Goal: Information Seeking & Learning: Learn about a topic

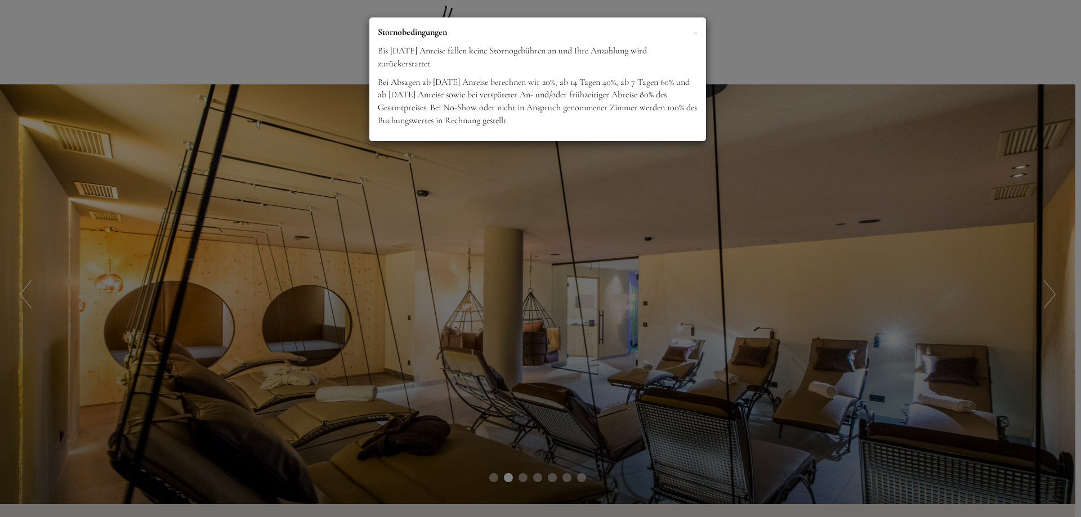
click at [348, 119] on div "× Stornobedingungen Bis [DATE] Anreise fallen keine Stornogebühren an und Ihre …" at bounding box center [540, 258] width 1081 height 517
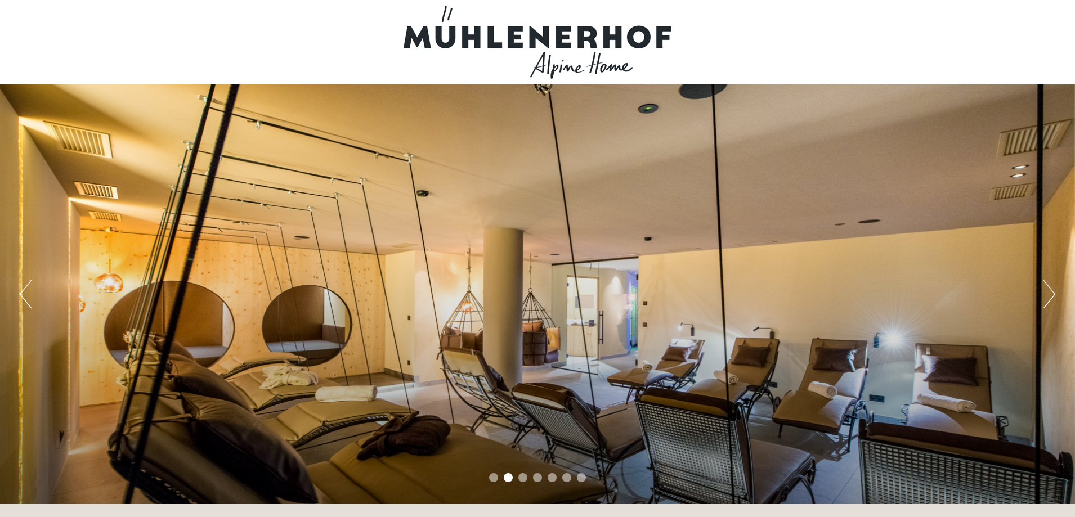
click at [1048, 296] on button "Next" at bounding box center [1050, 294] width 12 height 28
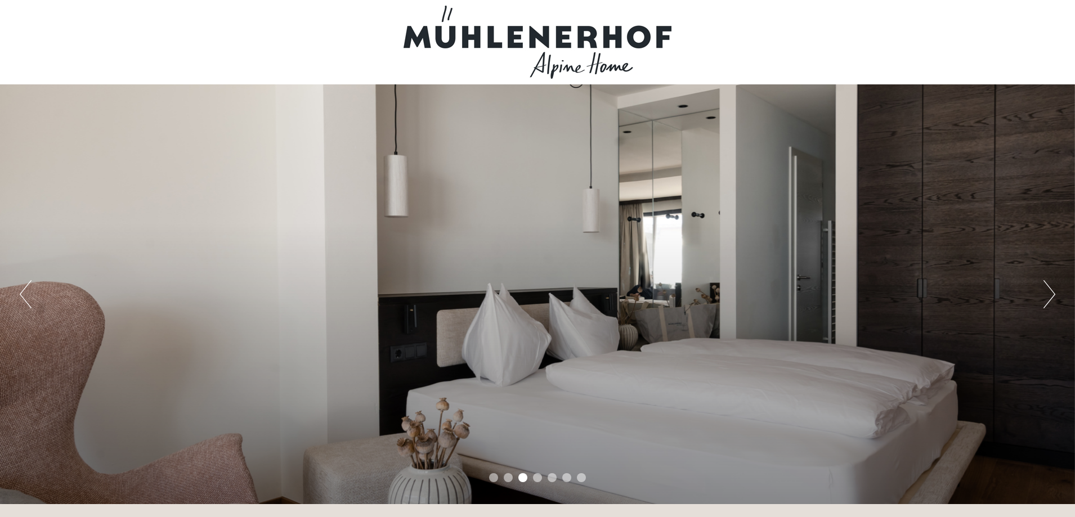
click at [1048, 296] on button "Next" at bounding box center [1050, 294] width 12 height 28
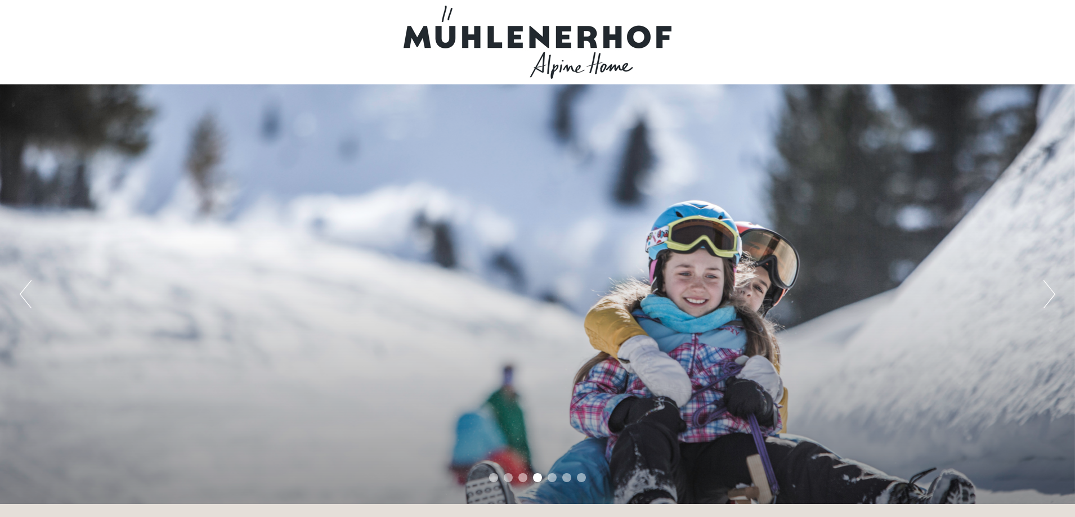
click at [1048, 296] on button "Next" at bounding box center [1050, 294] width 12 height 28
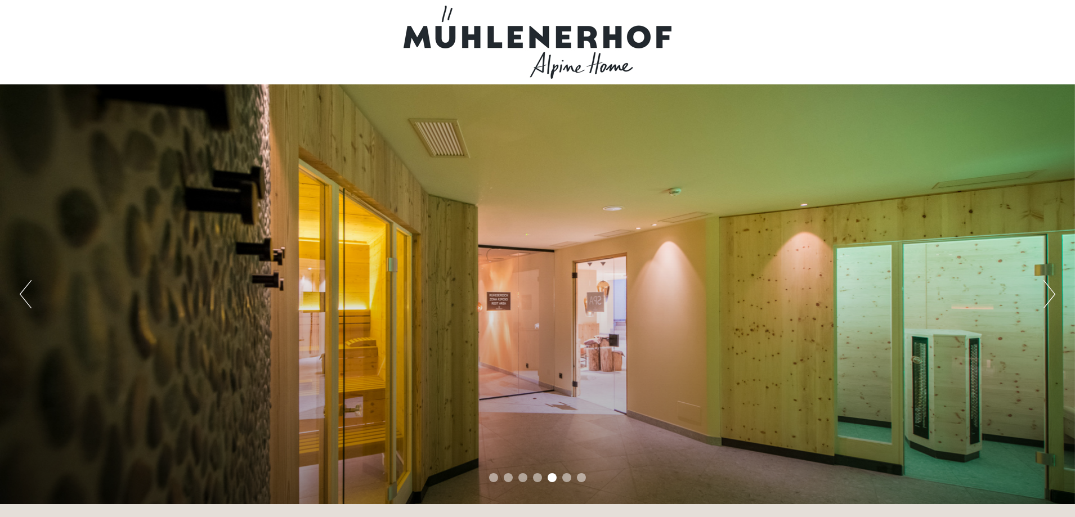
click at [1048, 296] on button "Next" at bounding box center [1050, 294] width 12 height 28
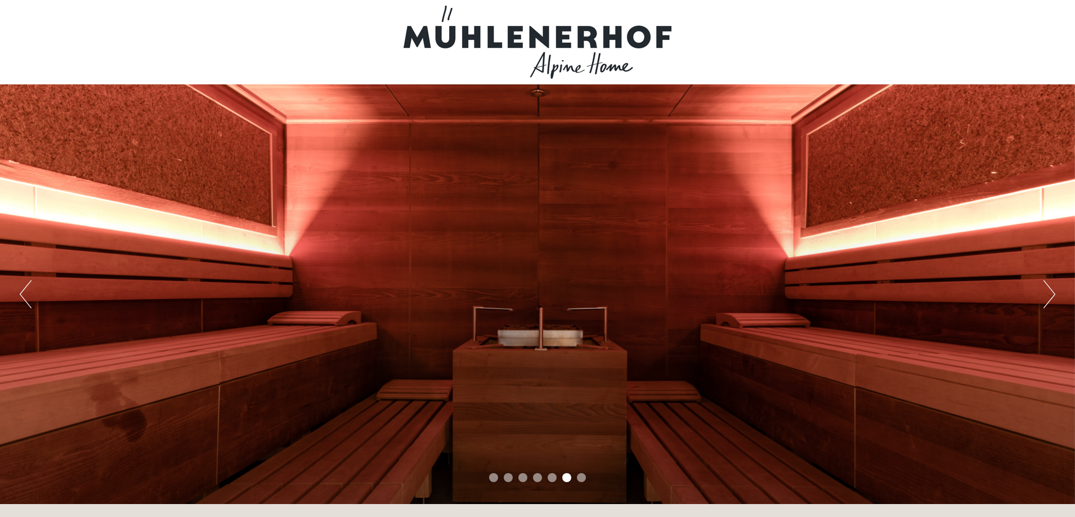
click at [1048, 296] on button "Next" at bounding box center [1050, 294] width 12 height 28
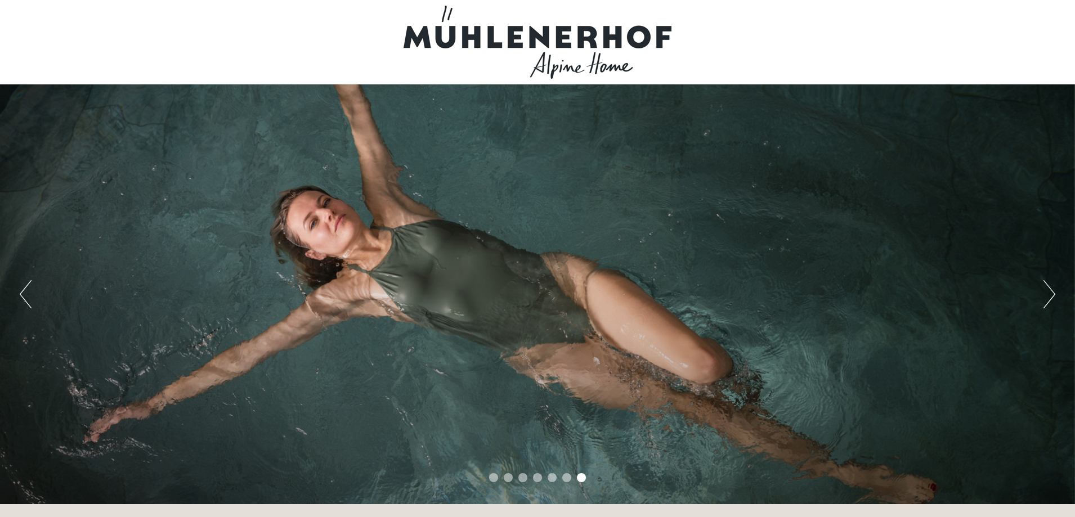
click at [1048, 296] on button "Next" at bounding box center [1050, 294] width 12 height 28
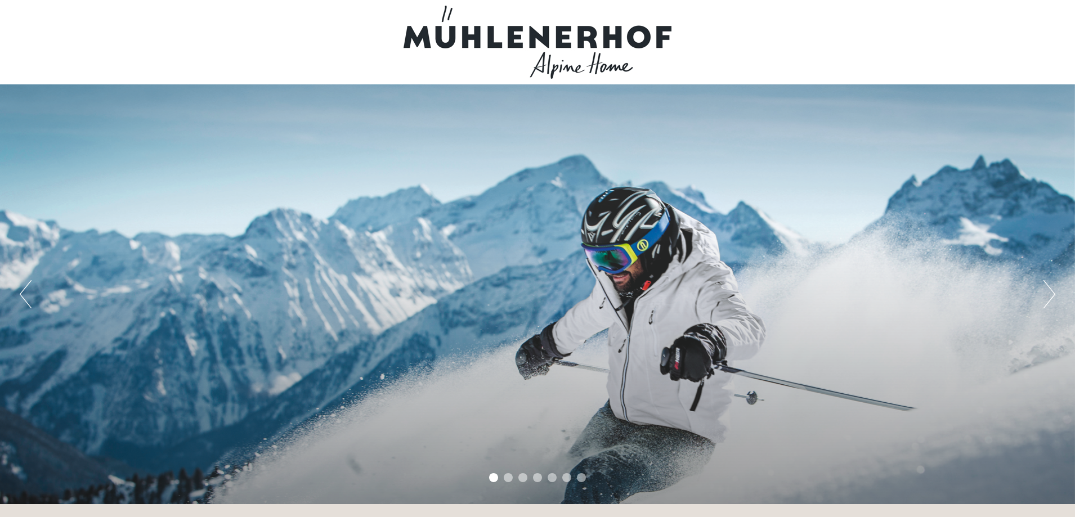
click at [1048, 296] on button "Next" at bounding box center [1050, 294] width 12 height 28
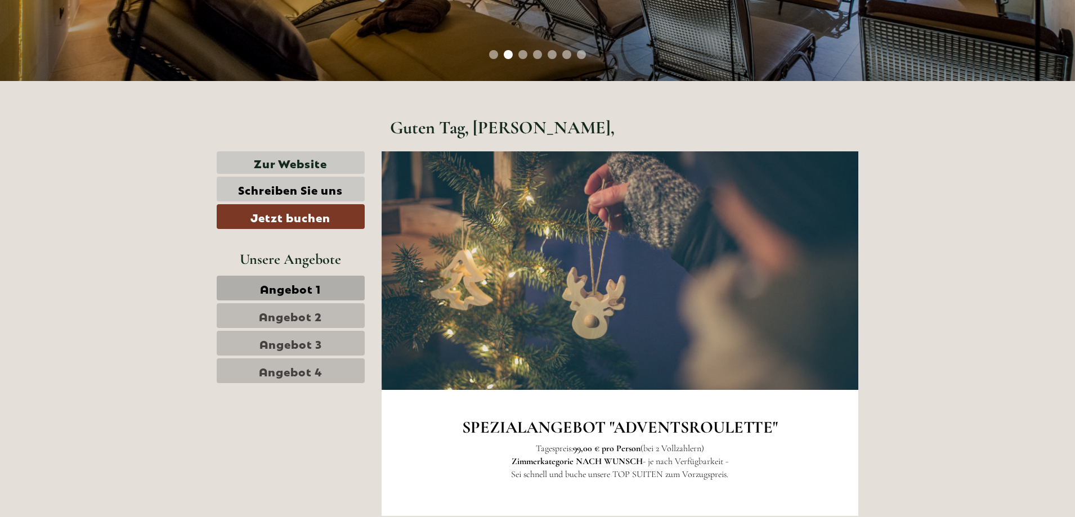
scroll to position [450, 0]
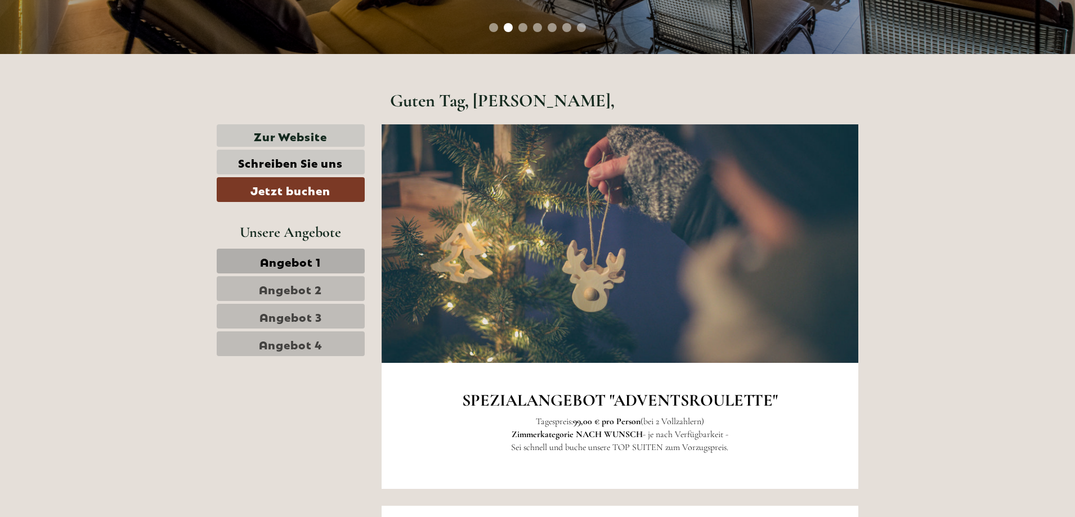
click at [328, 267] on link "Angebot 1" at bounding box center [291, 261] width 148 height 25
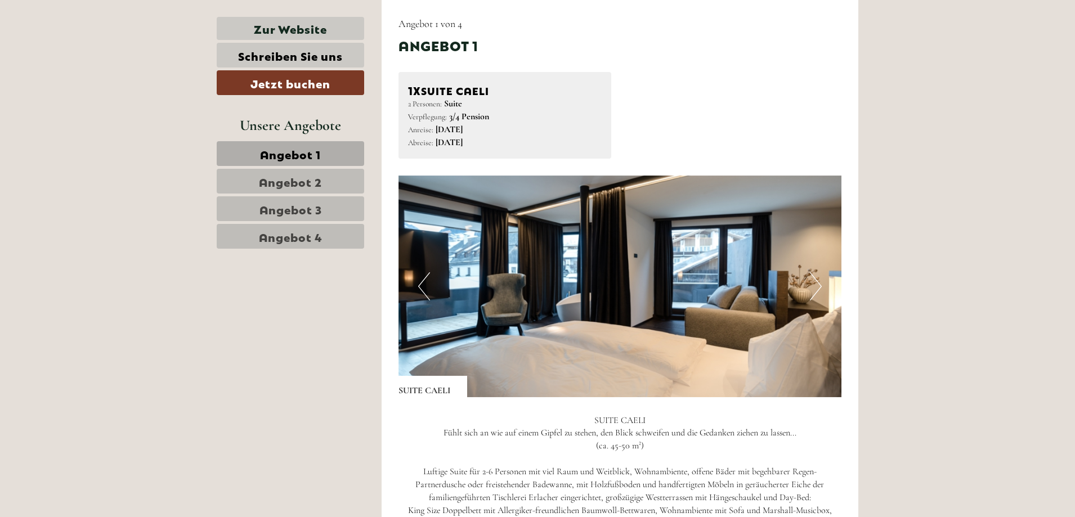
click at [820, 283] on button "Next" at bounding box center [816, 287] width 12 height 28
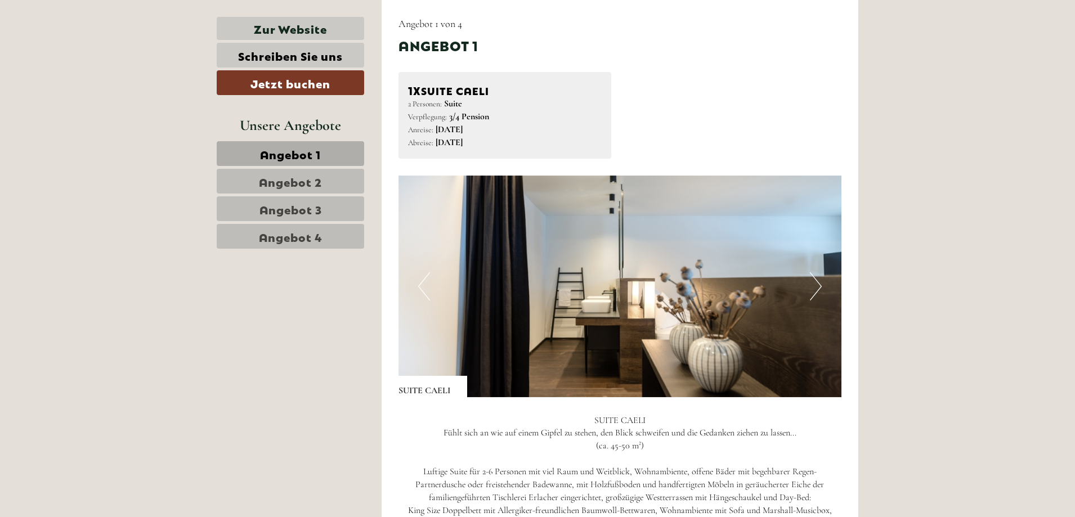
click at [820, 283] on button "Next" at bounding box center [816, 287] width 12 height 28
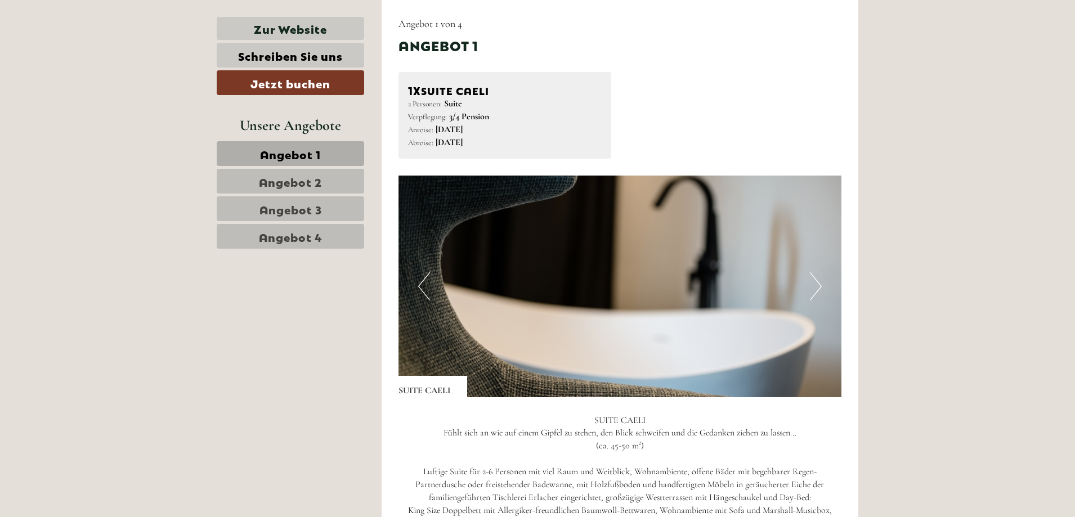
click at [820, 283] on button "Next" at bounding box center [816, 287] width 12 height 28
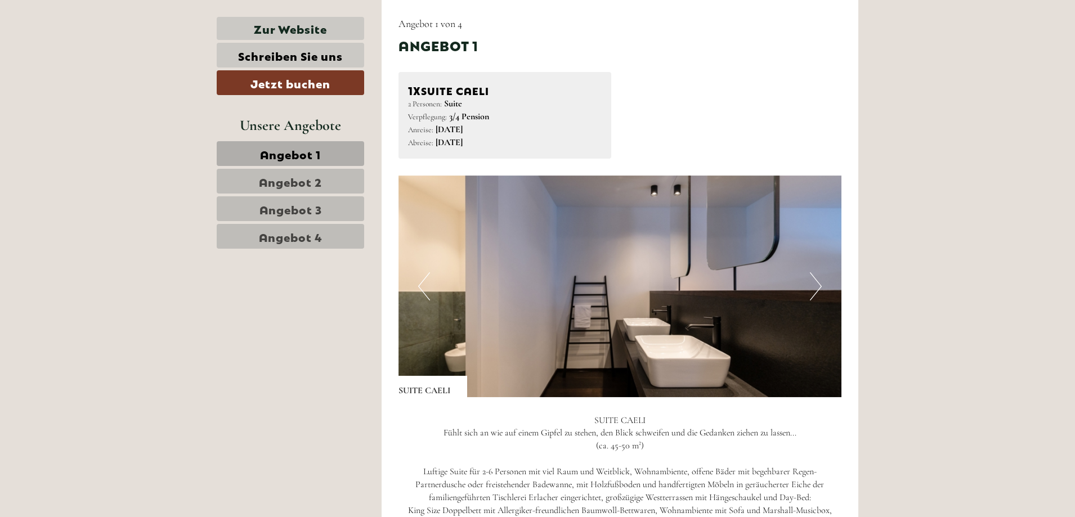
click at [820, 283] on button "Next" at bounding box center [816, 287] width 12 height 28
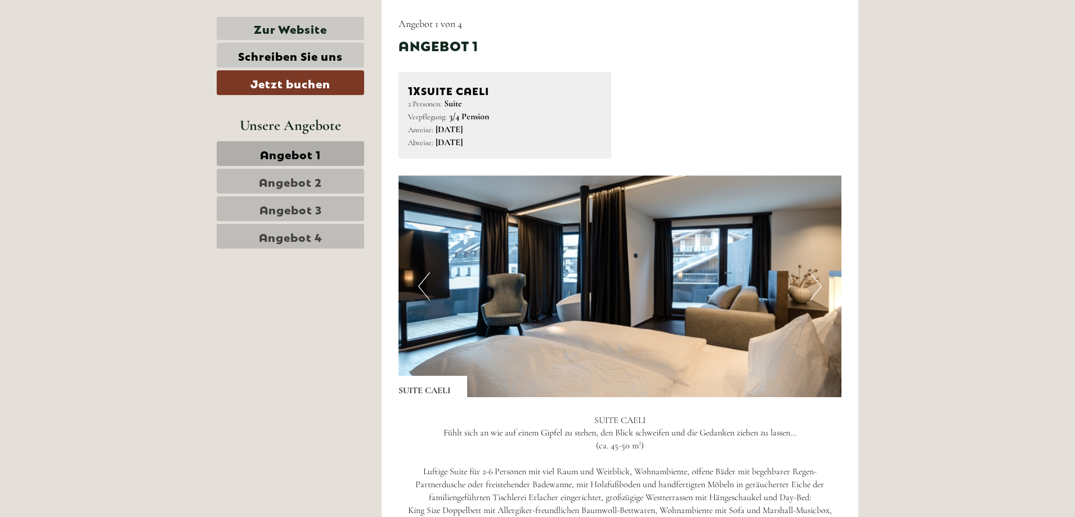
click at [338, 171] on link "Angebot 2" at bounding box center [291, 181] width 148 height 25
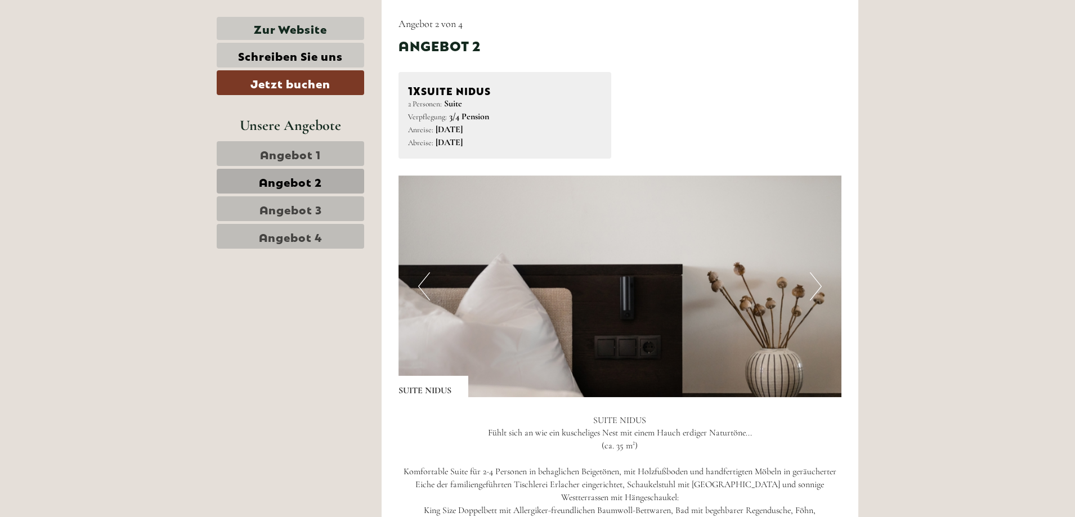
click at [820, 273] on button "Next" at bounding box center [816, 287] width 12 height 28
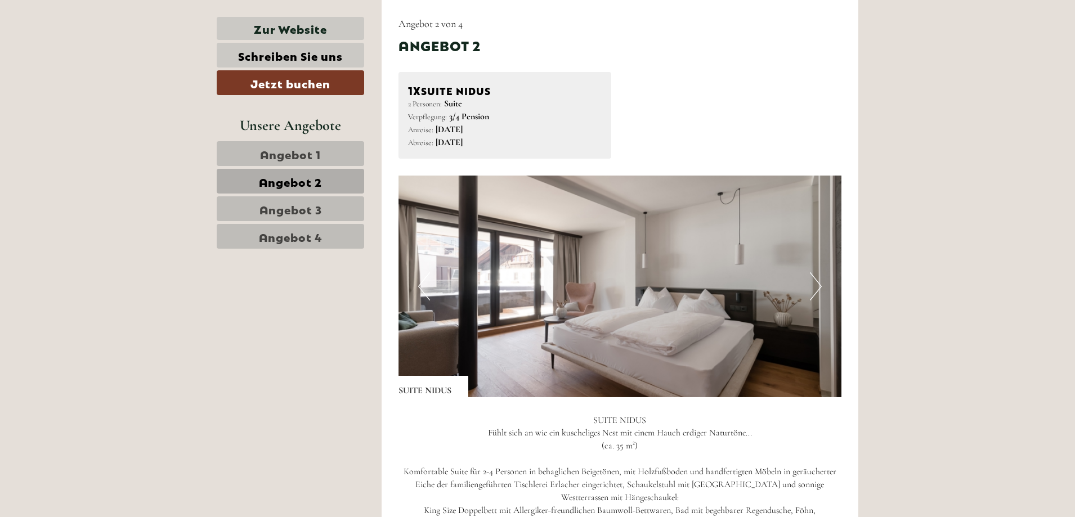
click at [820, 273] on button "Next" at bounding box center [816, 287] width 12 height 28
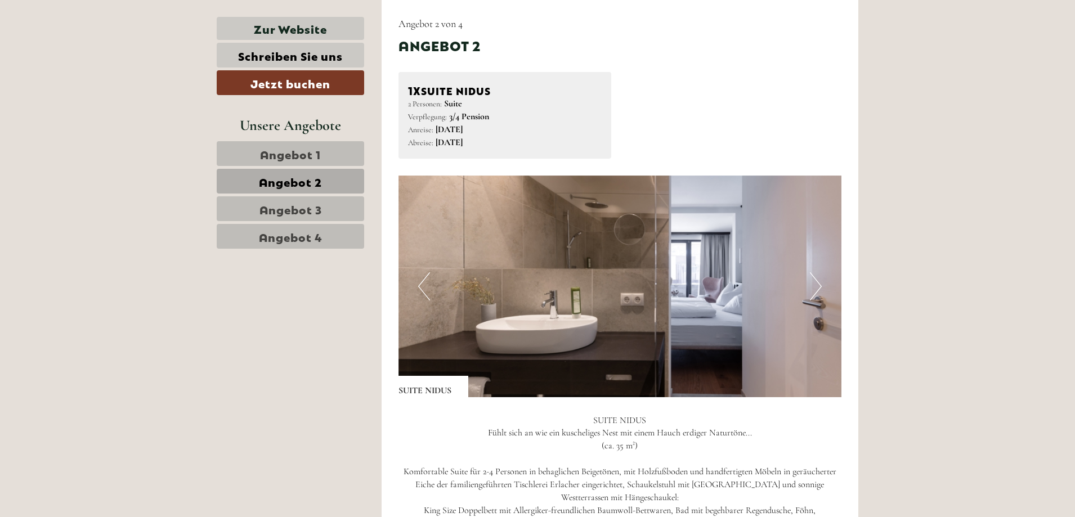
click at [820, 273] on button "Next" at bounding box center [816, 287] width 12 height 28
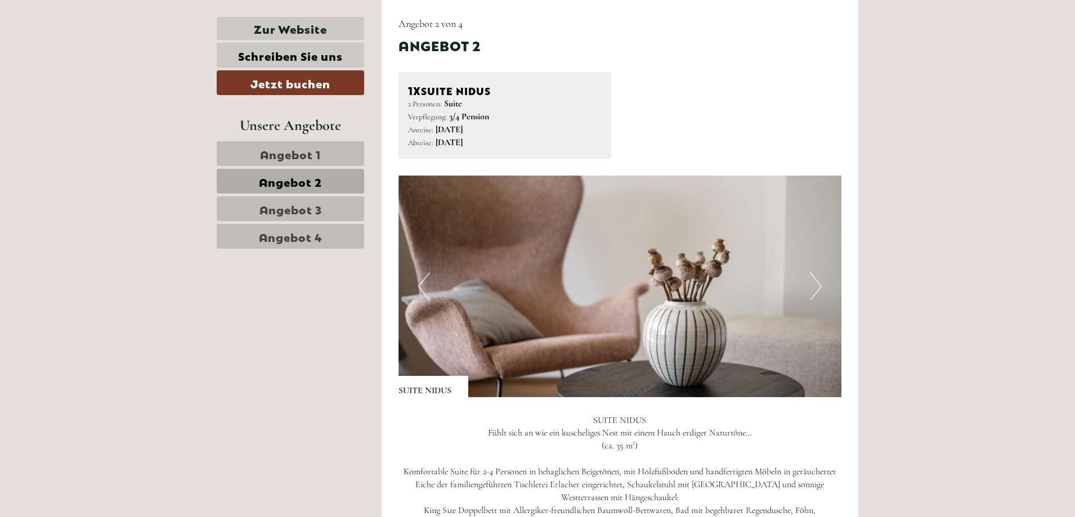
click at [819, 273] on button "Next" at bounding box center [816, 287] width 12 height 28
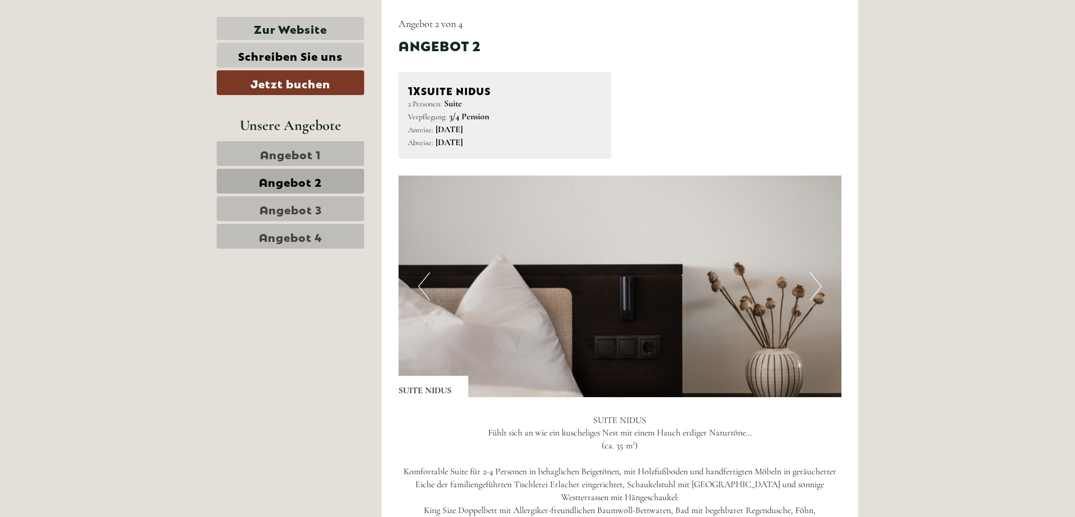
click at [819, 270] on div "Previous Next" at bounding box center [621, 287] width 444 height 222
click at [807, 283] on img at bounding box center [621, 287] width 444 height 222
click at [815, 279] on button "Next" at bounding box center [816, 287] width 12 height 28
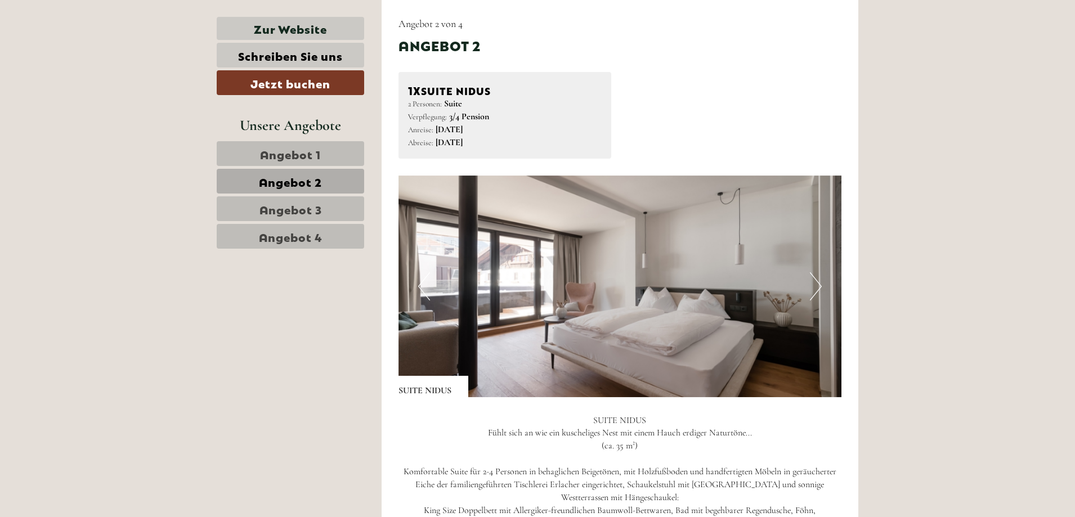
click at [306, 203] on span "Angebot 3" at bounding box center [291, 209] width 62 height 16
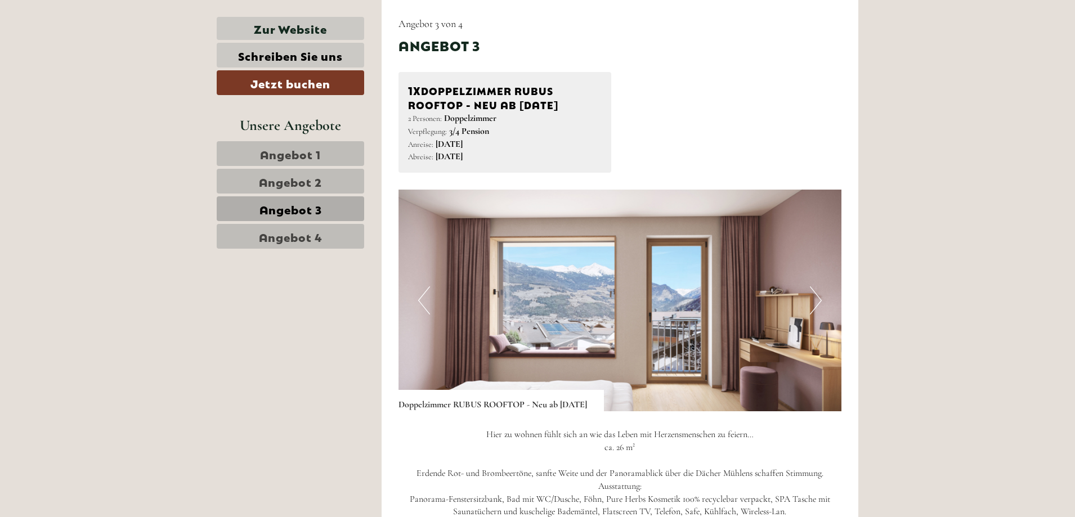
click at [814, 303] on button "Next" at bounding box center [816, 301] width 12 height 28
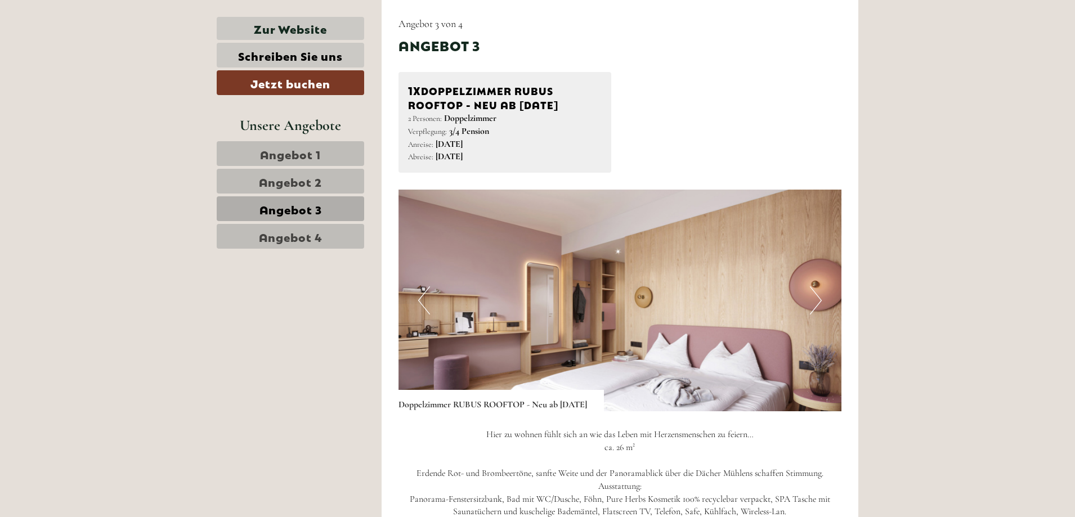
click at [274, 233] on span "Angebot 4" at bounding box center [291, 237] width 64 height 16
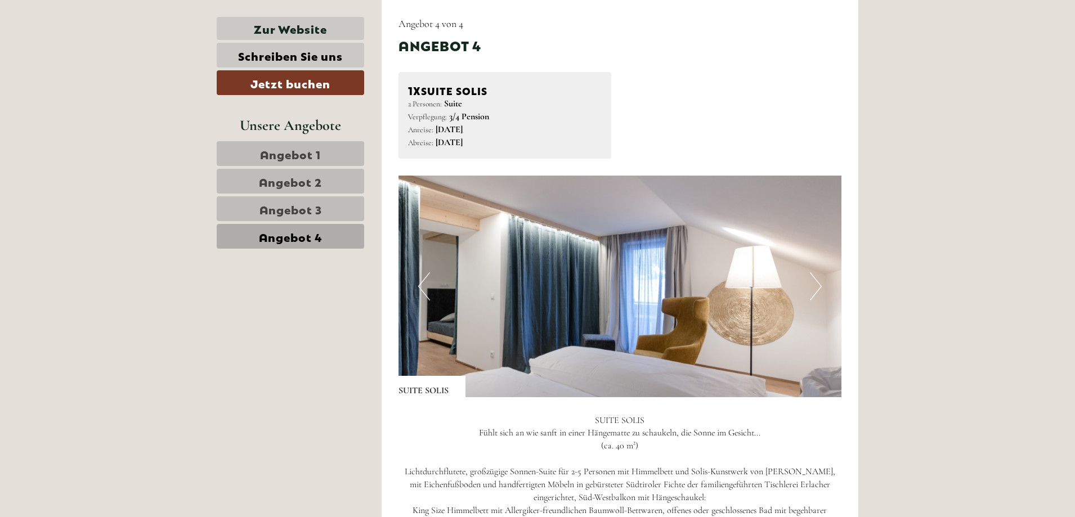
click at [825, 291] on img at bounding box center [621, 287] width 444 height 222
click at [814, 289] on button "Next" at bounding box center [816, 287] width 12 height 28
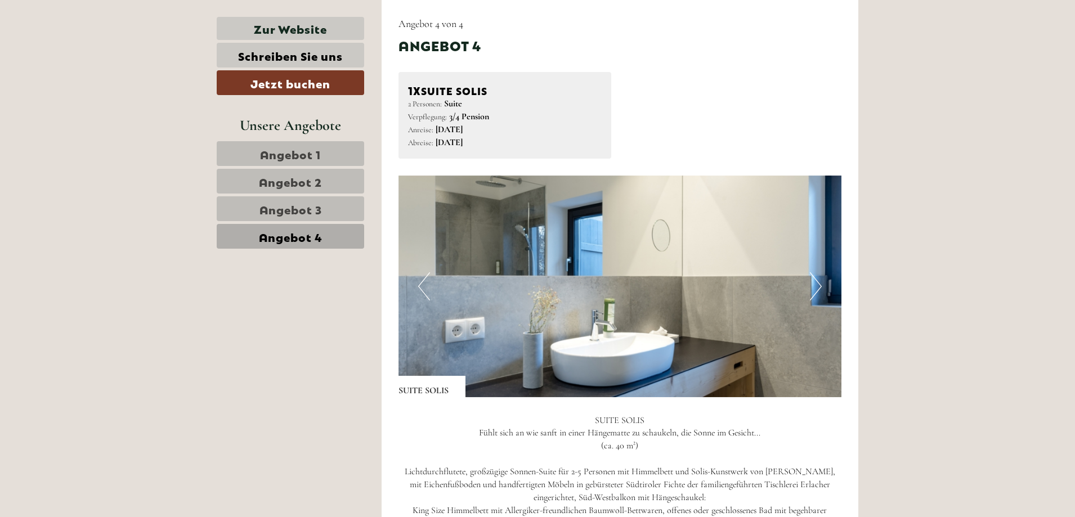
click at [814, 289] on button "Next" at bounding box center [816, 287] width 12 height 28
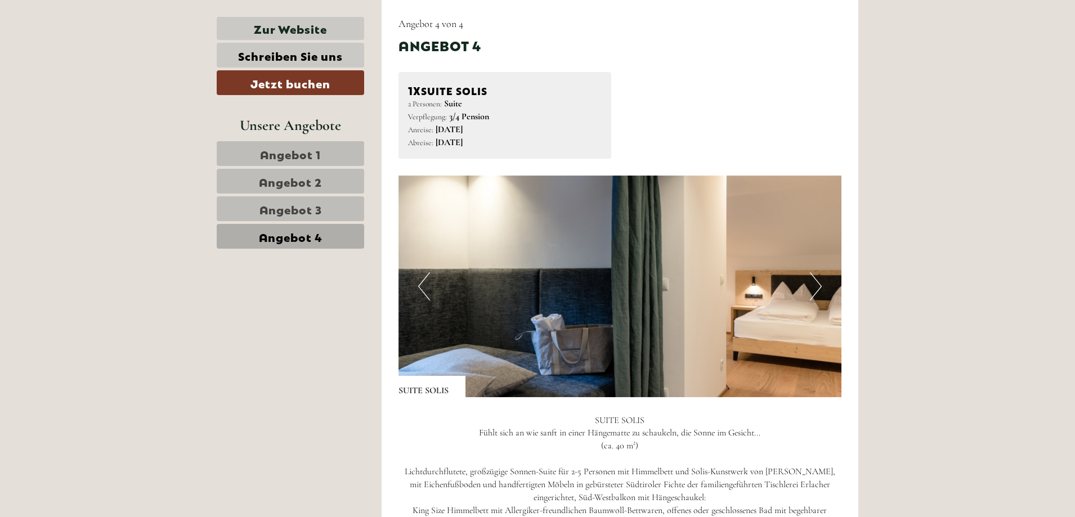
click at [814, 289] on button "Next" at bounding box center [816, 287] width 12 height 28
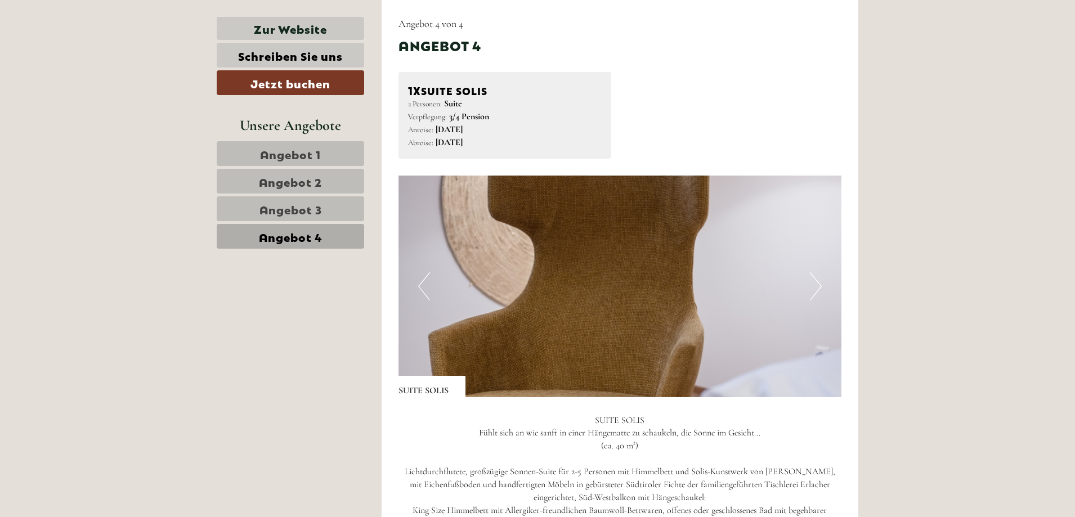
click at [813, 289] on button "Next" at bounding box center [816, 287] width 12 height 28
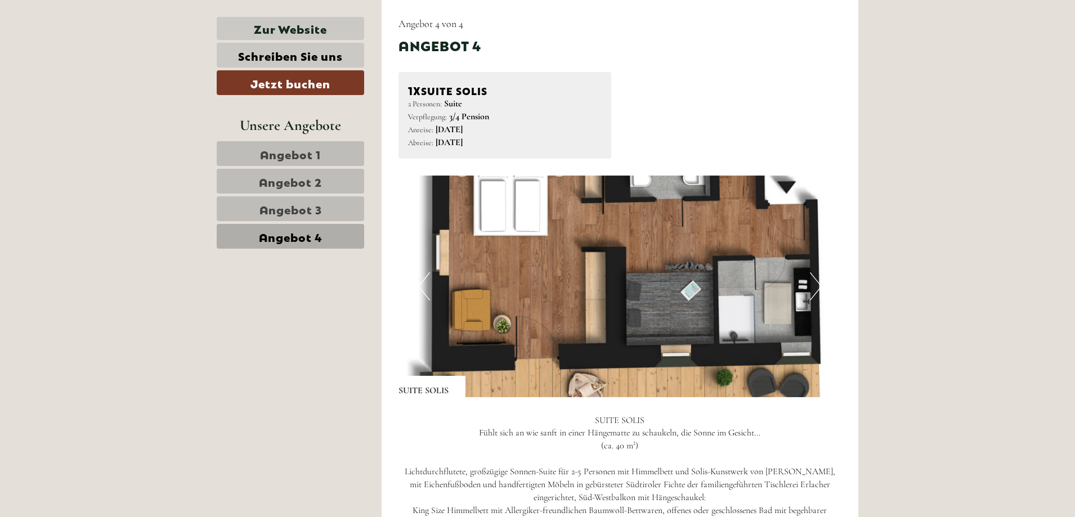
click at [813, 289] on button "Next" at bounding box center [816, 287] width 12 height 28
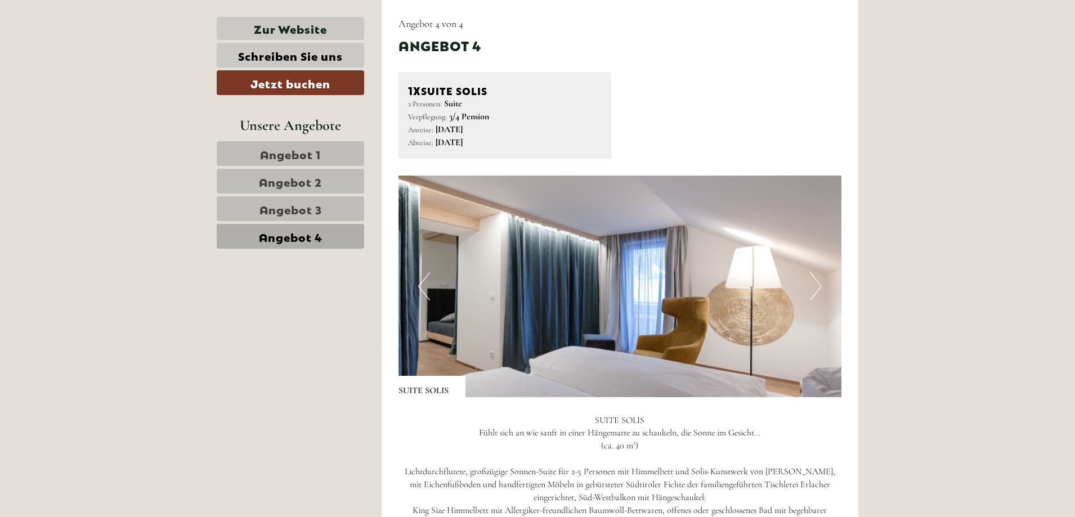
click at [813, 289] on button "Next" at bounding box center [816, 287] width 12 height 28
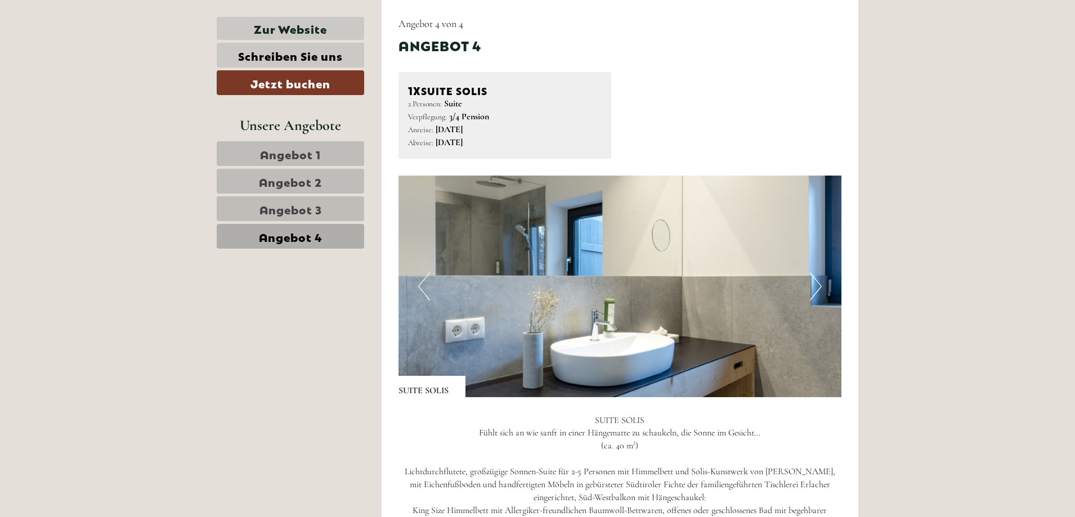
click at [813, 289] on button "Next" at bounding box center [816, 287] width 12 height 28
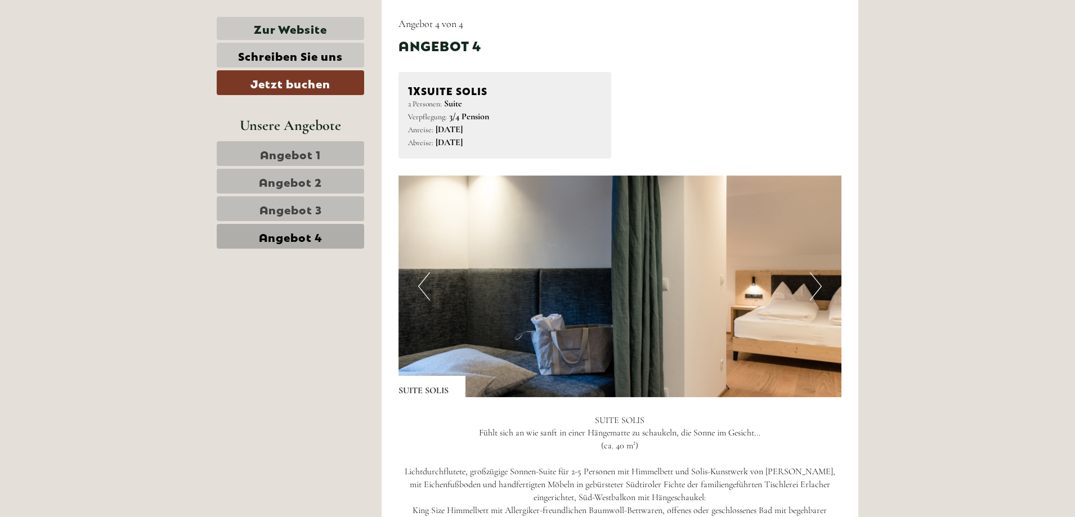
click at [813, 289] on button "Next" at bounding box center [816, 287] width 12 height 28
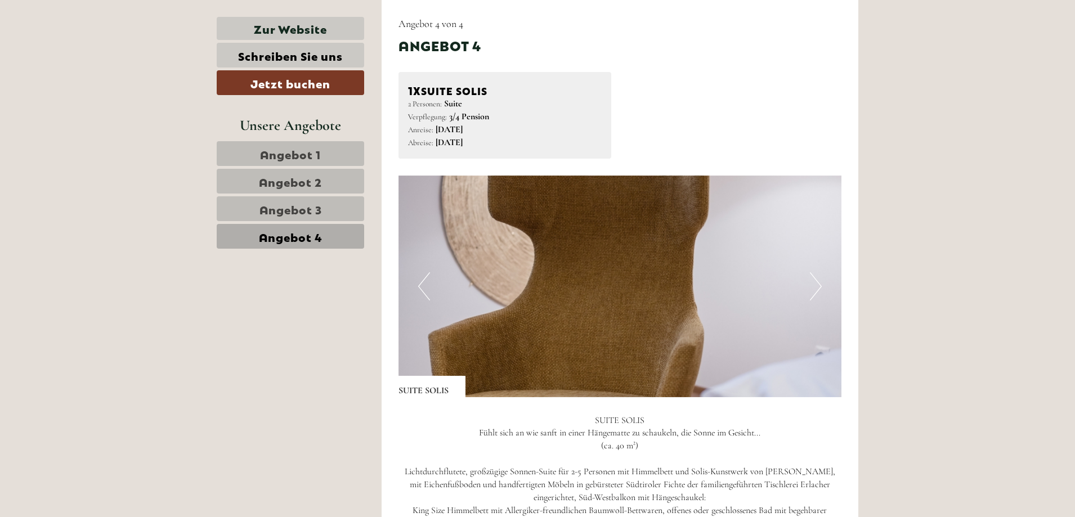
click at [813, 289] on button "Next" at bounding box center [816, 287] width 12 height 28
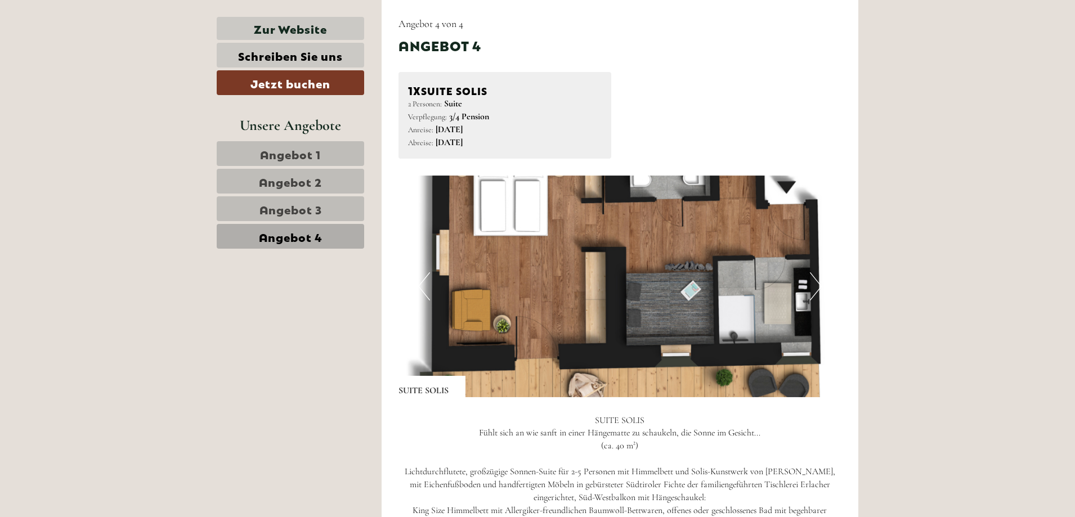
click at [813, 289] on button "Next" at bounding box center [816, 287] width 12 height 28
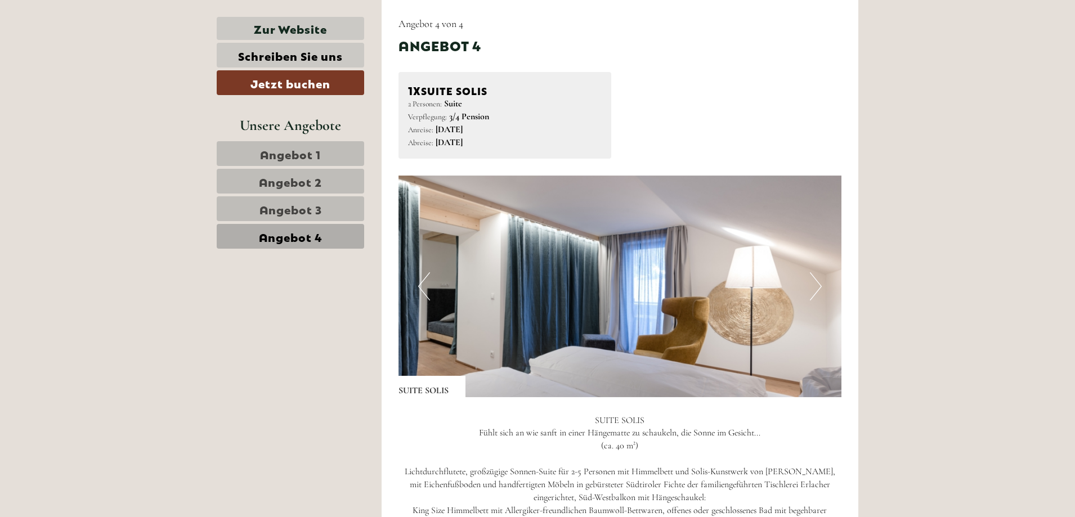
click at [298, 162] on link "Angebot 1" at bounding box center [291, 153] width 148 height 25
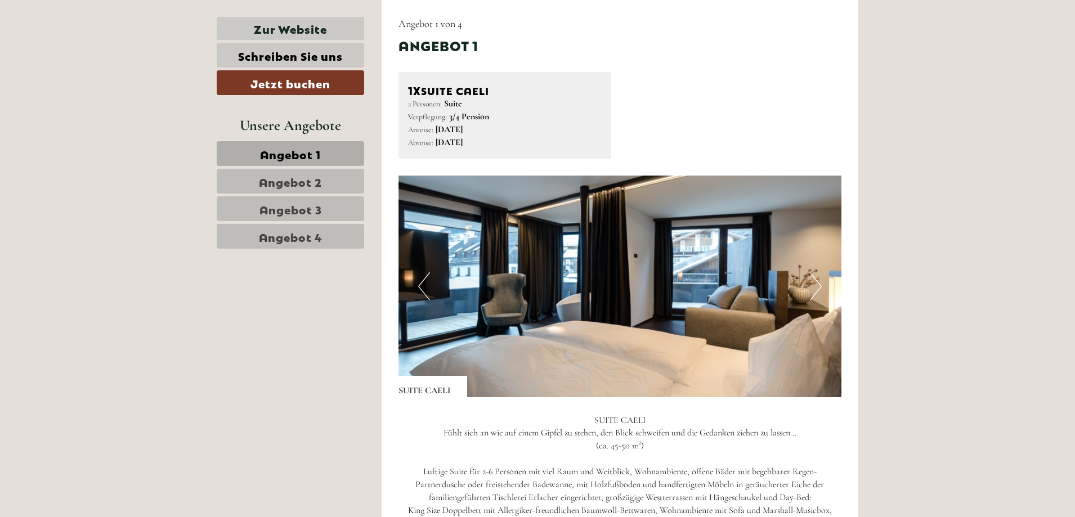
click at [808, 303] on img at bounding box center [621, 287] width 444 height 222
click at [812, 299] on button "Next" at bounding box center [816, 287] width 12 height 28
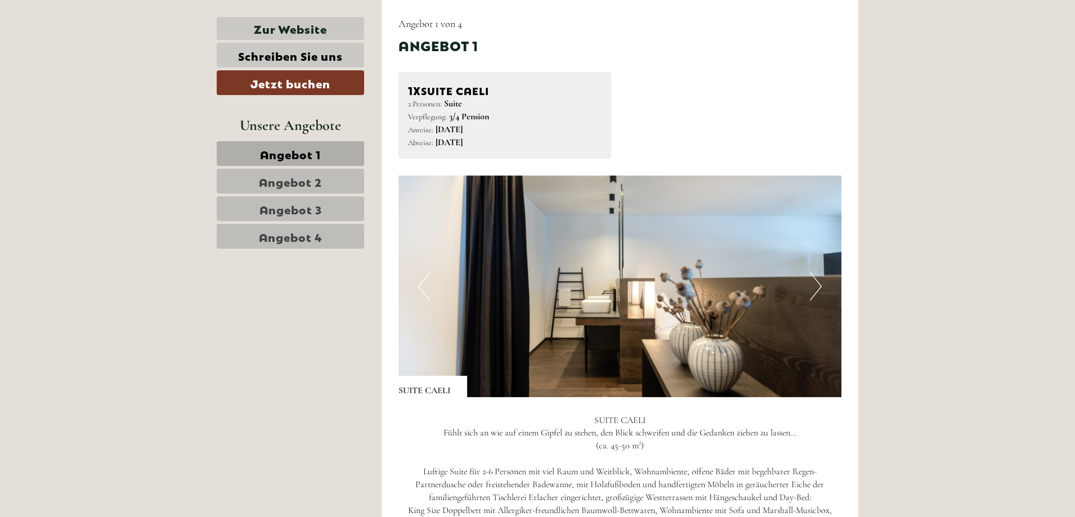
click at [812, 299] on button "Next" at bounding box center [816, 287] width 12 height 28
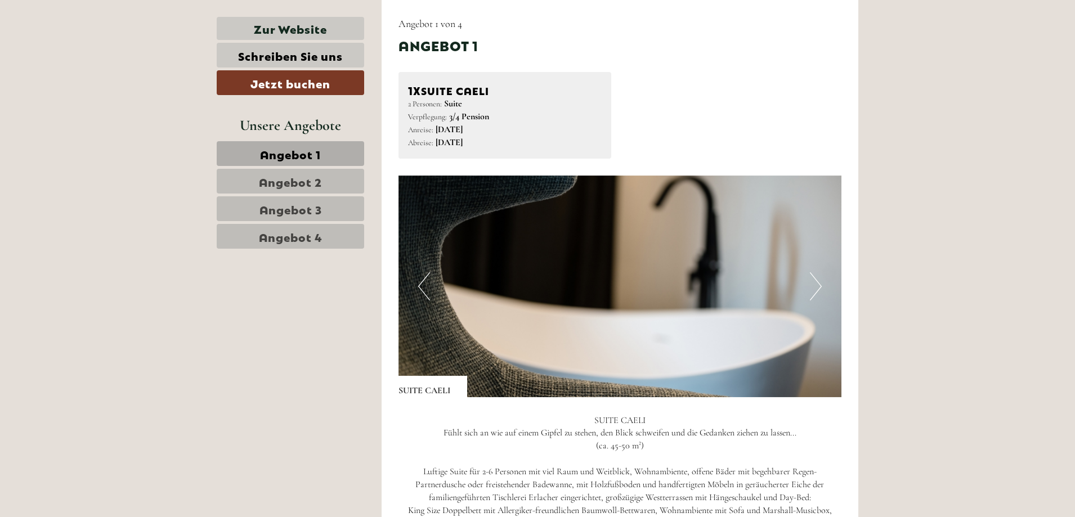
click at [812, 299] on button "Next" at bounding box center [816, 287] width 12 height 28
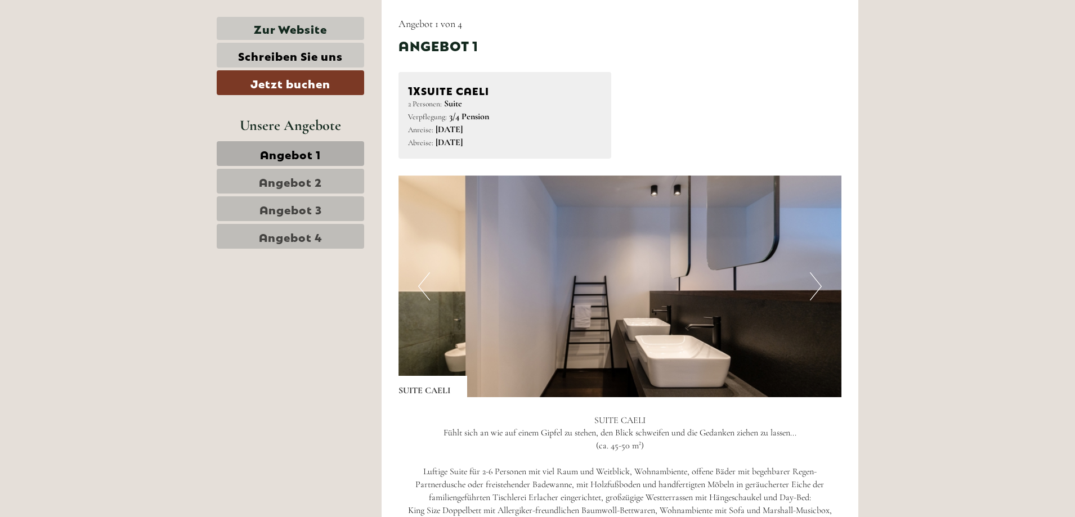
click at [812, 299] on button "Next" at bounding box center [816, 287] width 12 height 28
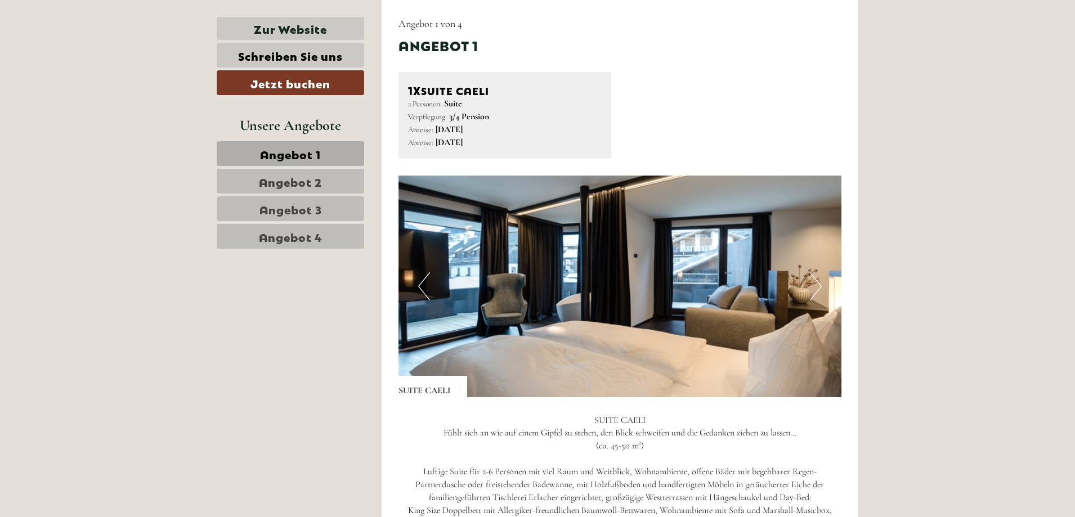
click at [353, 181] on link "Angebot 2" at bounding box center [291, 181] width 148 height 25
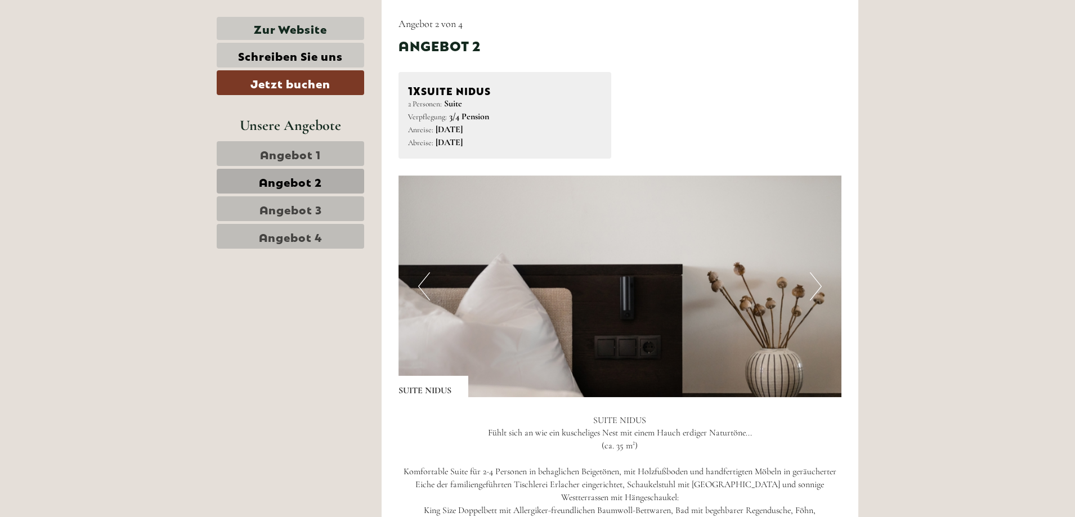
click at [814, 279] on button "Next" at bounding box center [816, 287] width 12 height 28
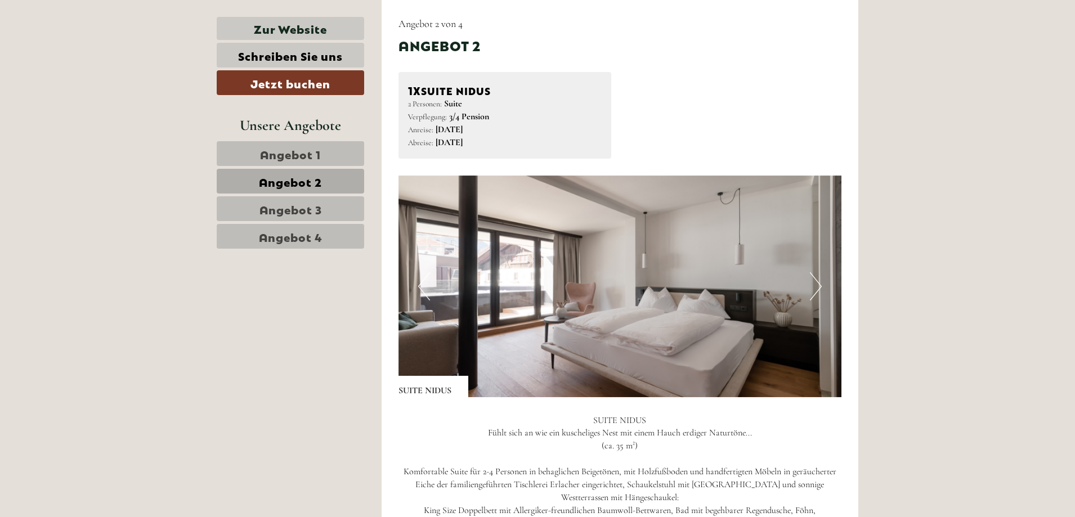
click at [294, 207] on span "Angebot 3" at bounding box center [291, 209] width 62 height 16
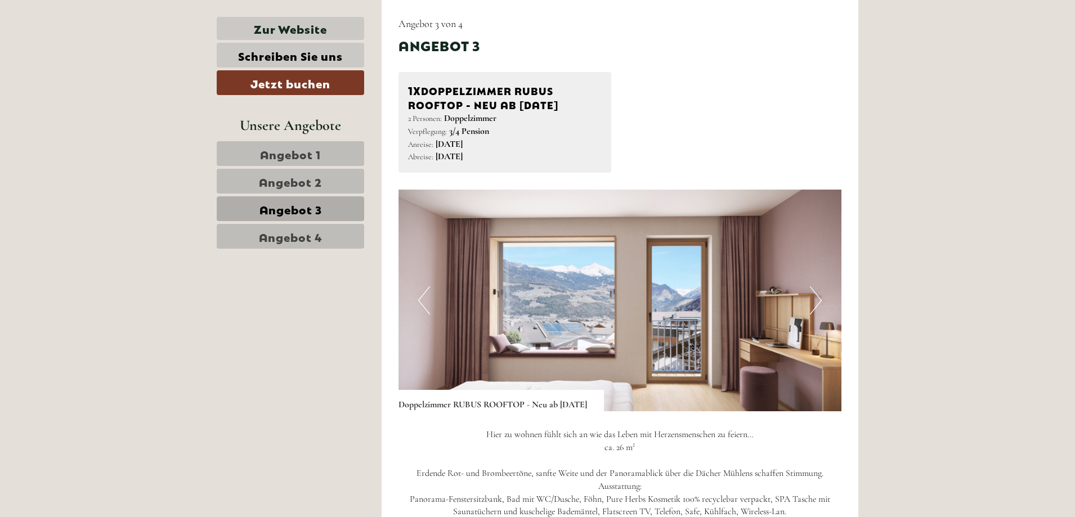
click at [816, 296] on button "Next" at bounding box center [816, 301] width 12 height 28
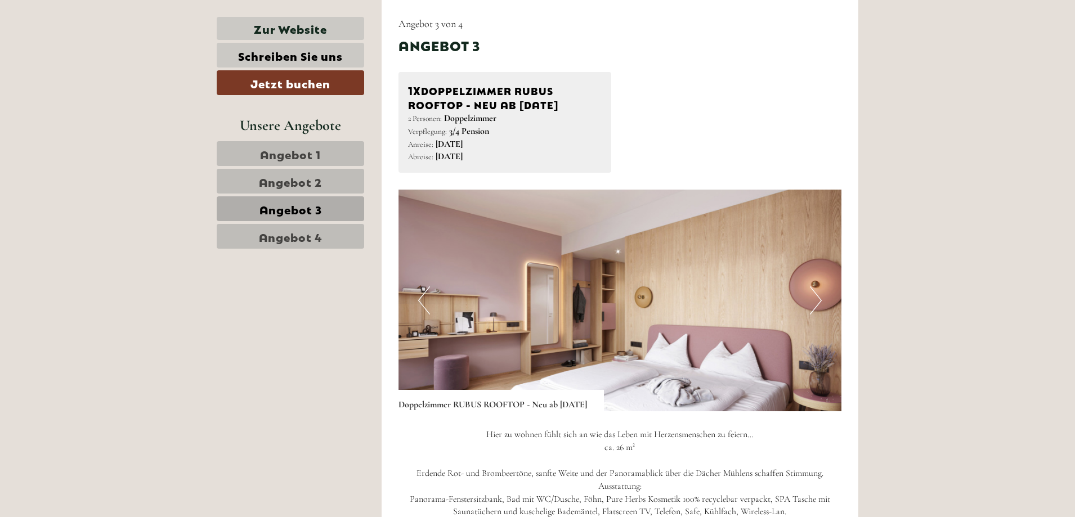
click at [266, 229] on span "Angebot 4" at bounding box center [291, 237] width 64 height 16
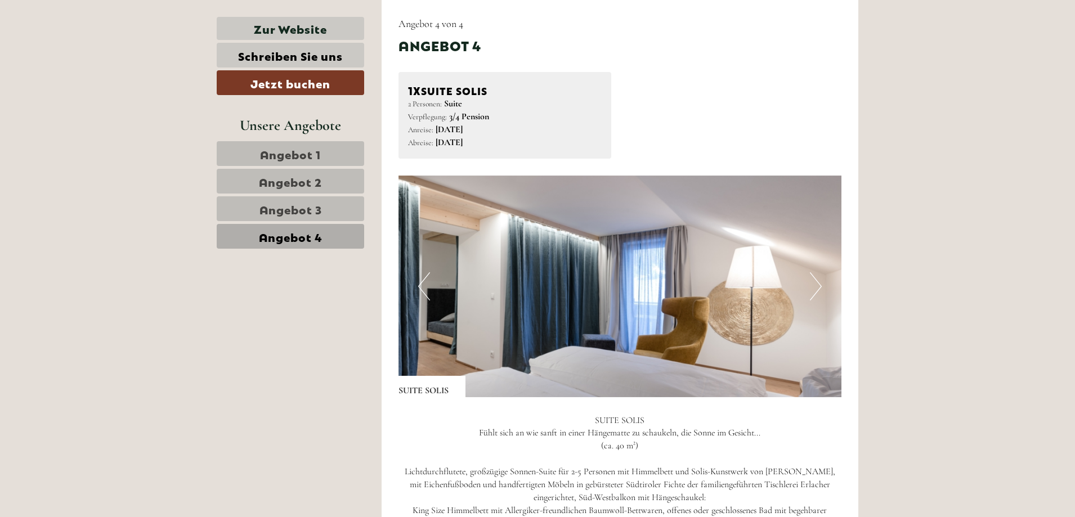
click at [796, 288] on img at bounding box center [621, 287] width 444 height 222
click at [807, 285] on img at bounding box center [621, 287] width 444 height 222
drag, startPoint x: 812, startPoint y: 286, endPoint x: 660, endPoint y: 256, distance: 154.5
click at [811, 286] on button "Next" at bounding box center [816, 287] width 12 height 28
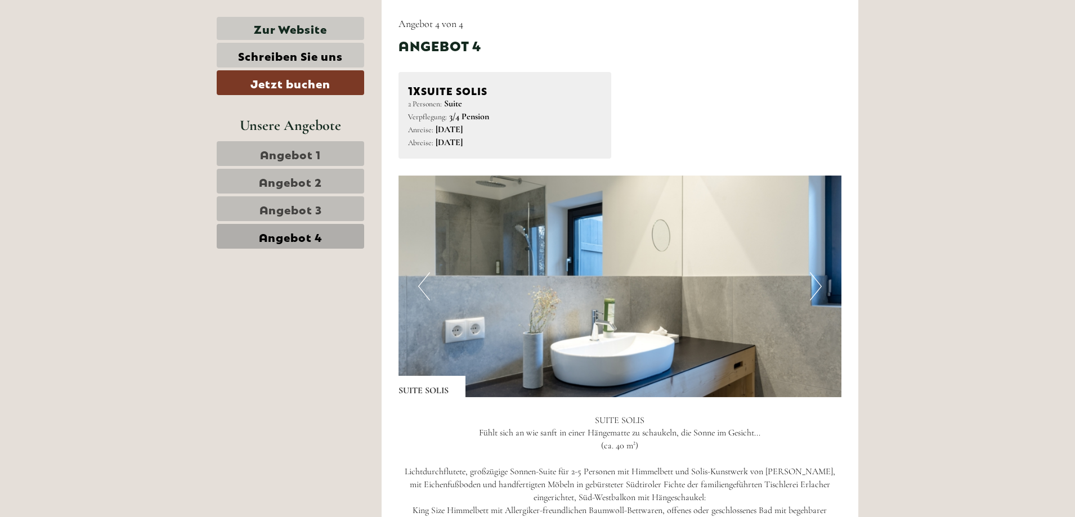
click at [261, 151] on span "Angebot 1" at bounding box center [290, 154] width 61 height 16
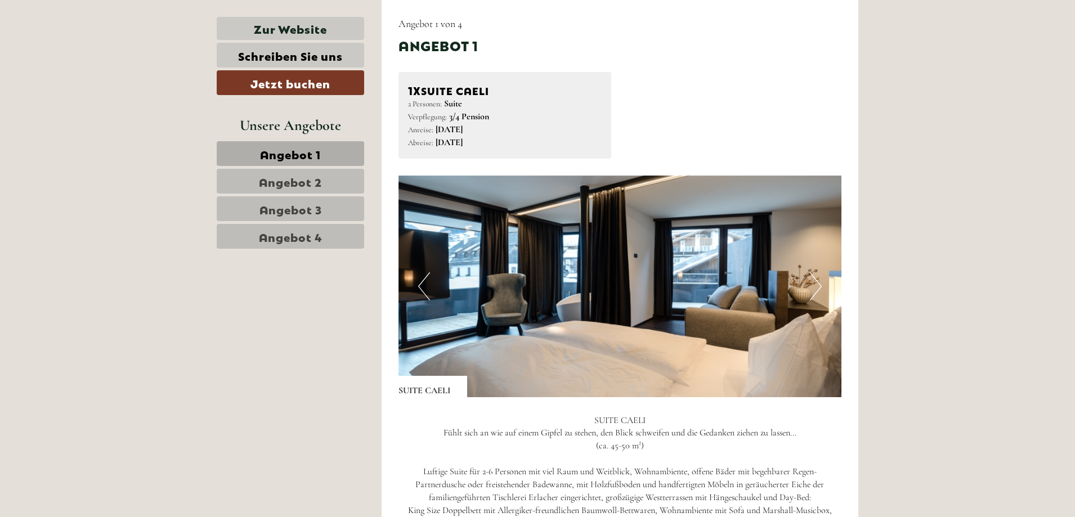
click at [278, 169] on link "Angebot 2" at bounding box center [291, 181] width 148 height 25
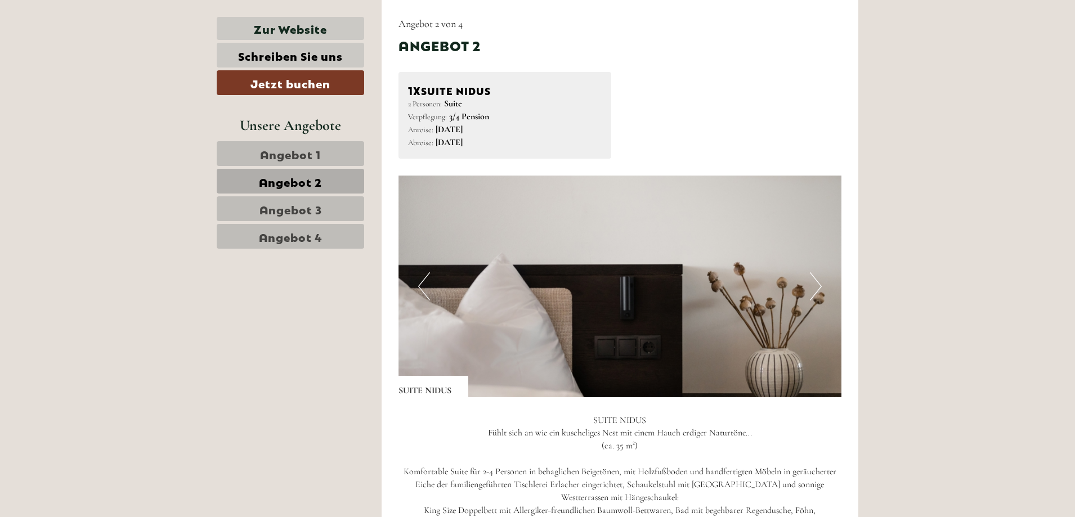
click at [822, 287] on div "Previous Next" at bounding box center [621, 287] width 444 height 222
click at [816, 280] on button "Next" at bounding box center [816, 287] width 12 height 28
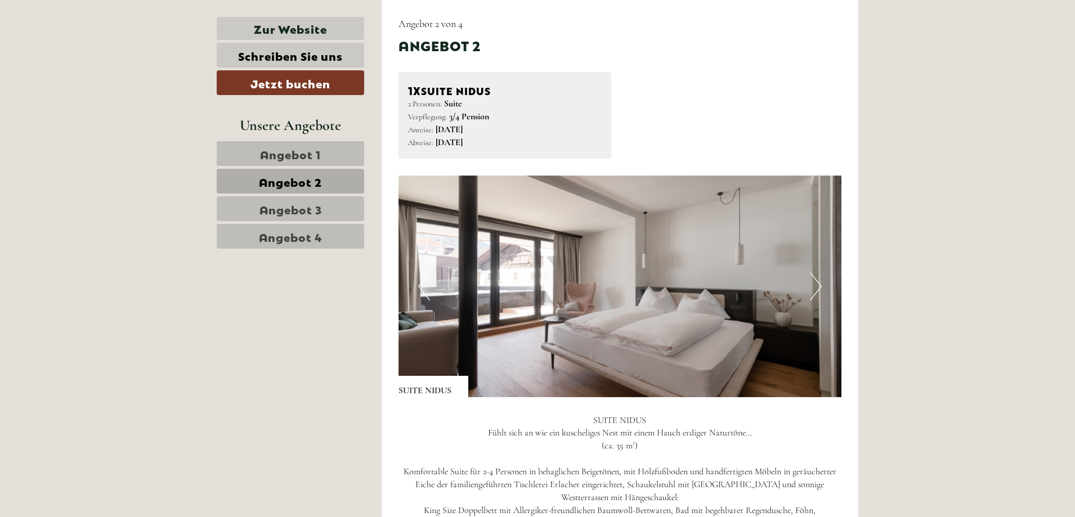
click at [816, 280] on button "Next" at bounding box center [816, 287] width 12 height 28
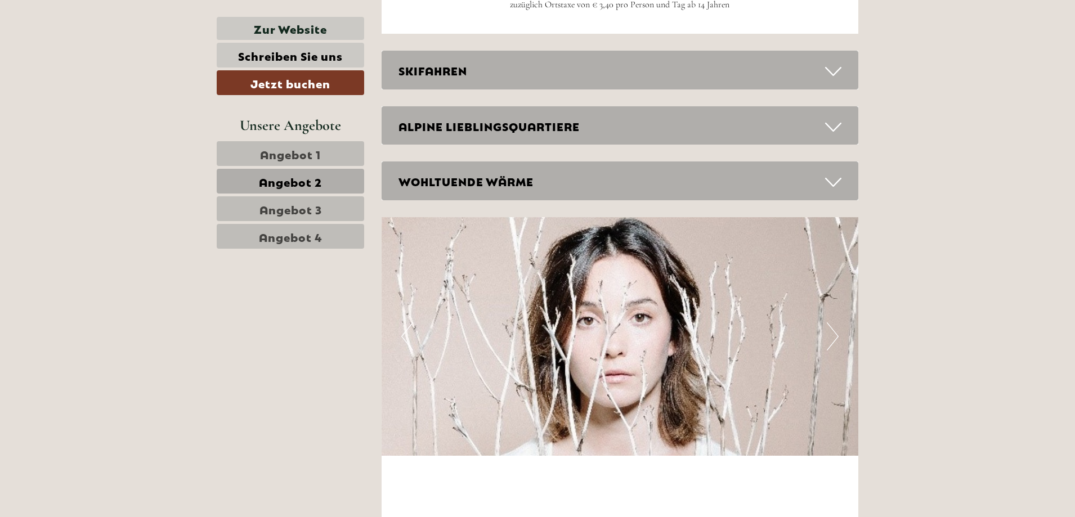
scroll to position [1838, 0]
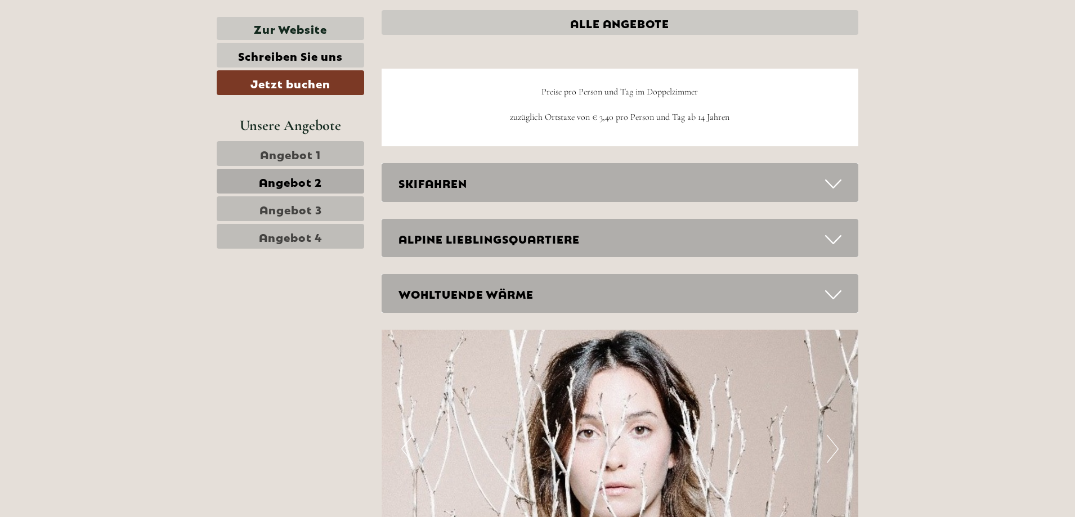
click at [500, 194] on div "SKIFAHREN" at bounding box center [620, 182] width 477 height 39
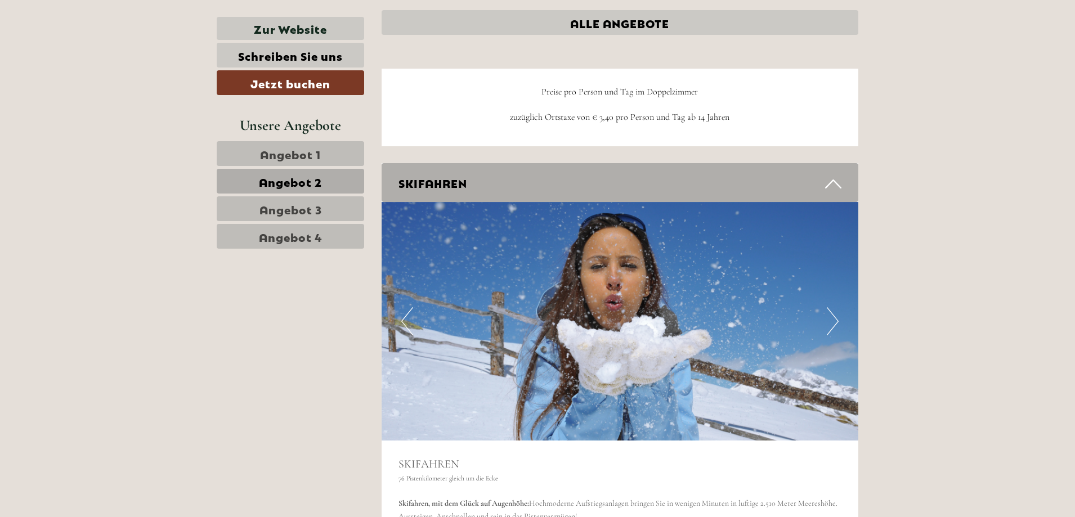
click at [500, 193] on div "SKIFAHREN" at bounding box center [620, 182] width 477 height 39
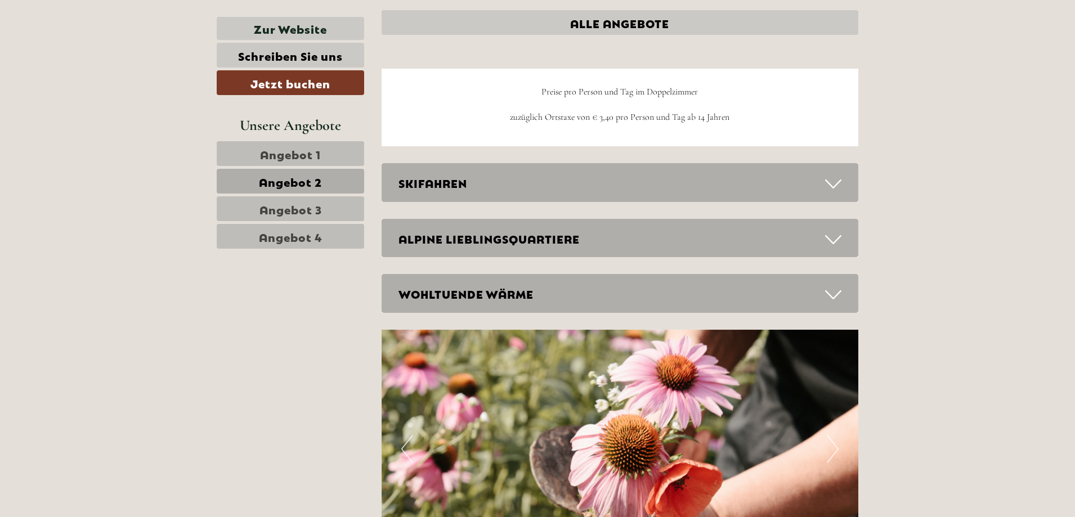
click at [510, 251] on div "ALPINE LIEBLINGSQUARTIERE" at bounding box center [620, 238] width 477 height 39
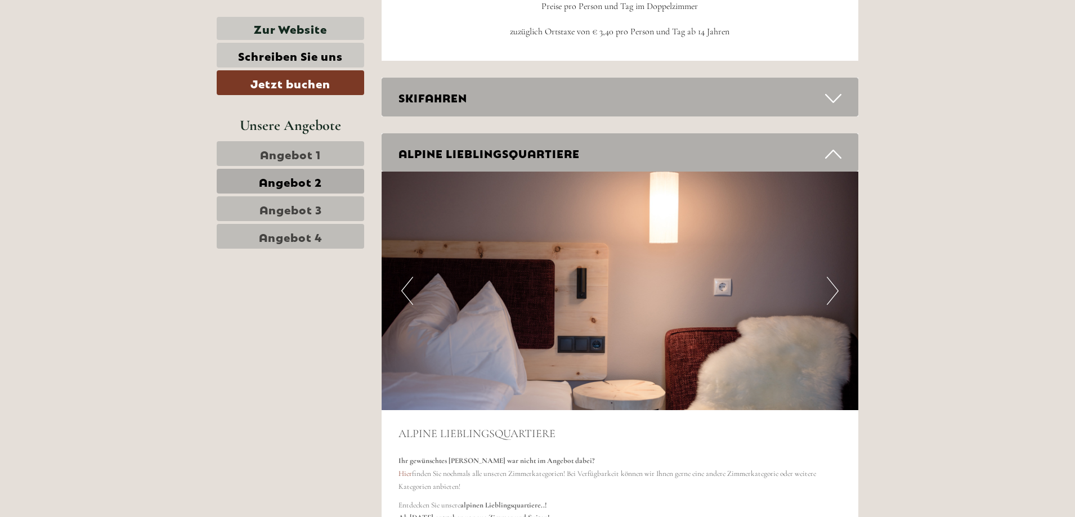
scroll to position [1950, 0]
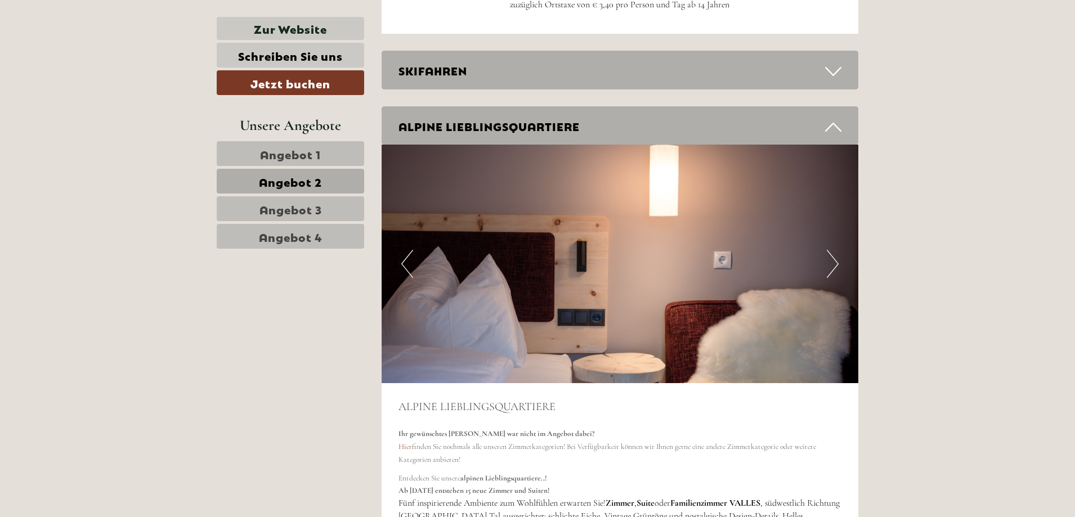
click at [828, 269] on button "Next" at bounding box center [833, 264] width 12 height 28
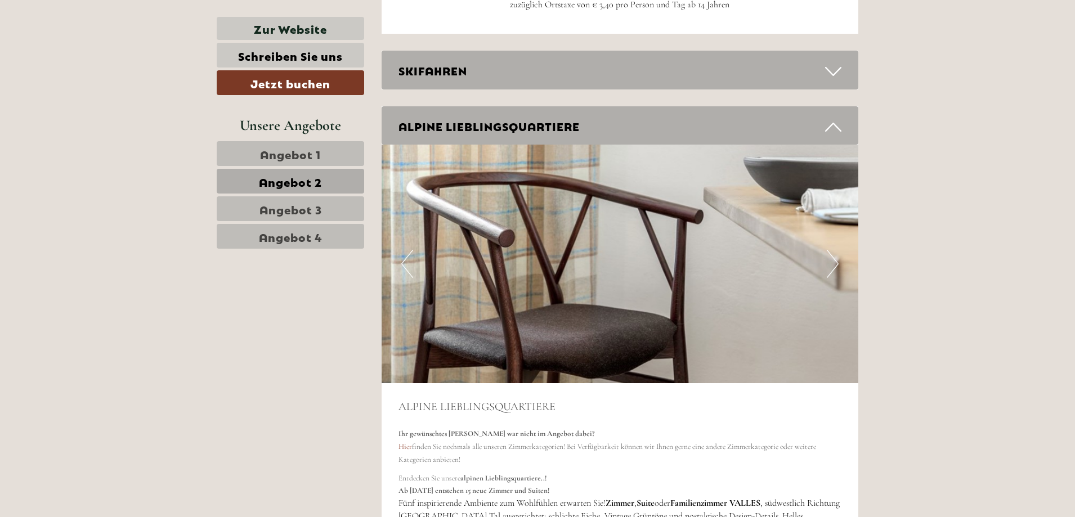
click at [828, 269] on button "Next" at bounding box center [833, 264] width 12 height 28
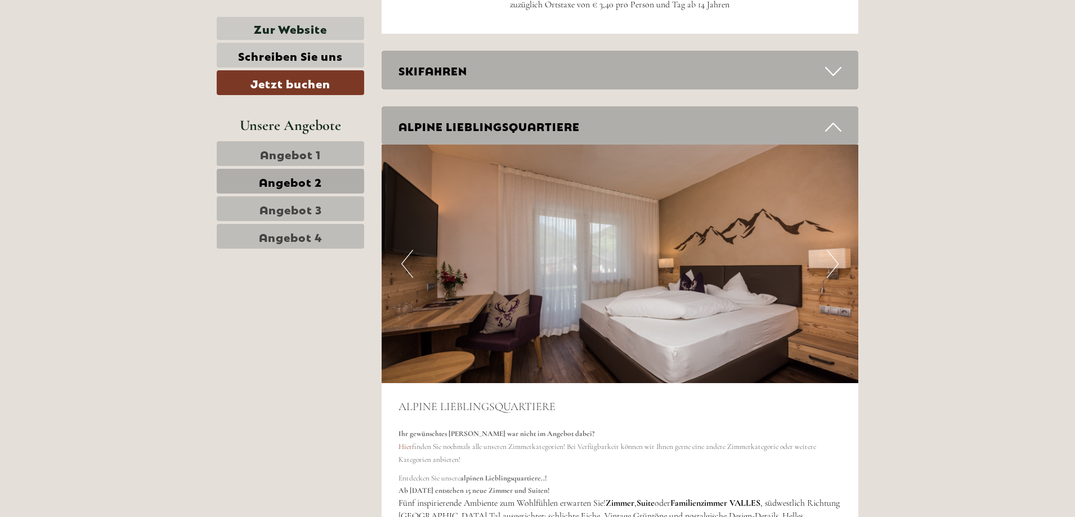
click at [828, 269] on button "Next" at bounding box center [833, 264] width 12 height 28
click at [834, 260] on button "Next" at bounding box center [833, 264] width 12 height 28
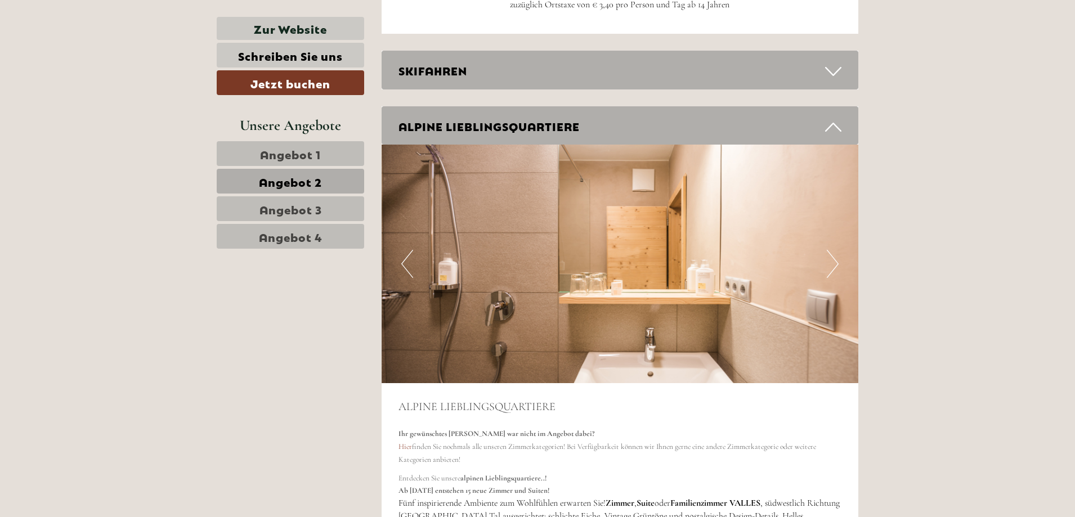
click at [834, 260] on button "Next" at bounding box center [833, 264] width 12 height 28
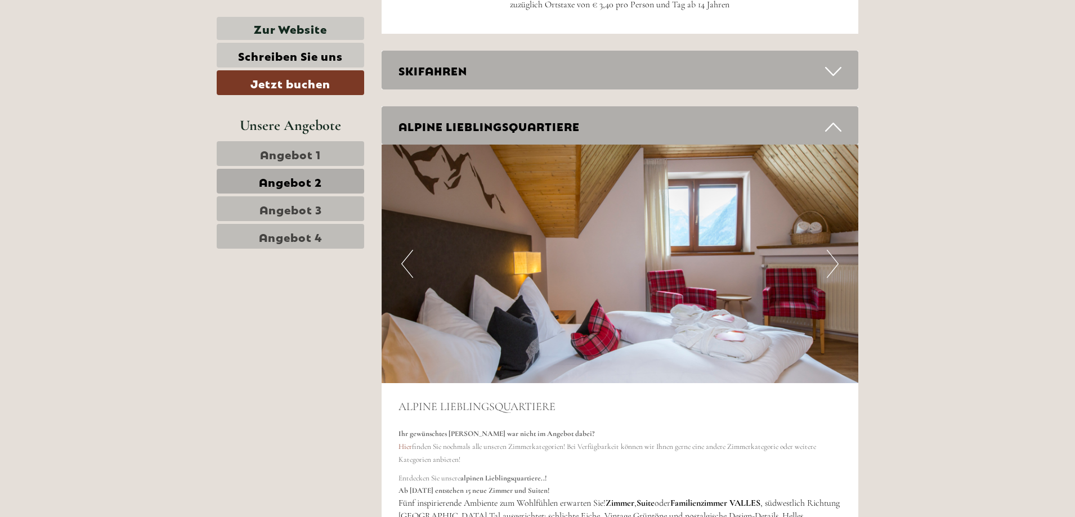
click at [834, 260] on button "Next" at bounding box center [833, 264] width 12 height 28
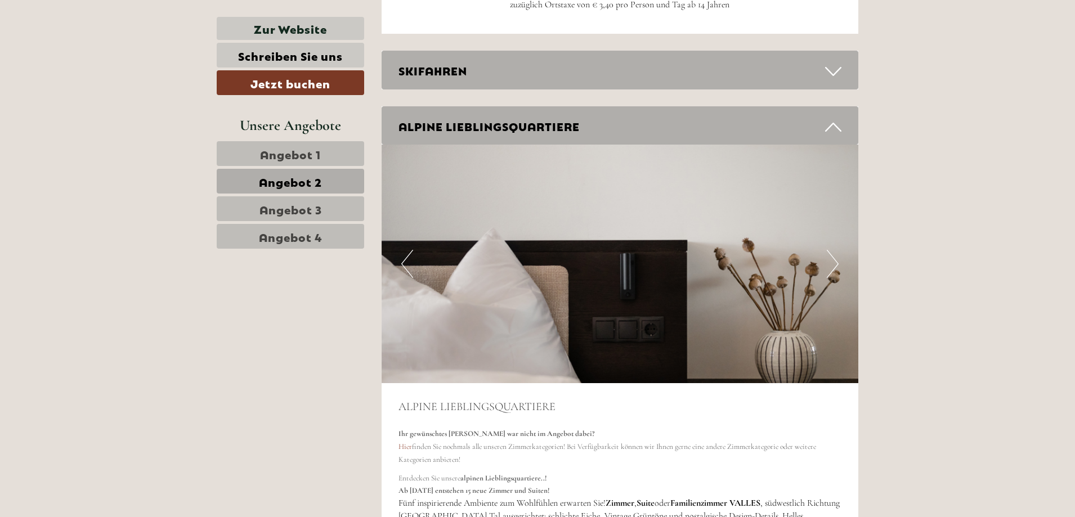
click at [834, 260] on button "Next" at bounding box center [833, 264] width 12 height 28
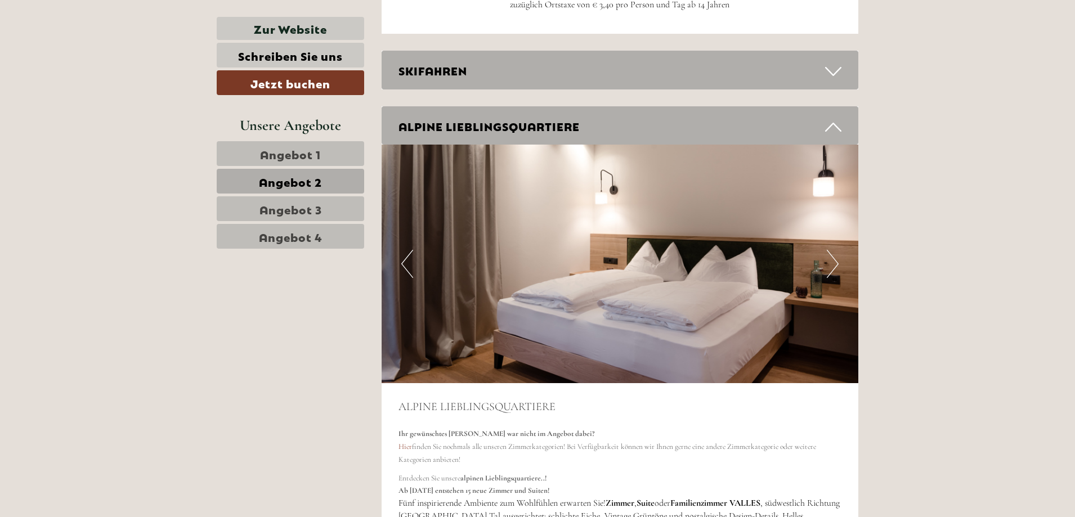
click at [834, 260] on button "Next" at bounding box center [833, 264] width 12 height 28
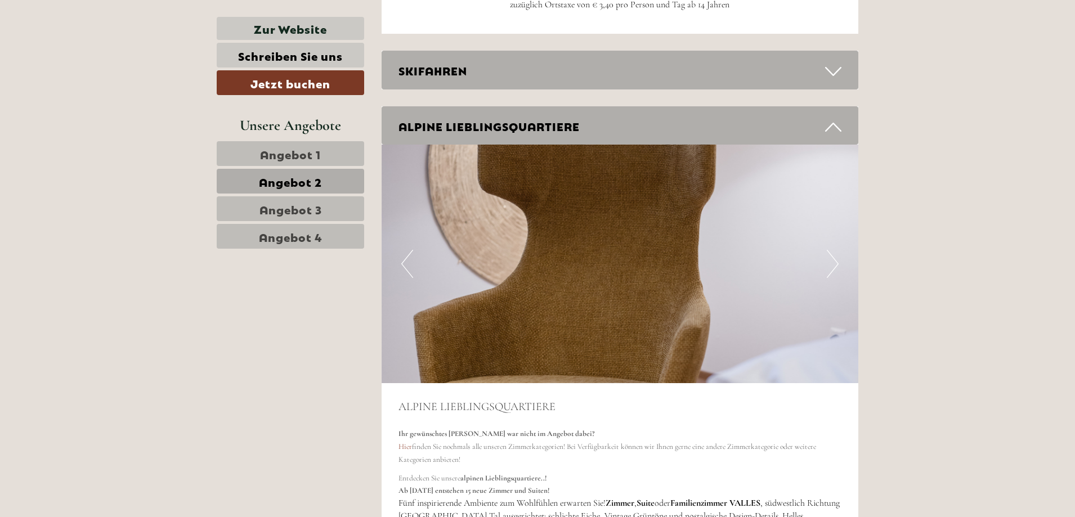
click at [834, 260] on button "Next" at bounding box center [833, 264] width 12 height 28
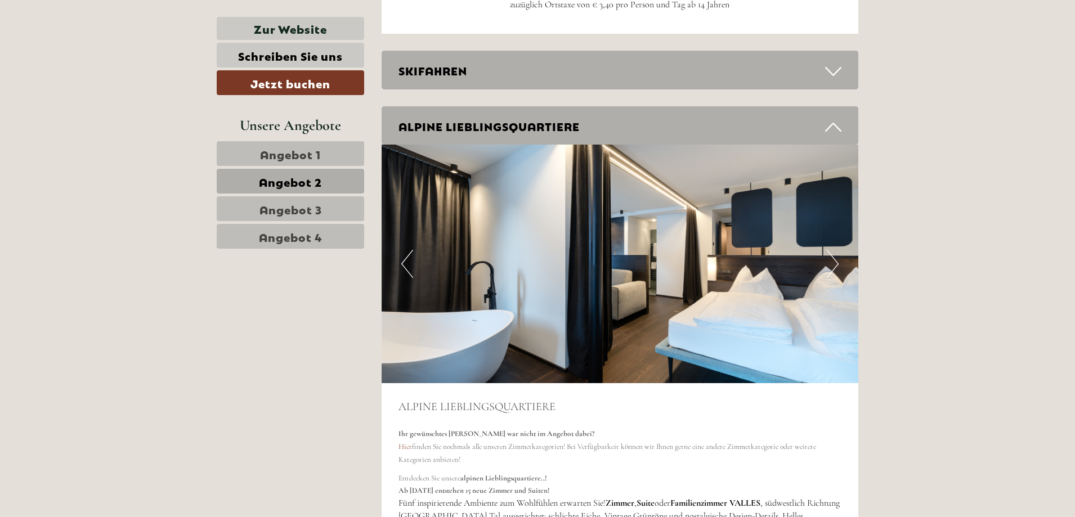
click at [834, 260] on button "Next" at bounding box center [833, 264] width 12 height 28
click at [830, 259] on button "Next" at bounding box center [833, 264] width 12 height 28
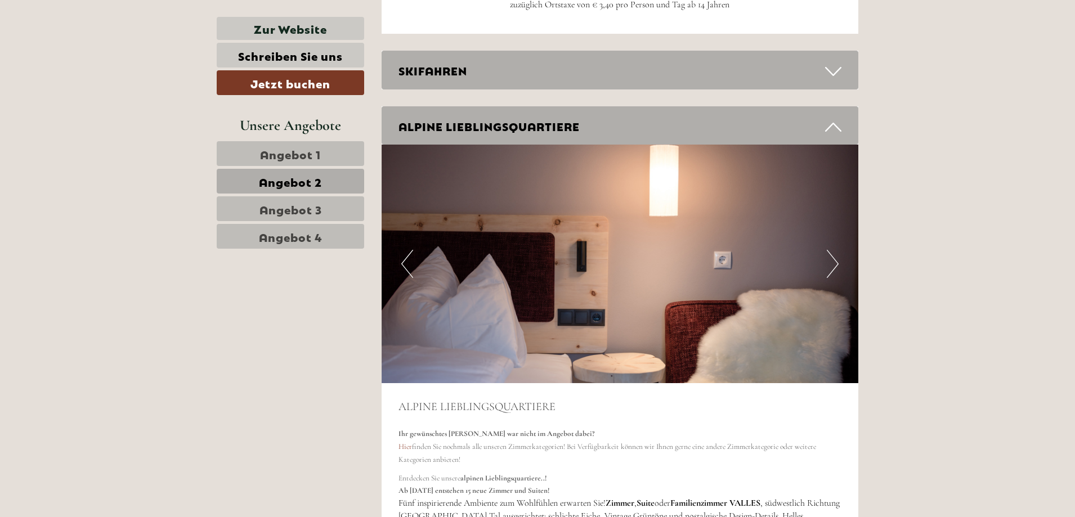
click at [830, 259] on button "Next" at bounding box center [833, 264] width 12 height 28
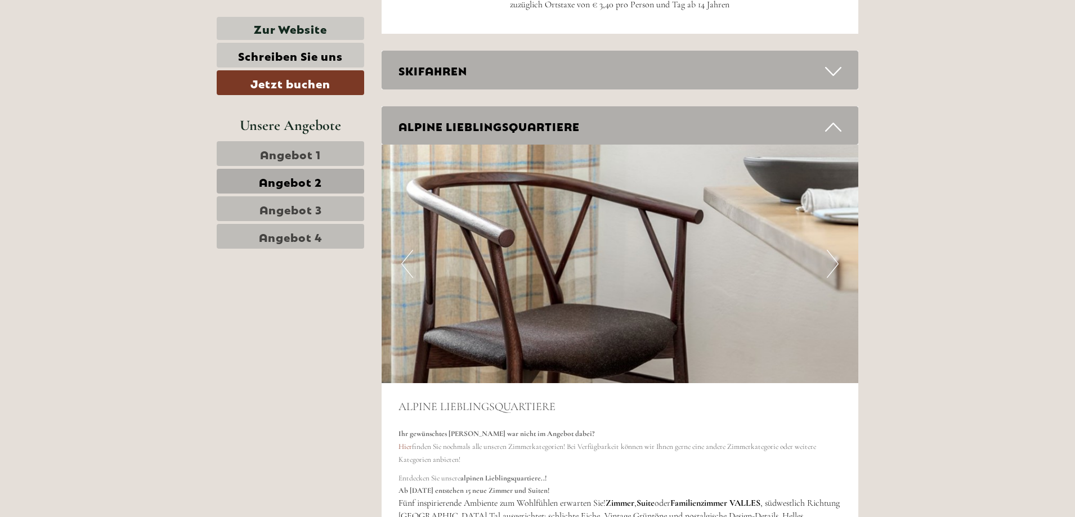
click at [830, 259] on button "Next" at bounding box center [833, 264] width 12 height 28
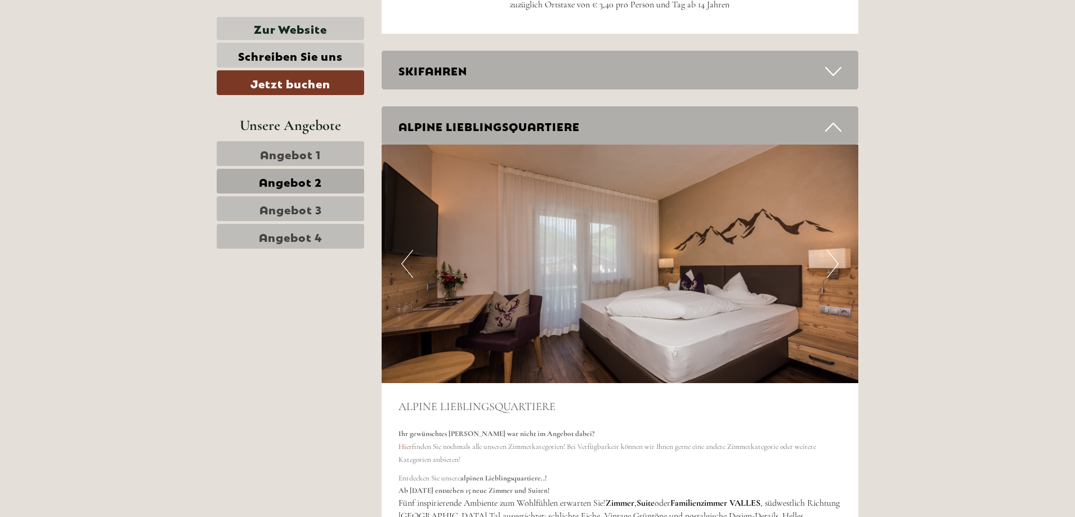
click at [830, 259] on button "Next" at bounding box center [833, 264] width 12 height 28
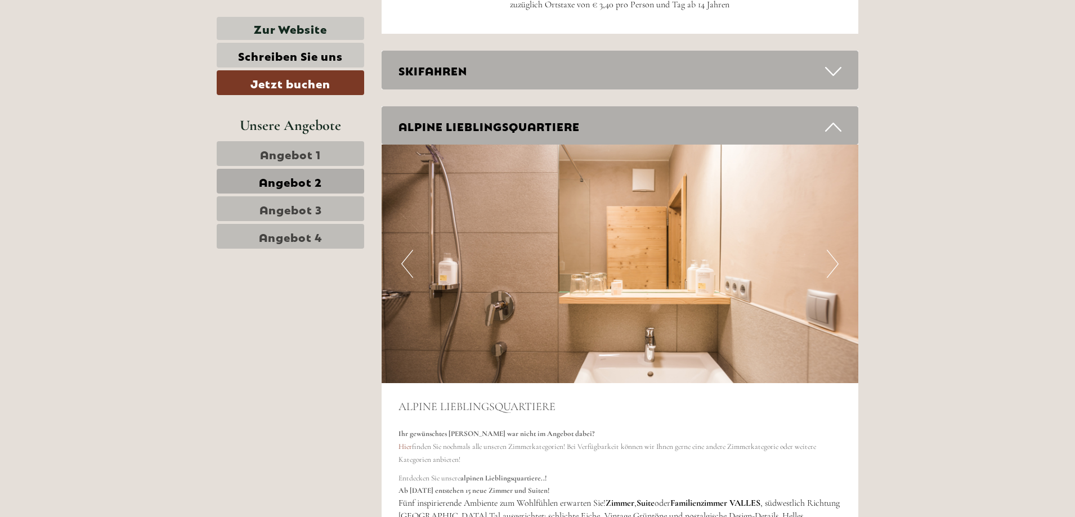
click at [830, 259] on button "Next" at bounding box center [833, 264] width 12 height 28
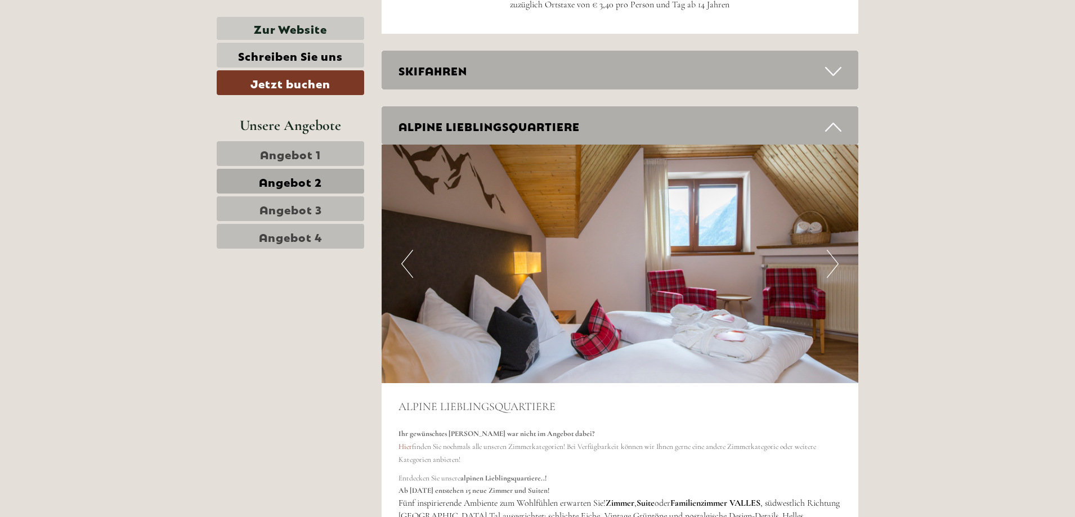
click at [830, 259] on button "Next" at bounding box center [833, 264] width 12 height 28
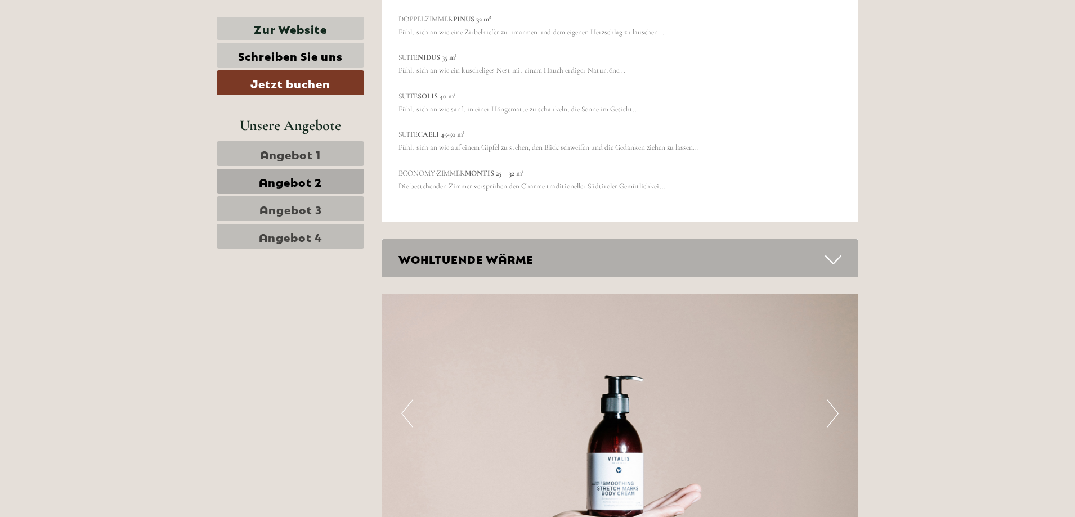
scroll to position [2739, 0]
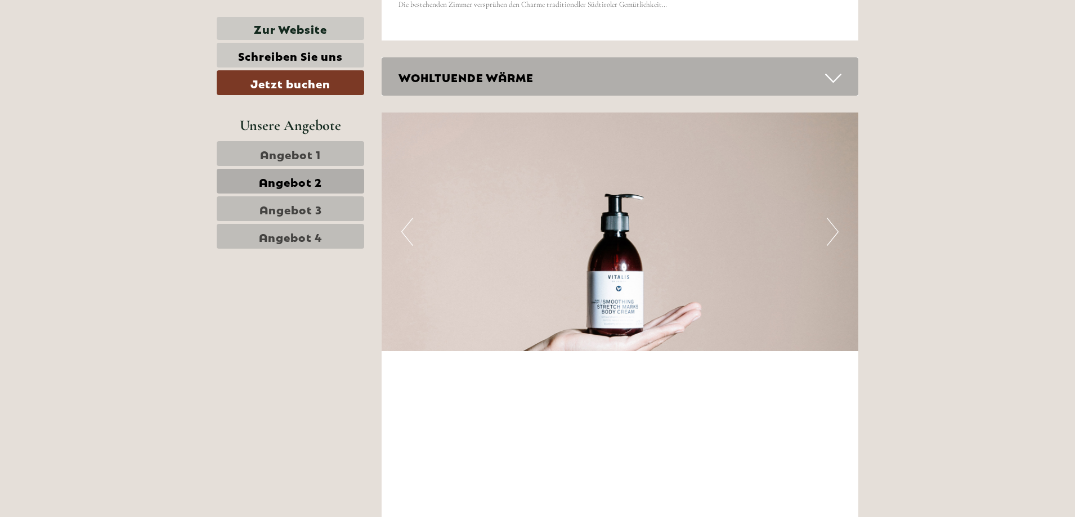
click at [834, 226] on button "Next" at bounding box center [833, 232] width 12 height 28
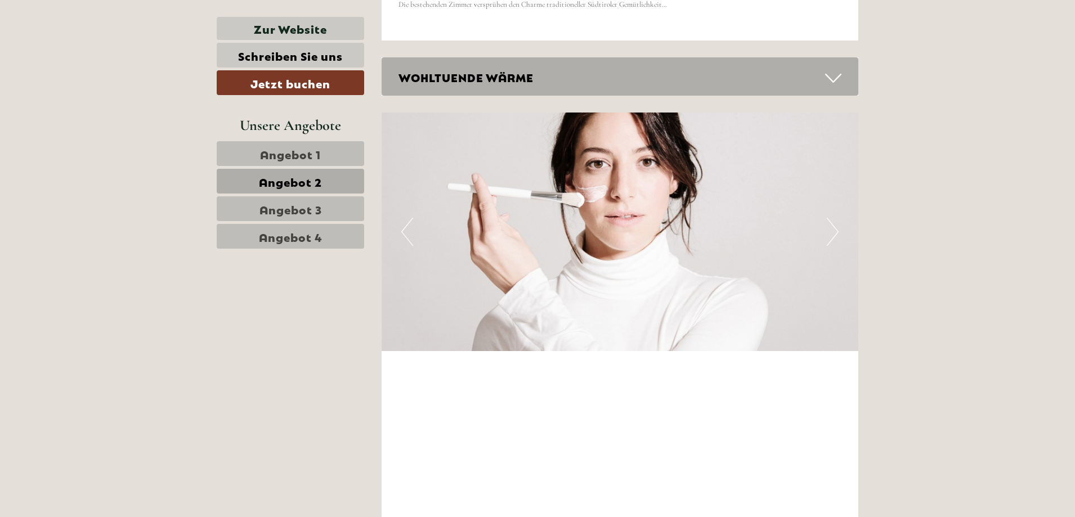
click at [834, 226] on button "Next" at bounding box center [833, 232] width 12 height 28
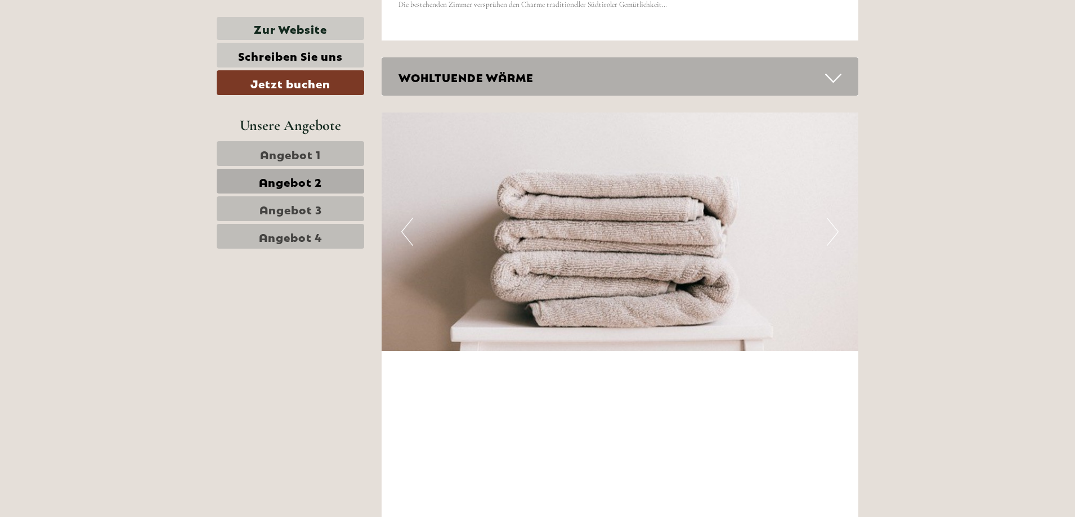
click at [834, 226] on button "Next" at bounding box center [833, 232] width 12 height 28
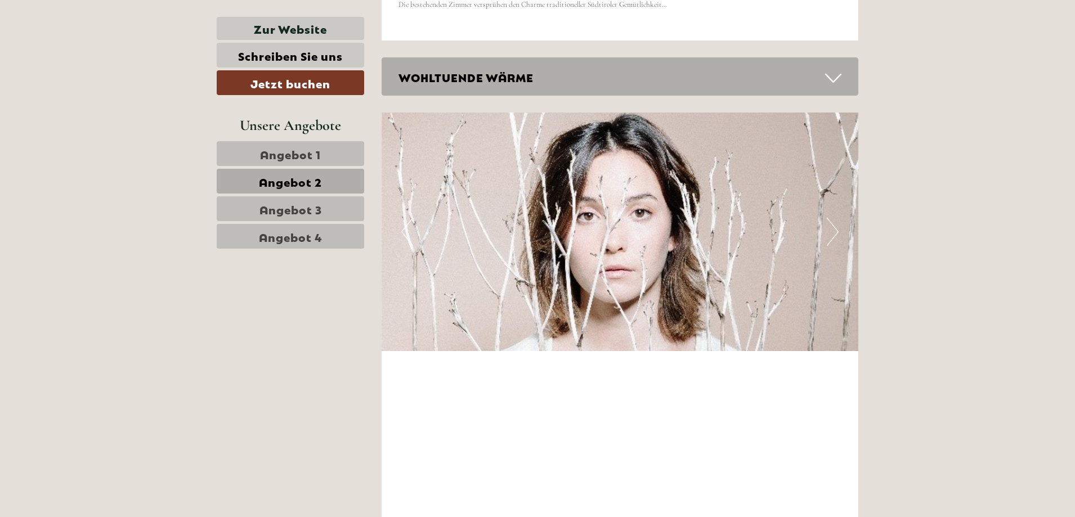
click at [834, 226] on button "Next" at bounding box center [833, 232] width 12 height 28
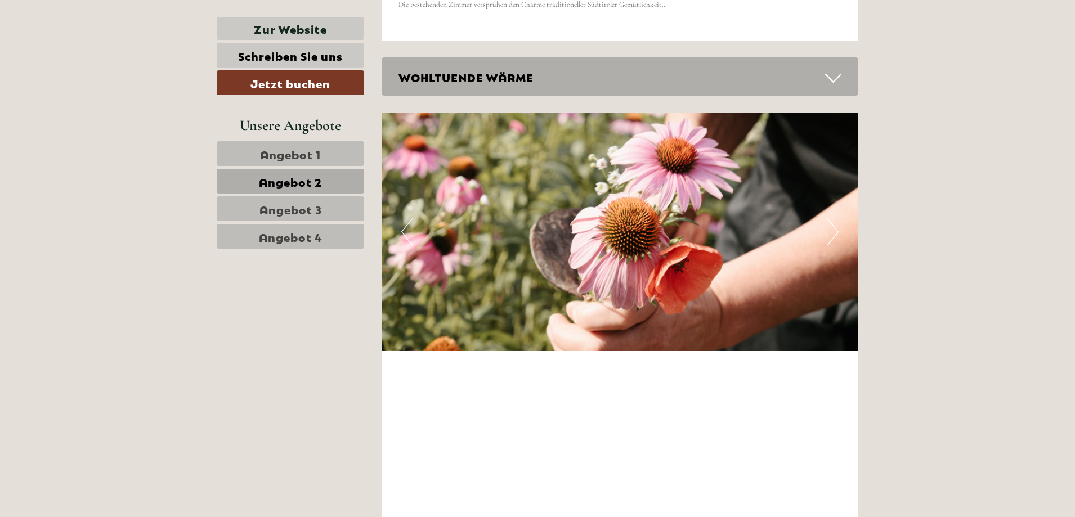
click at [834, 226] on button "Next" at bounding box center [833, 232] width 12 height 28
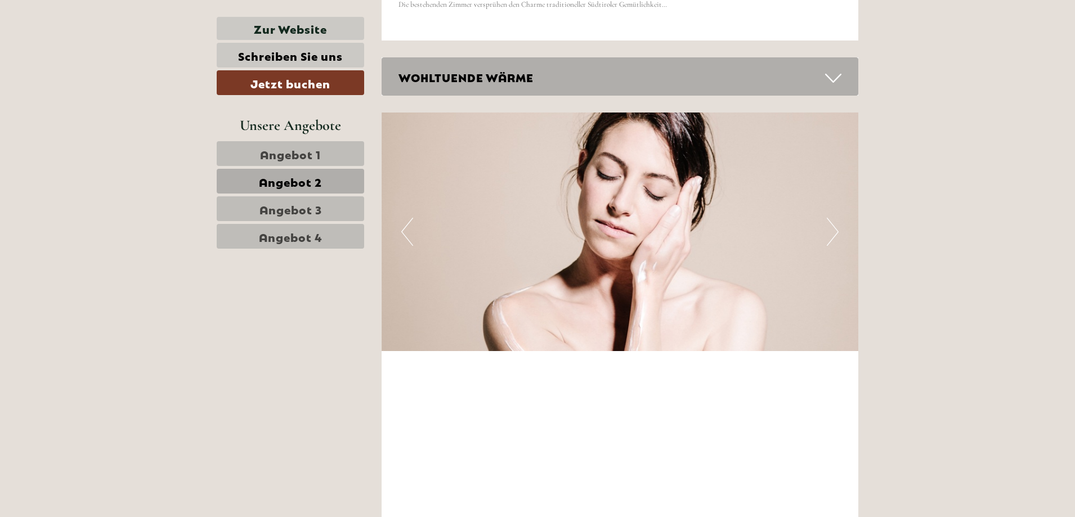
click at [834, 226] on button "Next" at bounding box center [833, 232] width 12 height 28
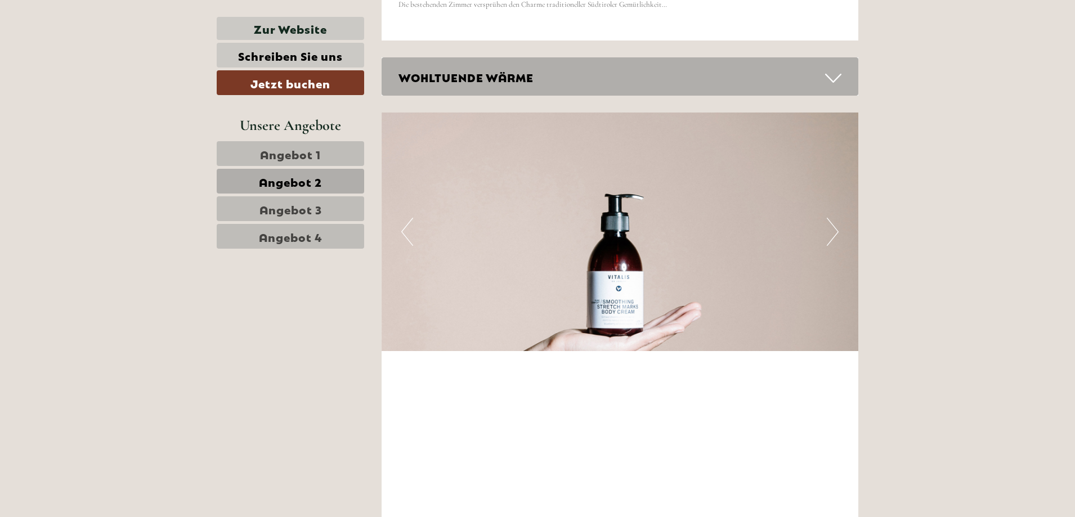
click at [834, 226] on button "Next" at bounding box center [833, 232] width 12 height 28
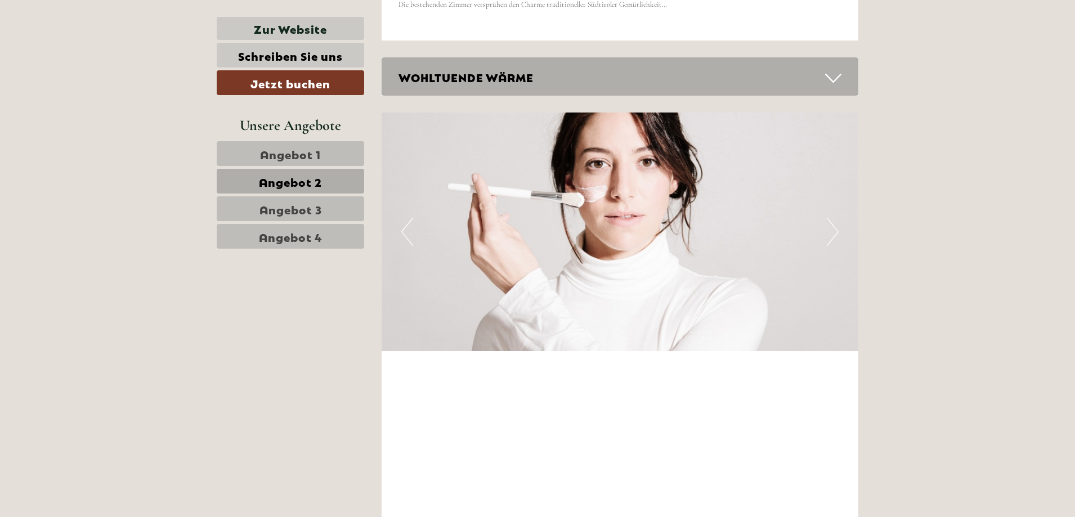
click at [834, 226] on button "Next" at bounding box center [833, 232] width 12 height 28
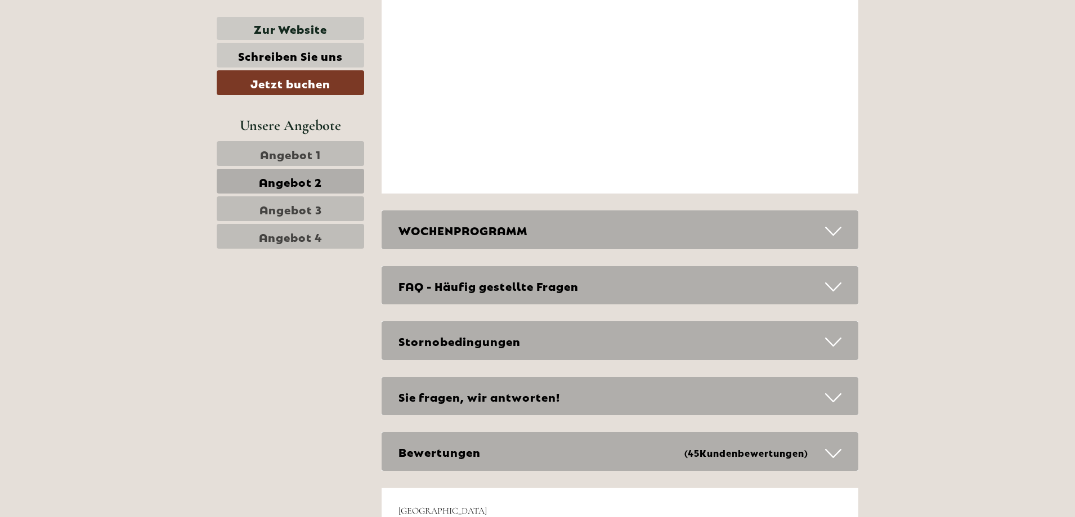
scroll to position [3574, 0]
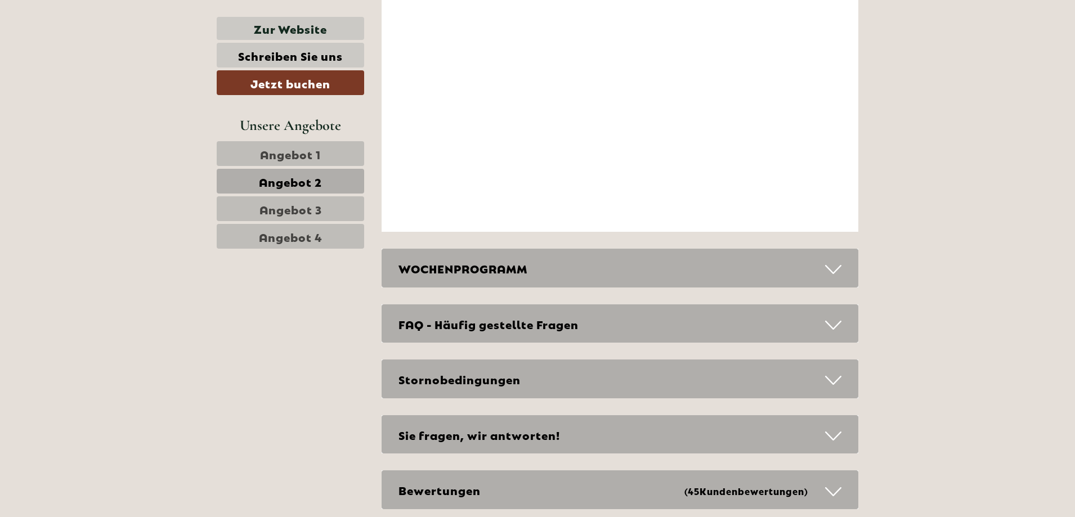
click at [573, 270] on div "WOCHENPROGRAMM" at bounding box center [620, 268] width 477 height 39
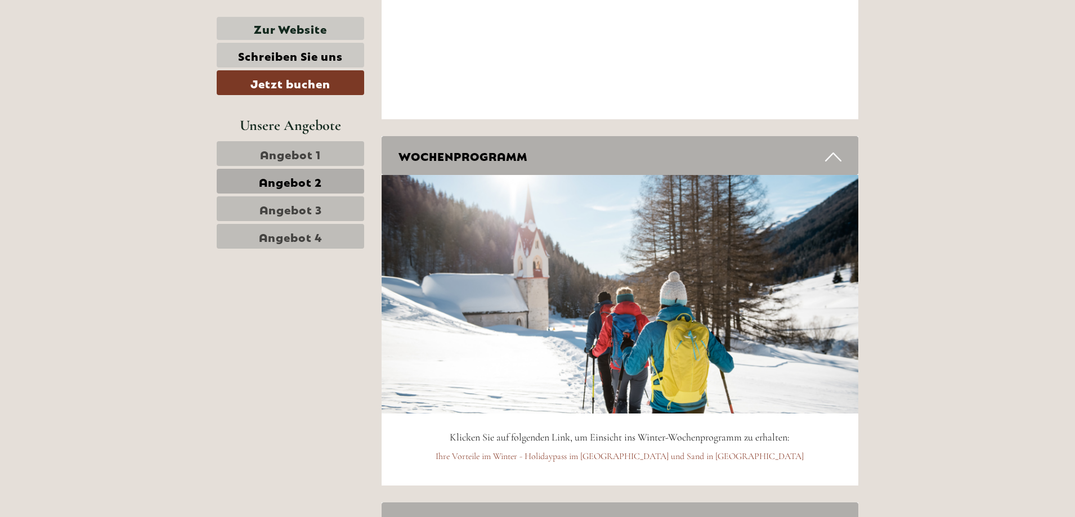
scroll to position [3912, 0]
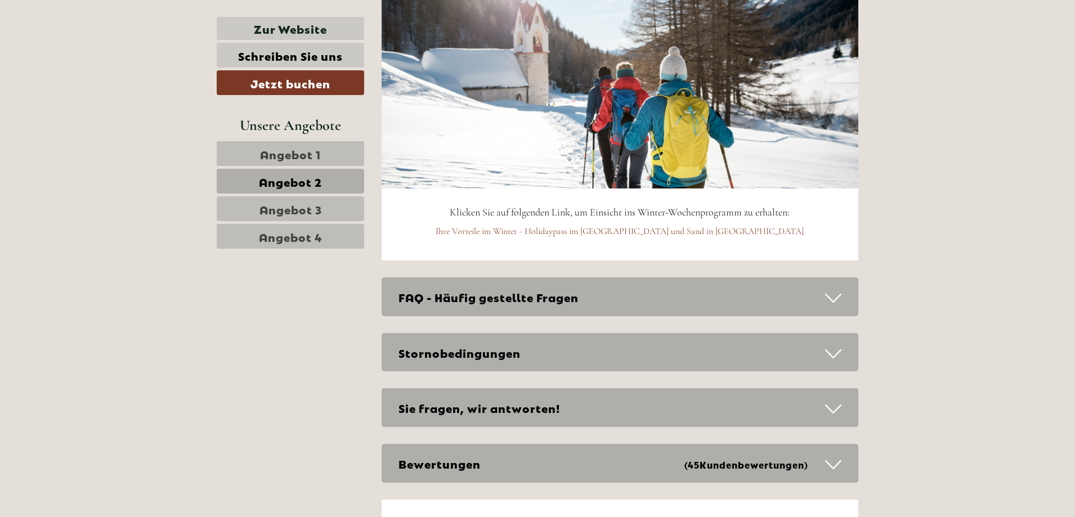
click at [567, 285] on div "FAQ - Häufig gestellte Fragen" at bounding box center [620, 297] width 477 height 39
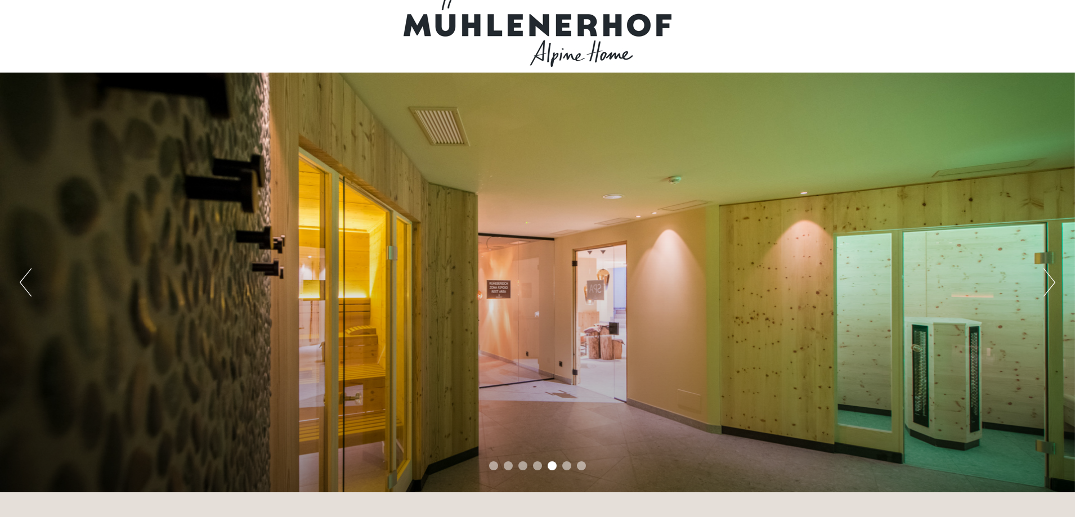
scroll to position [0, 0]
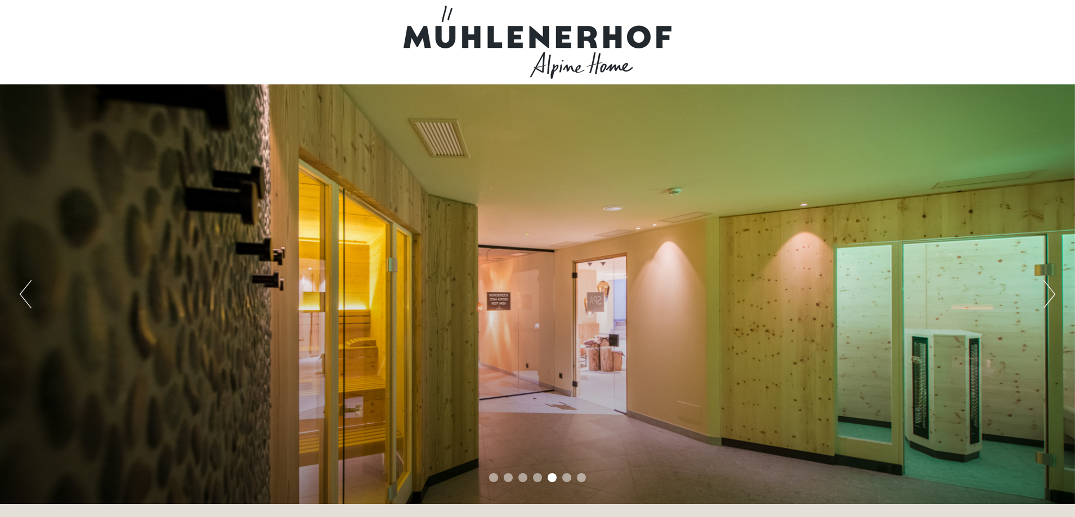
click at [1049, 299] on button "Next" at bounding box center [1050, 294] width 12 height 28
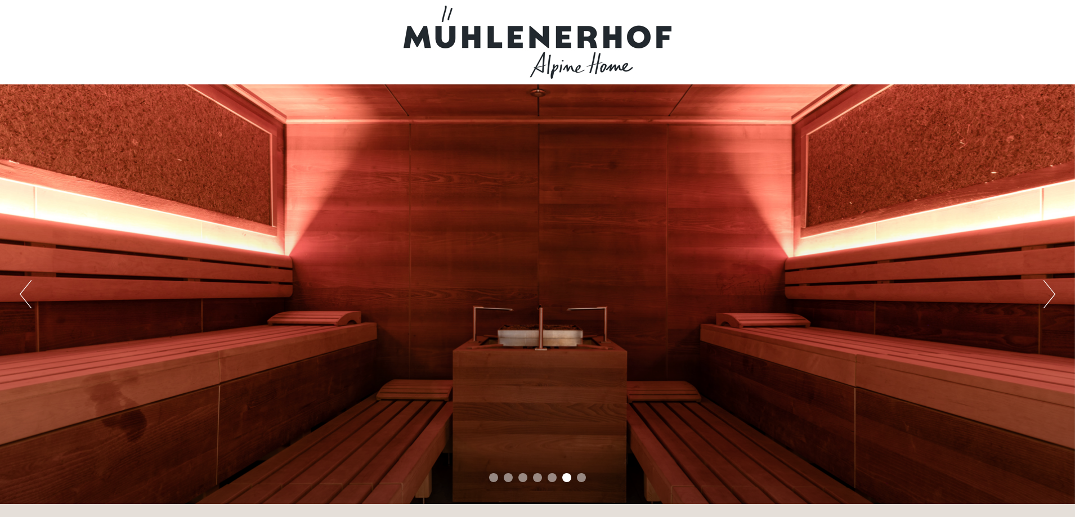
click at [1049, 299] on button "Next" at bounding box center [1050, 294] width 12 height 28
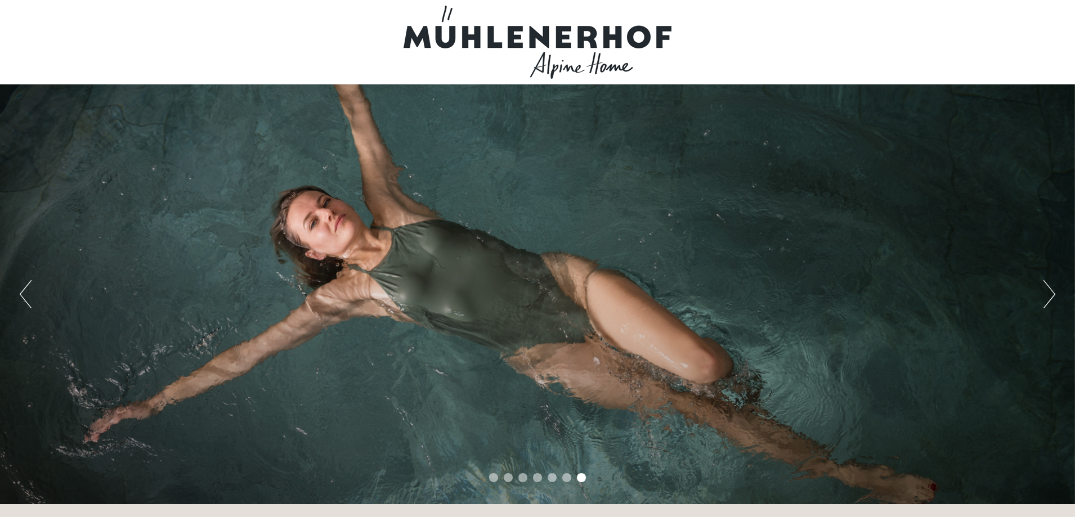
click at [1049, 297] on button "Next" at bounding box center [1050, 294] width 12 height 28
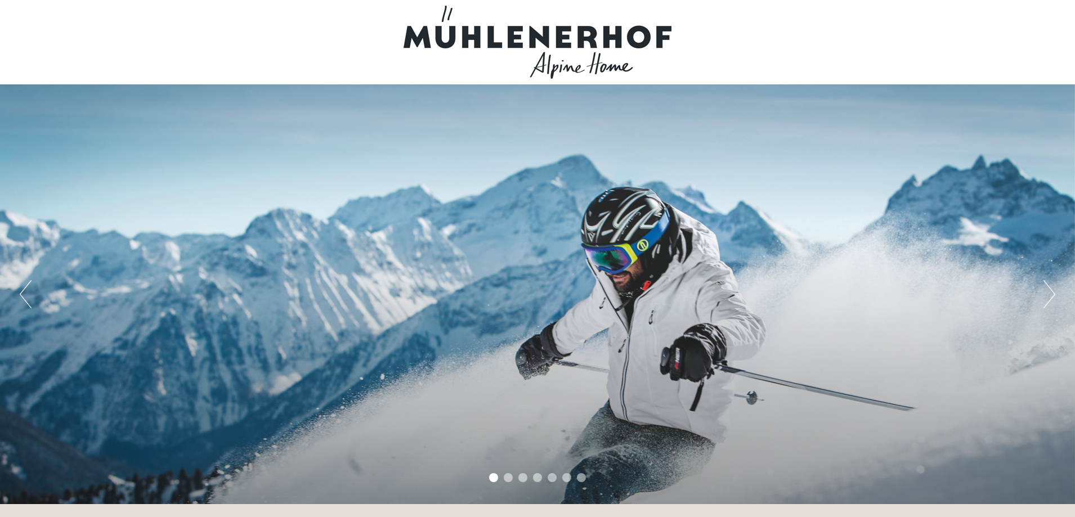
click at [1049, 297] on button "Next" at bounding box center [1050, 294] width 12 height 28
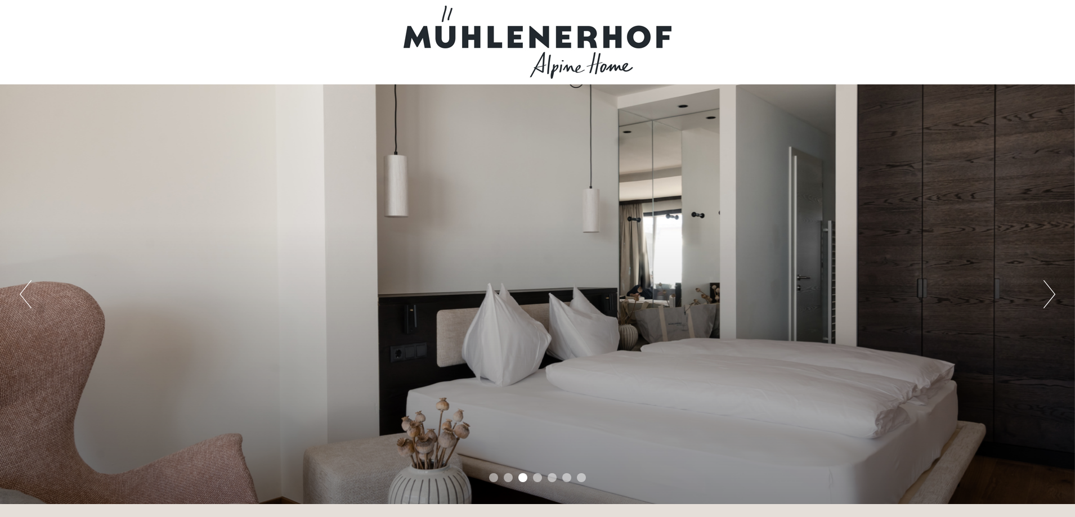
click at [29, 294] on button "Previous" at bounding box center [26, 294] width 12 height 28
click at [15, 285] on div "Previous Next 1 2 3 4 5 6 7" at bounding box center [537, 294] width 1075 height 420
click at [22, 300] on button "Previous" at bounding box center [26, 294] width 12 height 28
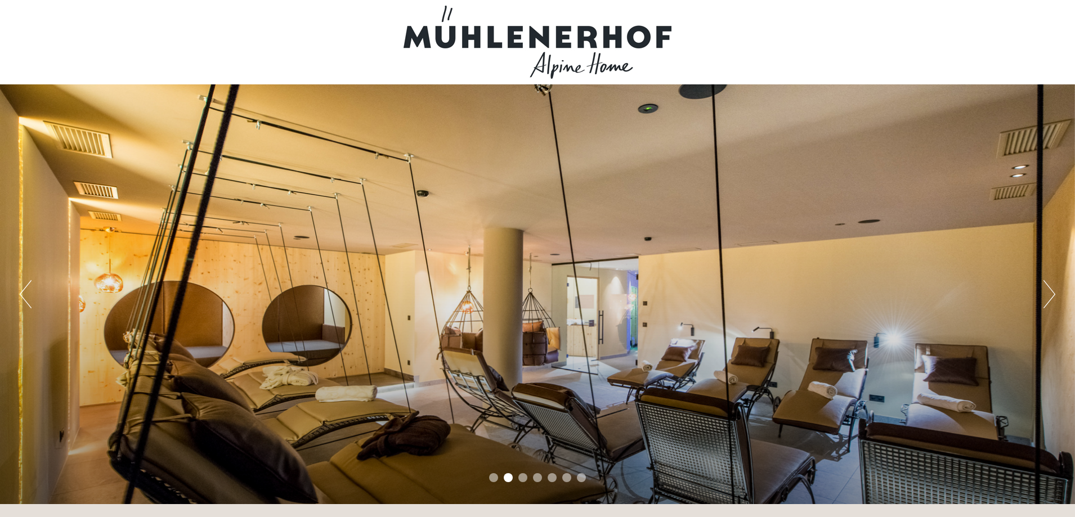
click at [1062, 294] on div "Previous Next 1 2 3 4 5 6 7" at bounding box center [537, 294] width 1075 height 420
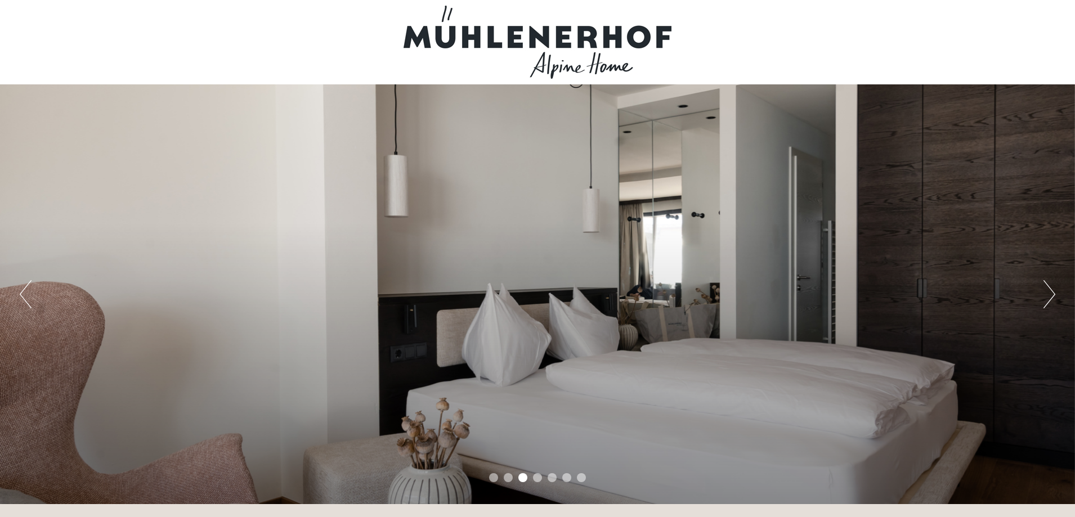
drag, startPoint x: 17, startPoint y: 286, endPoint x: 24, endPoint y: 286, distance: 6.2
click at [19, 286] on div "Previous Next 1 2 3 4 5 6 7" at bounding box center [537, 294] width 1075 height 420
click at [24, 286] on button "Previous" at bounding box center [26, 294] width 12 height 28
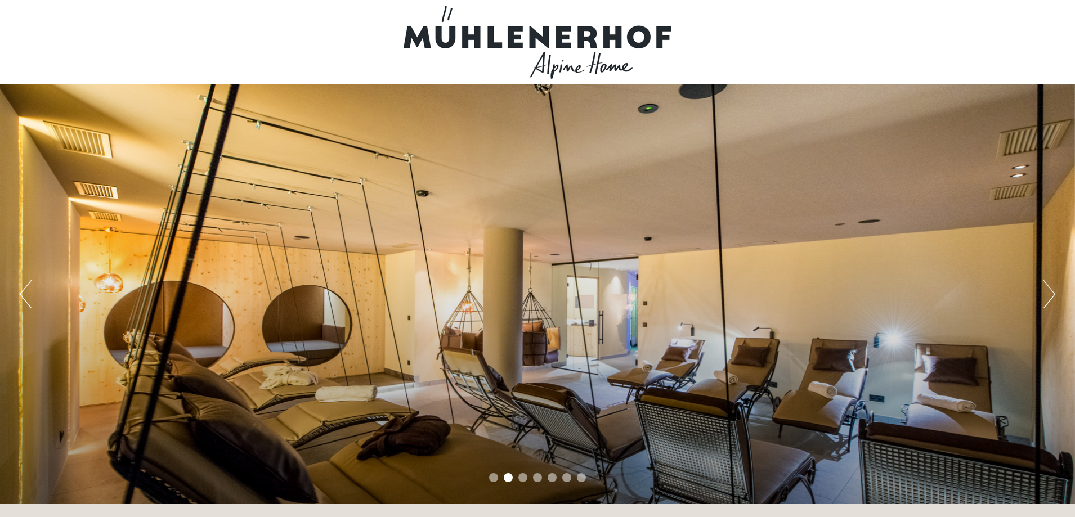
click at [1056, 296] on div "Previous Next 1 2 3 4 5 6 7" at bounding box center [537, 294] width 1075 height 420
click at [1049, 296] on button "Next" at bounding box center [1050, 294] width 12 height 28
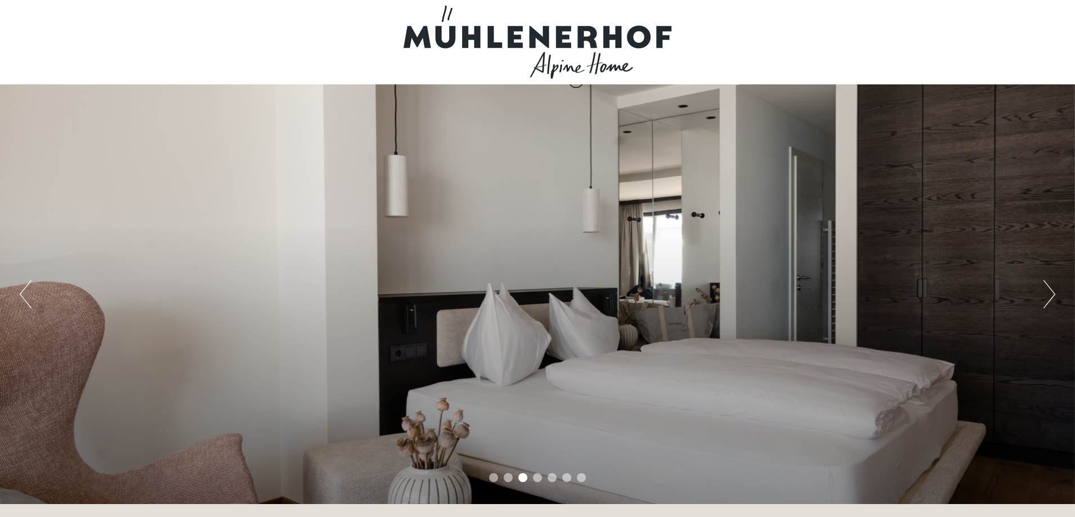
click at [1049, 296] on button "Next" at bounding box center [1050, 294] width 12 height 28
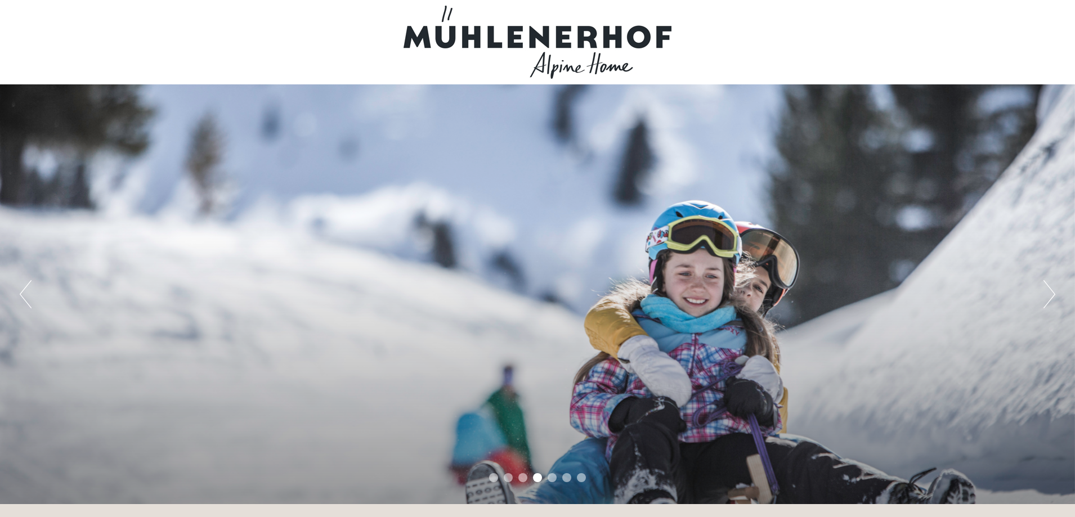
click at [1049, 296] on button "Next" at bounding box center [1050, 294] width 12 height 28
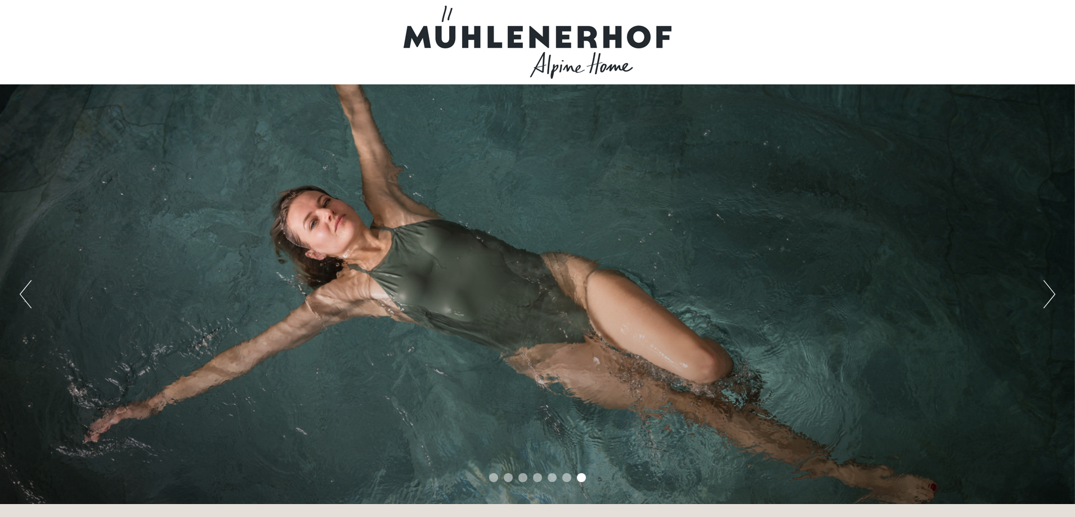
drag, startPoint x: 533, startPoint y: 71, endPoint x: 713, endPoint y: 69, distance: 179.6
click at [708, 71] on div at bounding box center [537, 42] width 631 height 73
click at [1051, 304] on button "Next" at bounding box center [1050, 294] width 12 height 28
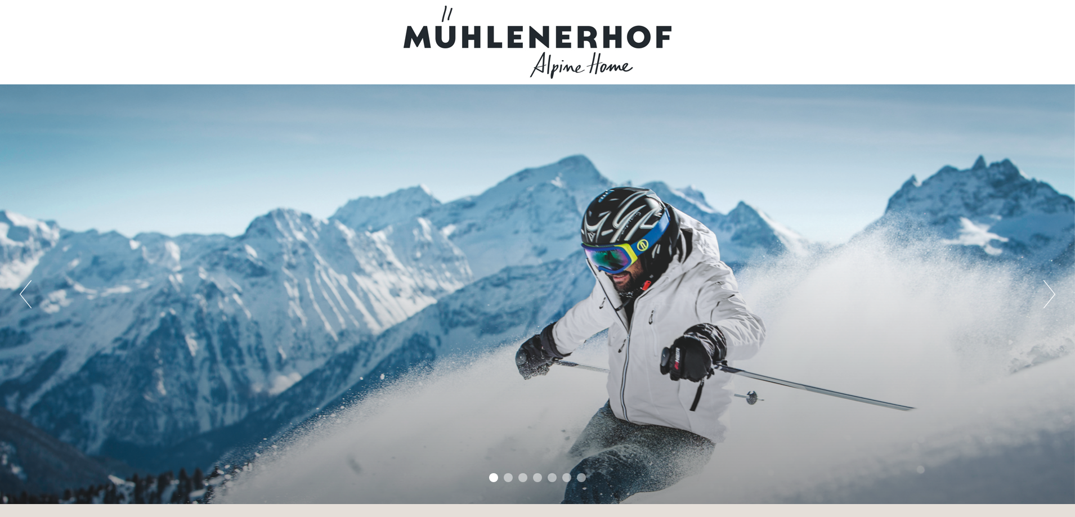
click at [1052, 300] on button "Next" at bounding box center [1050, 294] width 12 height 28
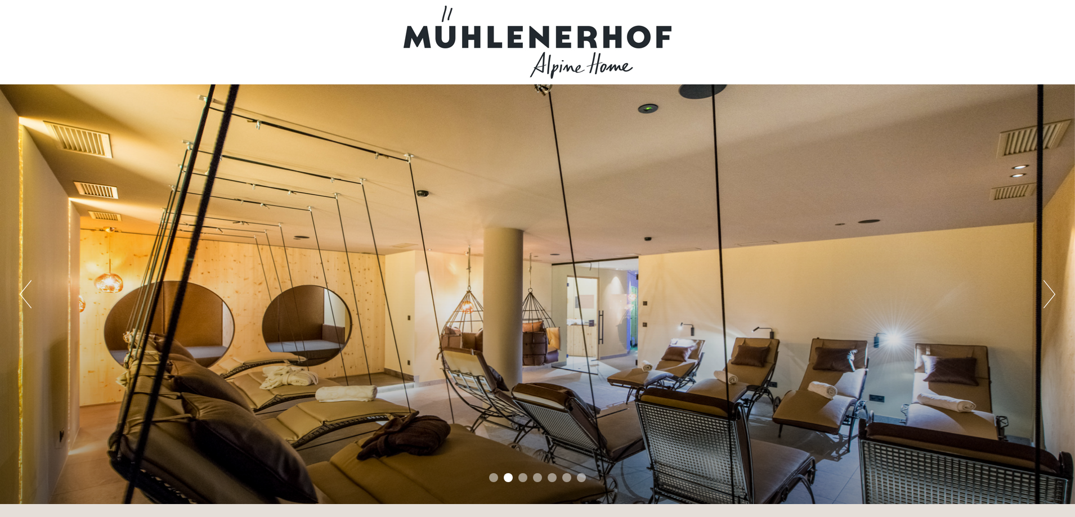
click at [1052, 300] on button "Next" at bounding box center [1050, 294] width 12 height 28
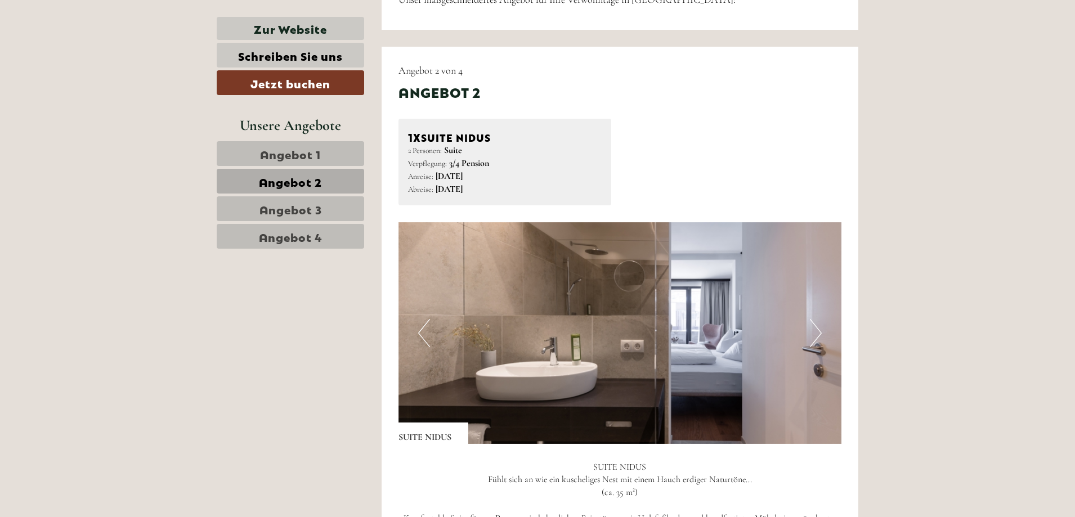
scroll to position [1126, 0]
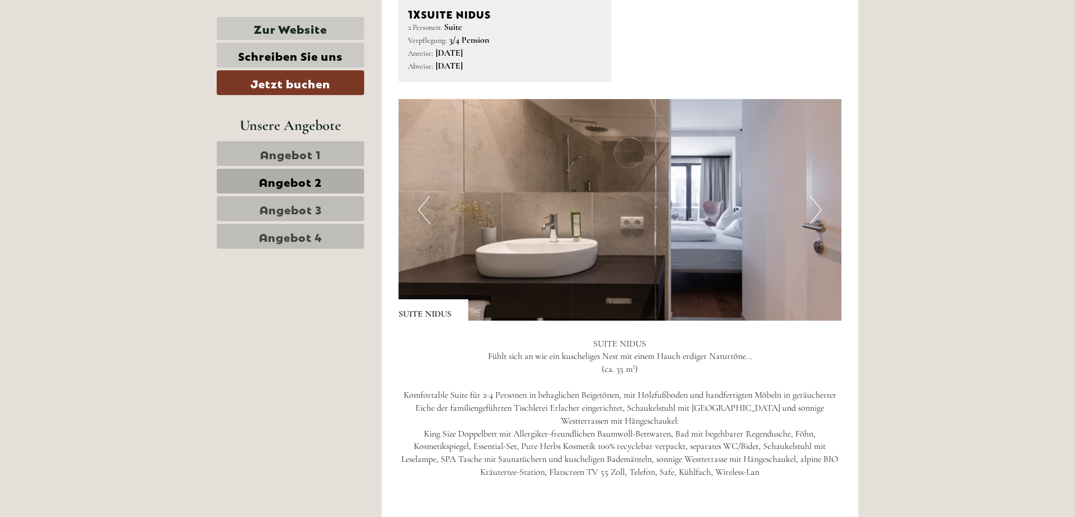
click at [812, 216] on button "Next" at bounding box center [816, 210] width 12 height 28
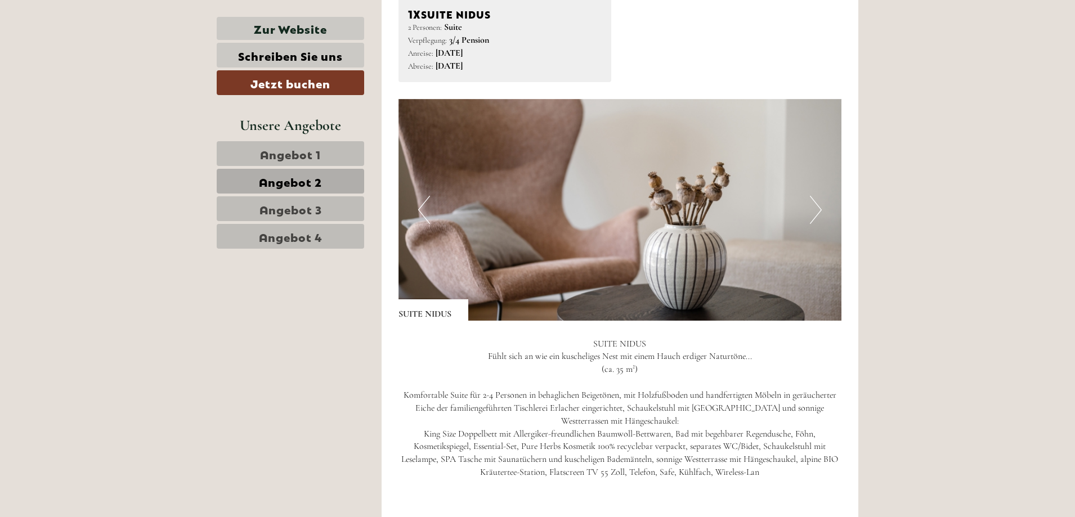
click at [812, 216] on button "Next" at bounding box center [816, 210] width 12 height 28
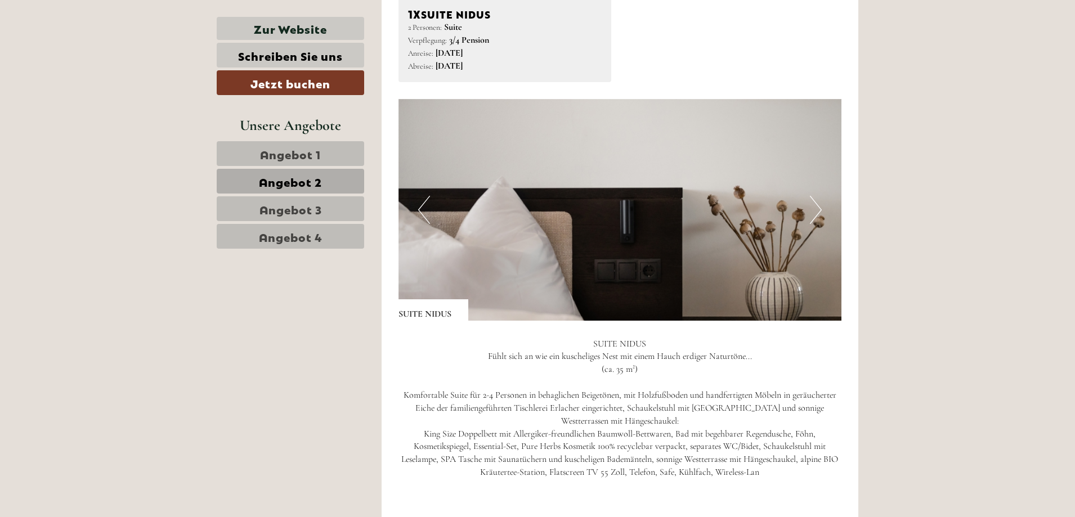
click at [812, 216] on button "Next" at bounding box center [816, 210] width 12 height 28
click at [828, 211] on img at bounding box center [621, 210] width 444 height 222
click at [821, 211] on button "Next" at bounding box center [816, 210] width 12 height 28
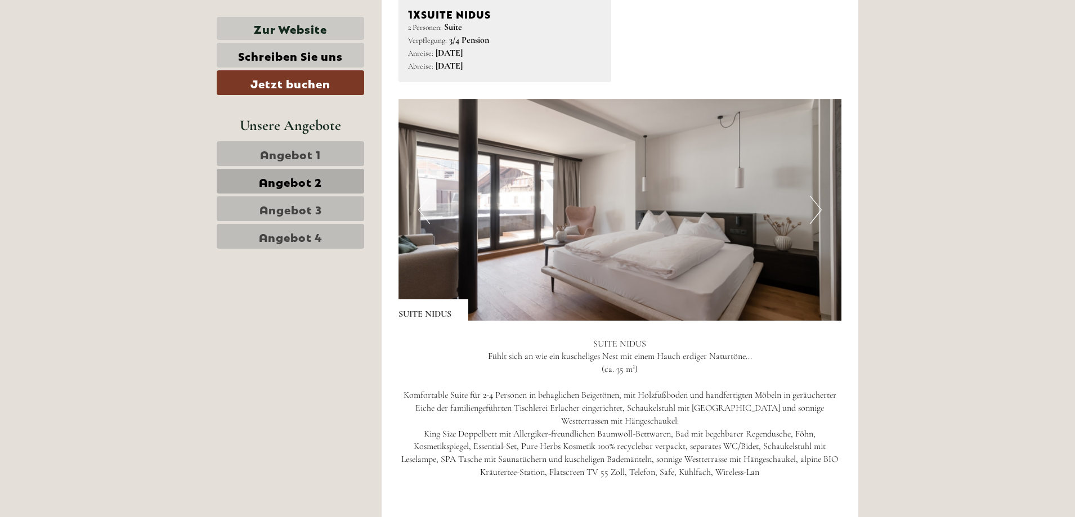
click at [821, 211] on button "Next" at bounding box center [816, 210] width 12 height 28
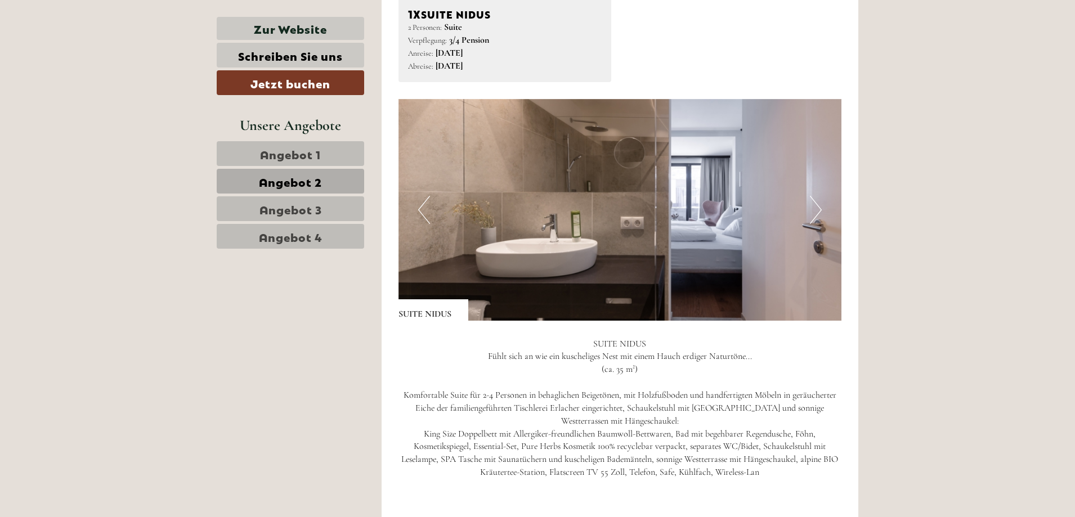
click at [327, 150] on link "Angebot 1" at bounding box center [291, 153] width 148 height 25
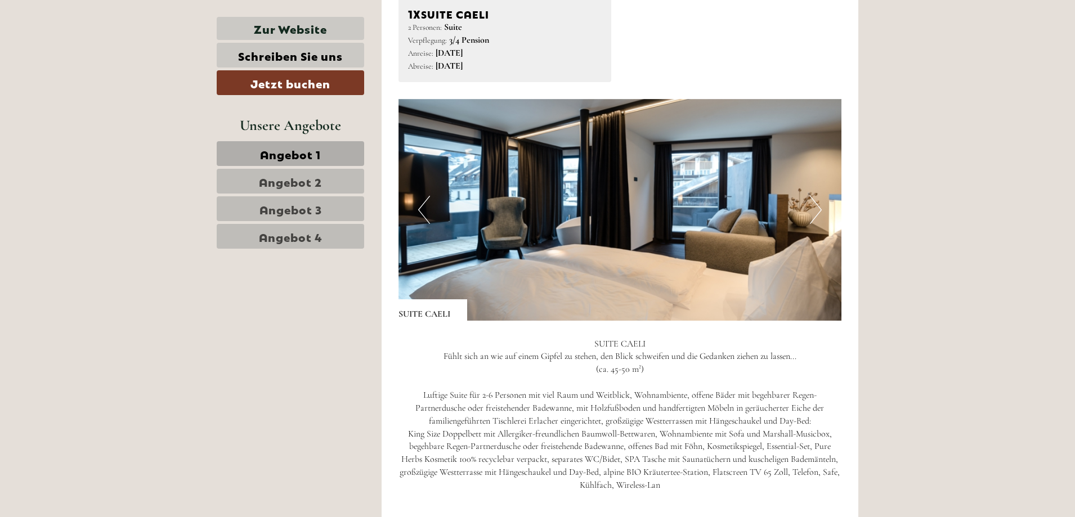
scroll to position [1050, 0]
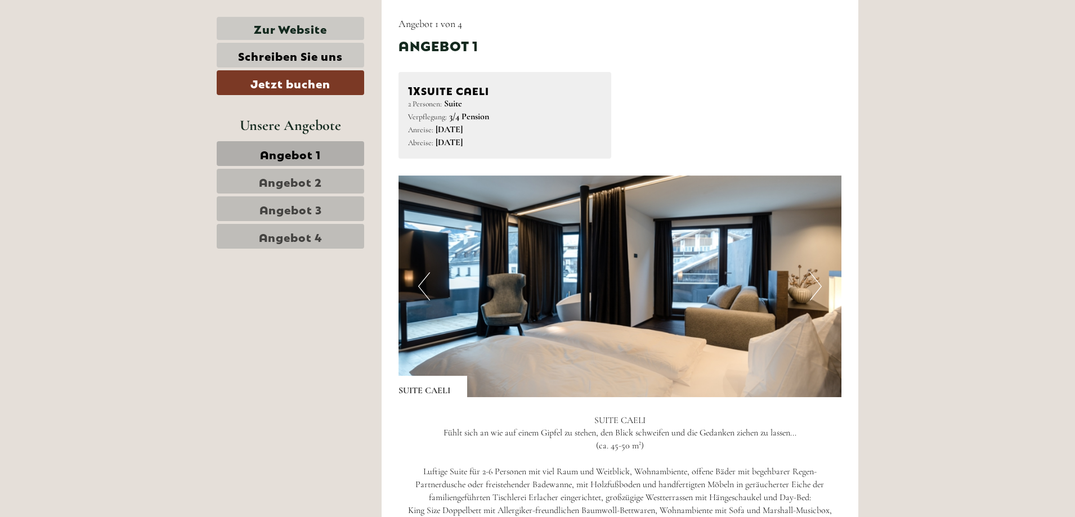
click at [833, 283] on img at bounding box center [621, 287] width 444 height 222
click at [819, 284] on button "Next" at bounding box center [816, 287] width 12 height 28
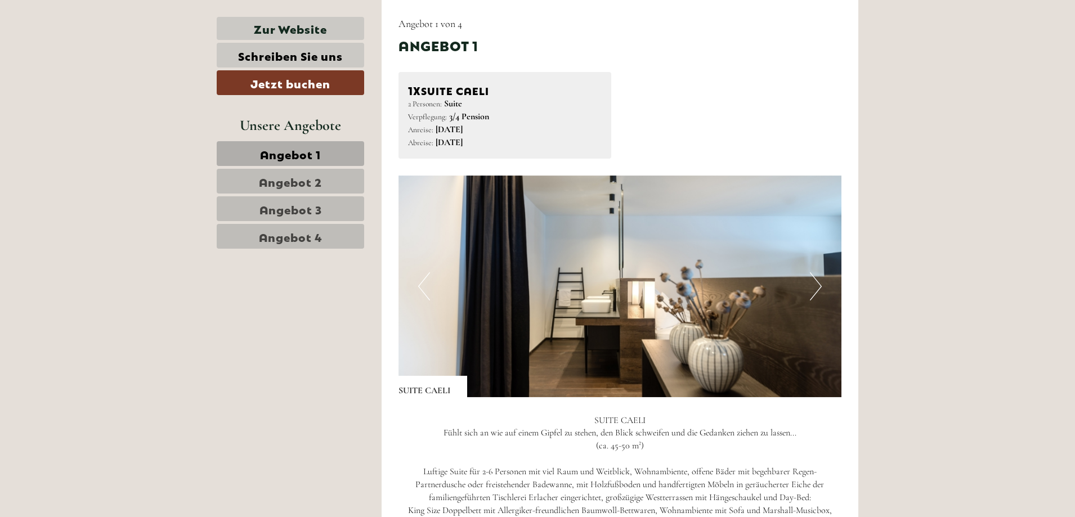
click at [819, 284] on button "Next" at bounding box center [816, 287] width 12 height 28
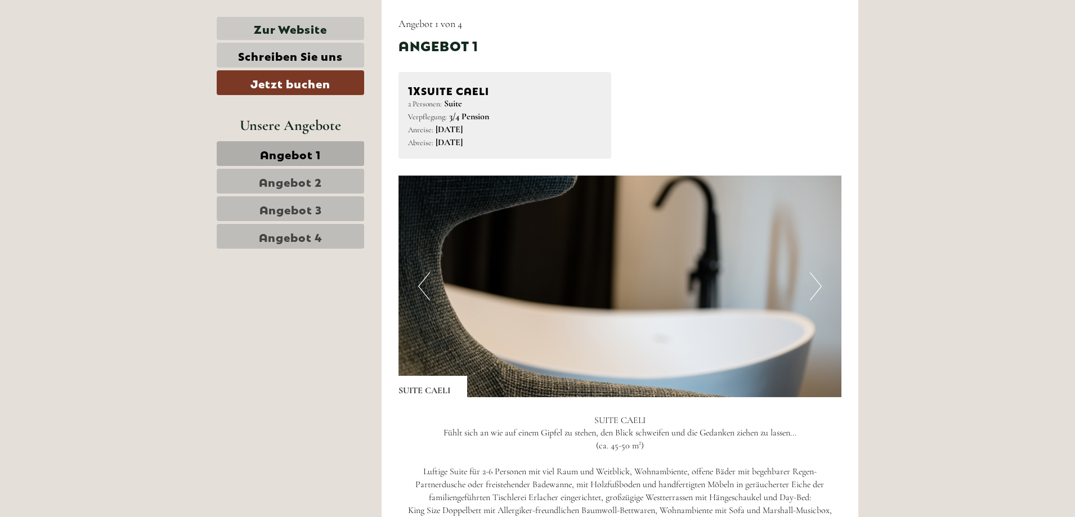
click at [819, 284] on button "Next" at bounding box center [816, 287] width 12 height 28
click at [807, 295] on img at bounding box center [621, 287] width 444 height 222
click at [816, 291] on button "Next" at bounding box center [816, 287] width 12 height 28
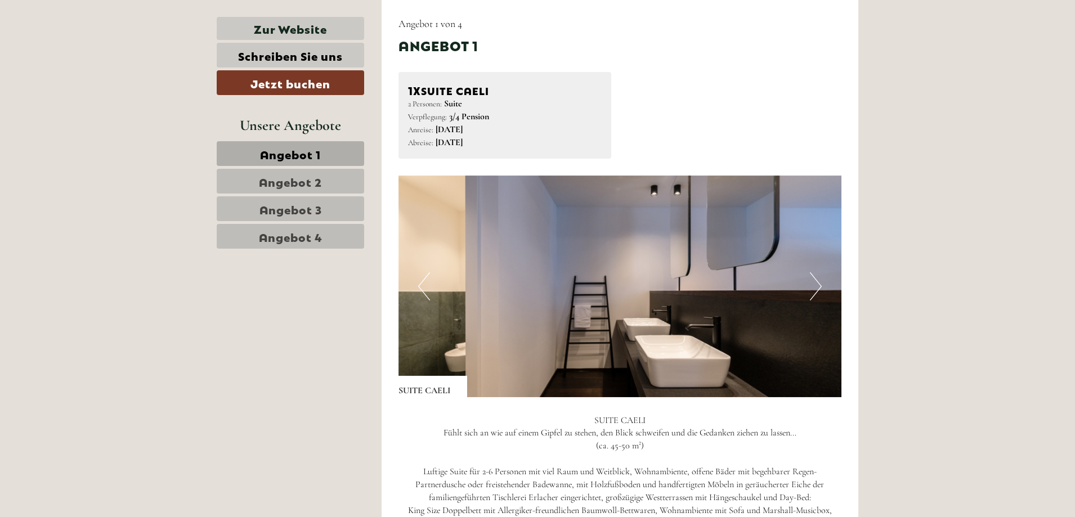
click at [816, 291] on button "Next" at bounding box center [816, 287] width 12 height 28
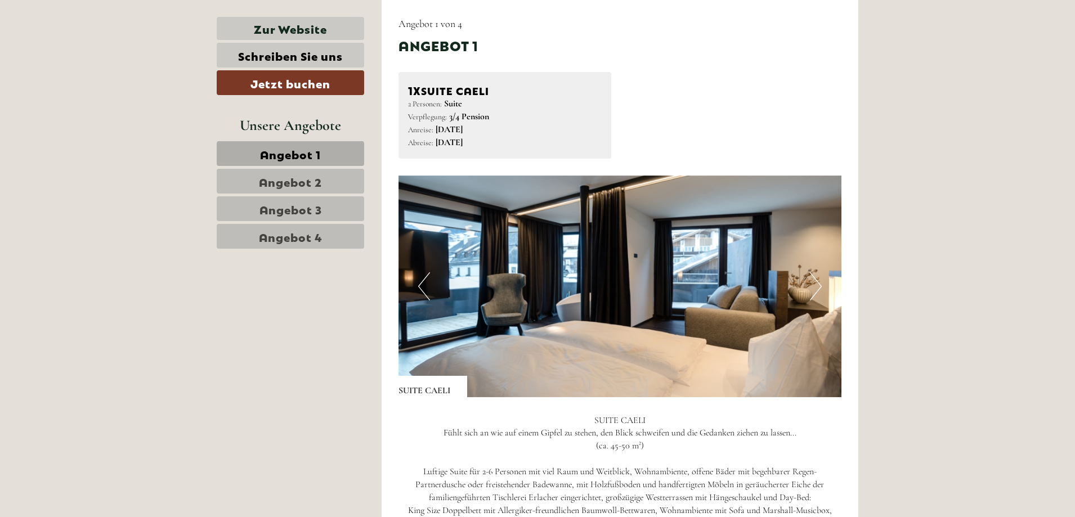
click at [816, 291] on button "Next" at bounding box center [816, 287] width 12 height 28
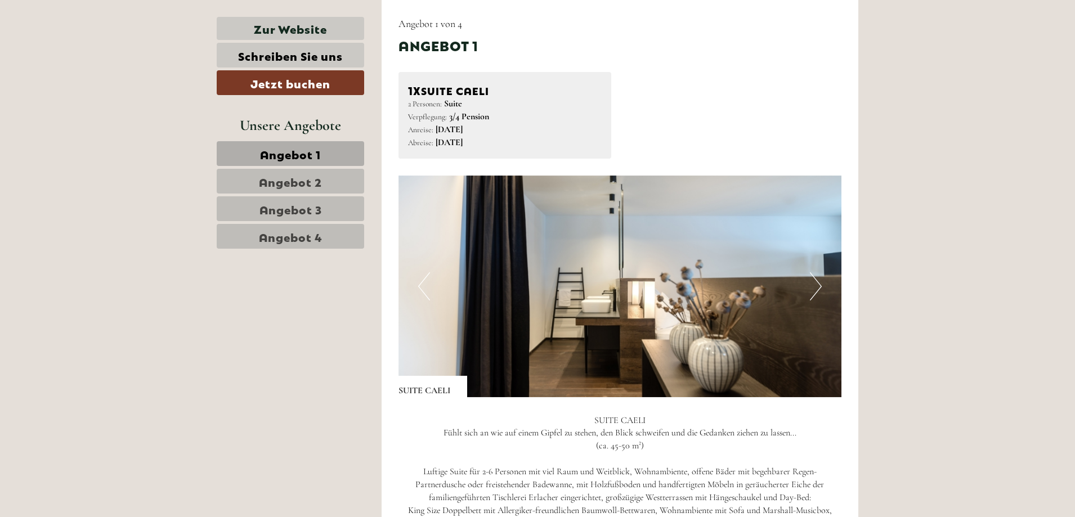
click at [285, 181] on span "Angebot 2" at bounding box center [290, 181] width 63 height 16
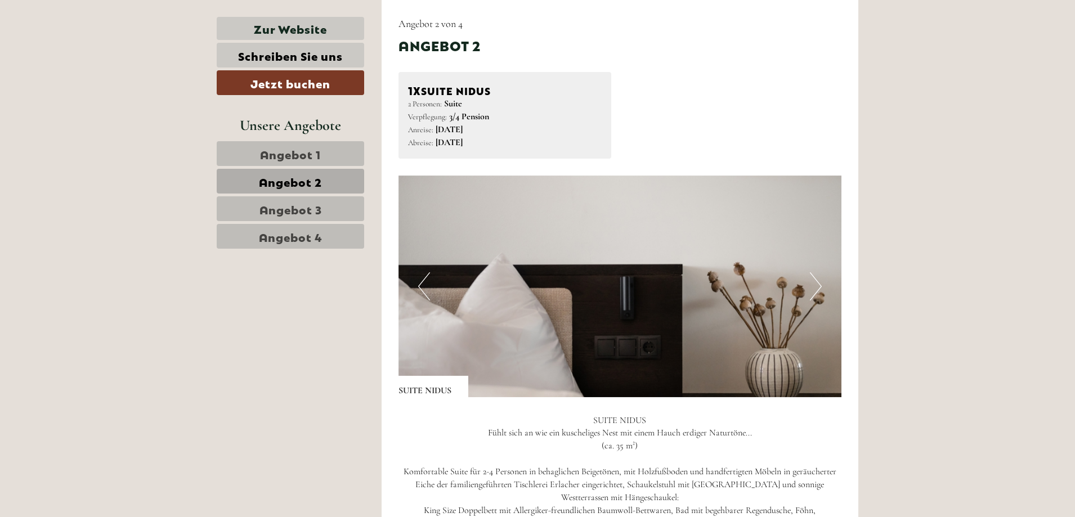
click at [817, 279] on button "Next" at bounding box center [816, 287] width 12 height 28
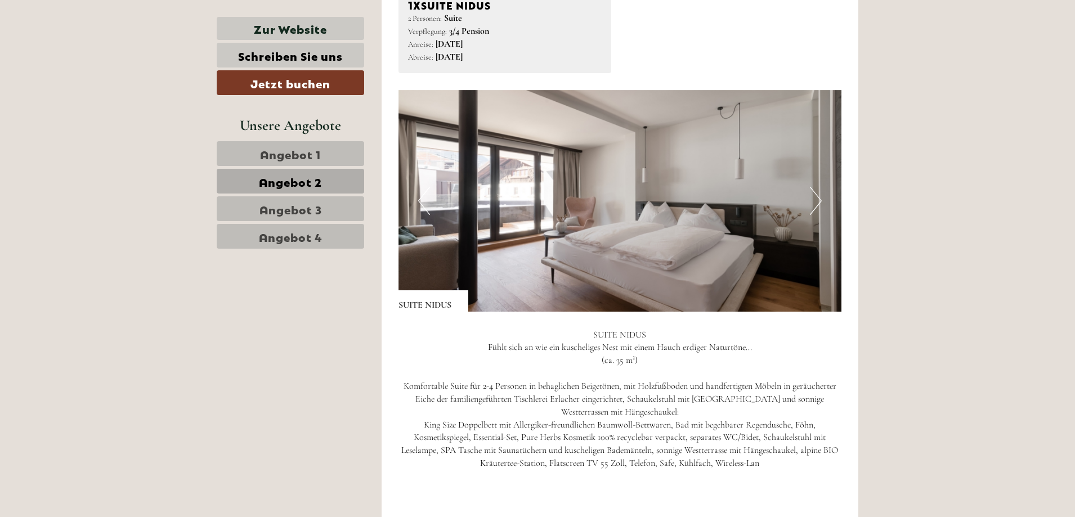
scroll to position [1162, 0]
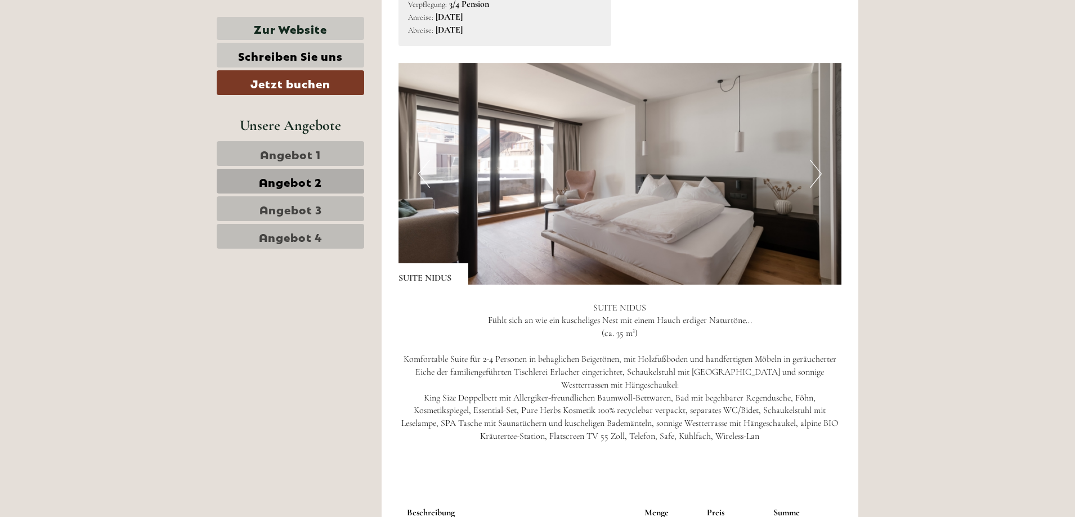
click at [622, 244] on img at bounding box center [621, 174] width 444 height 222
click at [448, 264] on div "SUITE NIDUS" at bounding box center [434, 274] width 70 height 21
click at [496, 231] on img at bounding box center [621, 174] width 444 height 222
click at [497, 231] on img at bounding box center [621, 174] width 444 height 222
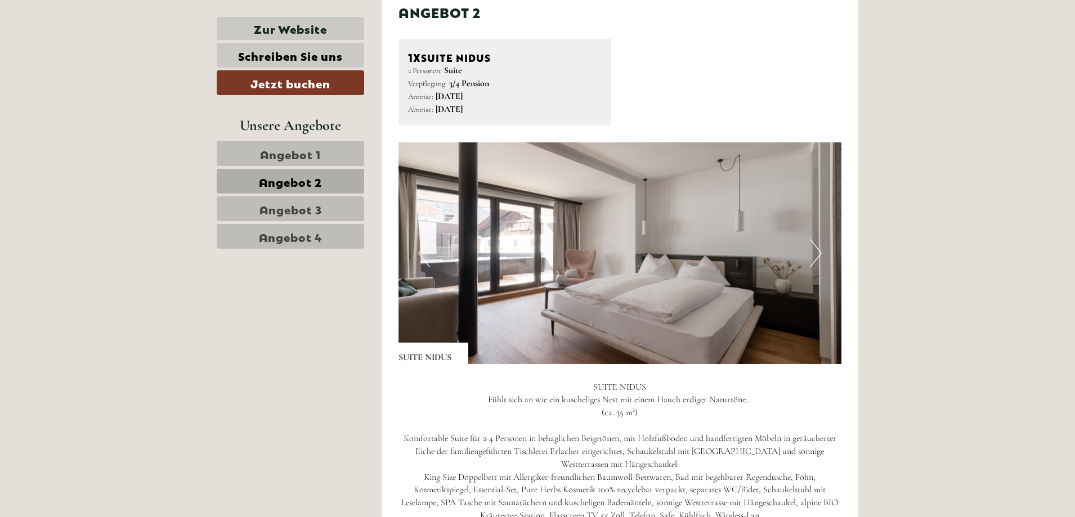
scroll to position [1013, 0]
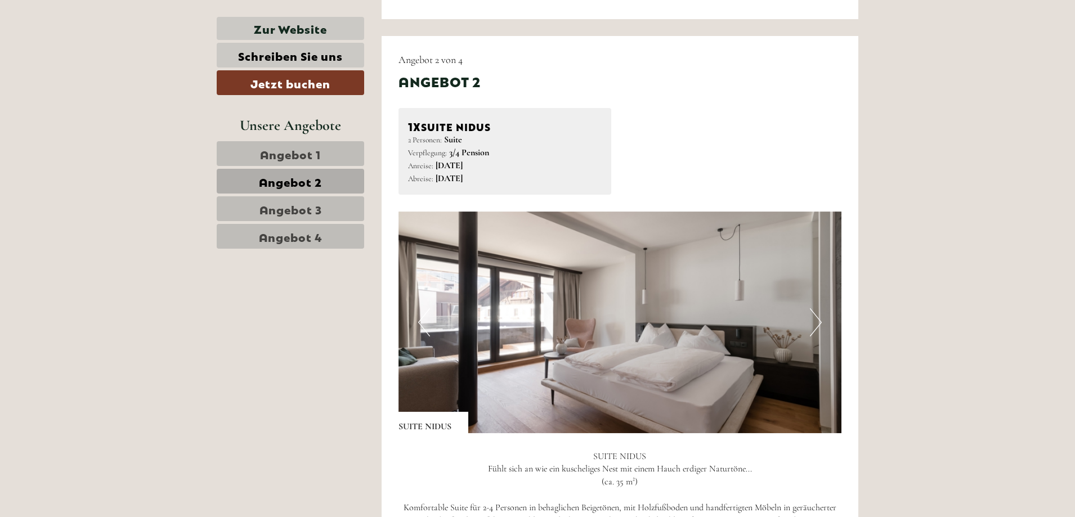
click at [511, 364] on img at bounding box center [621, 323] width 444 height 222
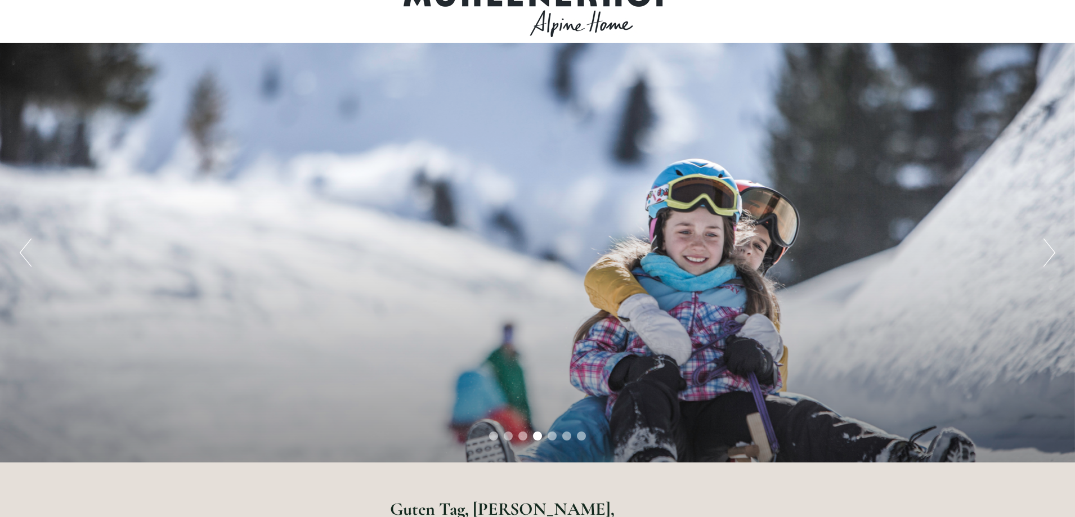
scroll to position [0, 0]
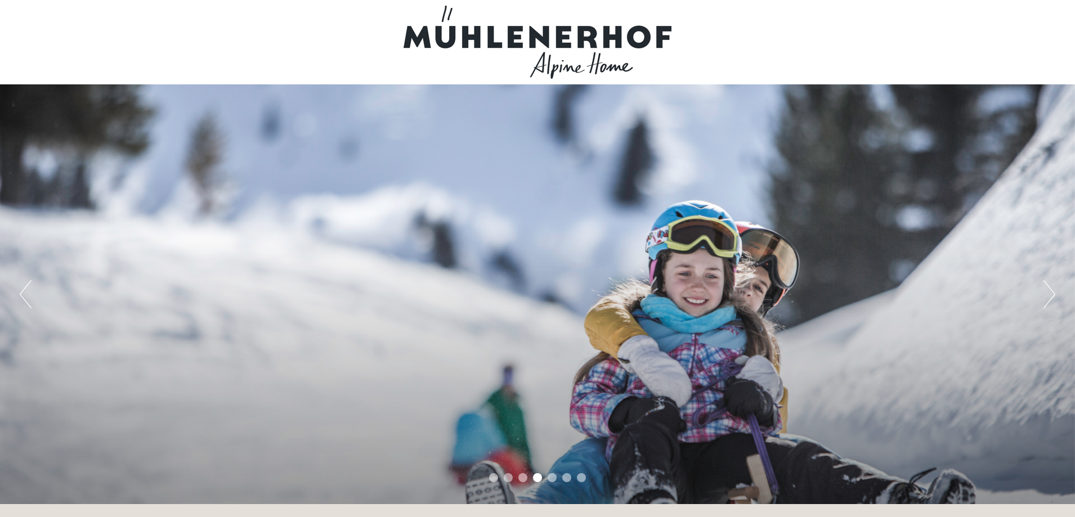
click at [1048, 286] on button "Next" at bounding box center [1050, 294] width 12 height 28
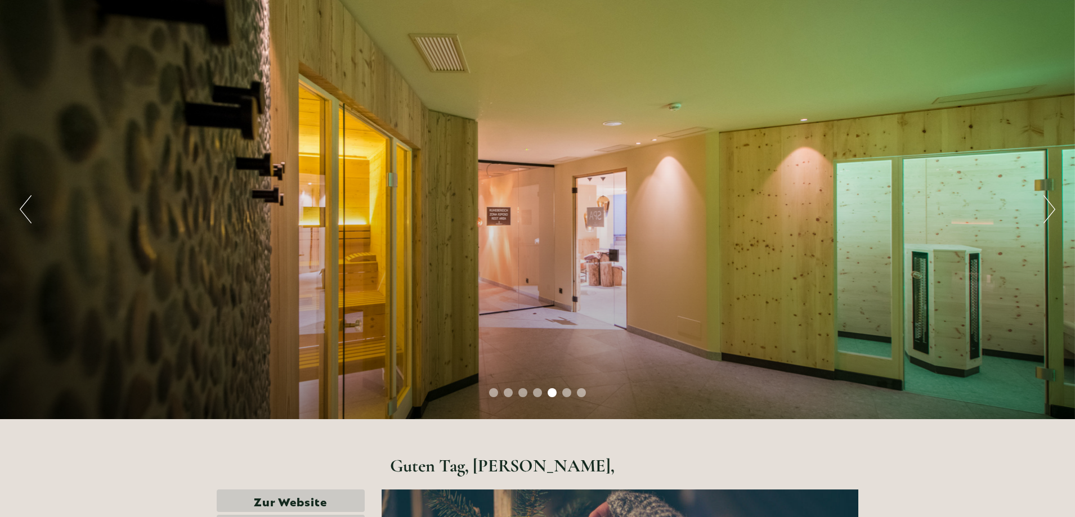
scroll to position [113, 0]
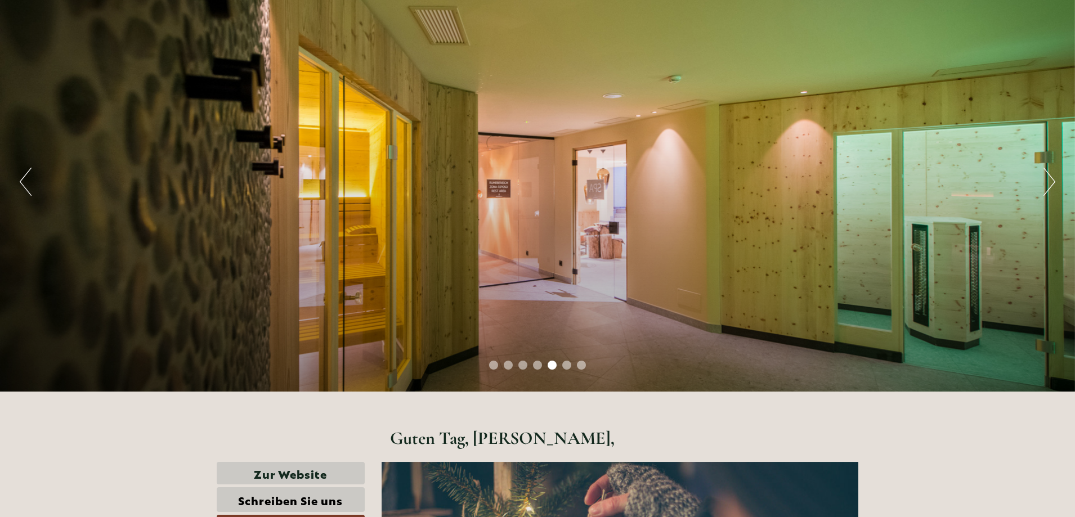
click at [1048, 173] on button "Next" at bounding box center [1050, 182] width 12 height 28
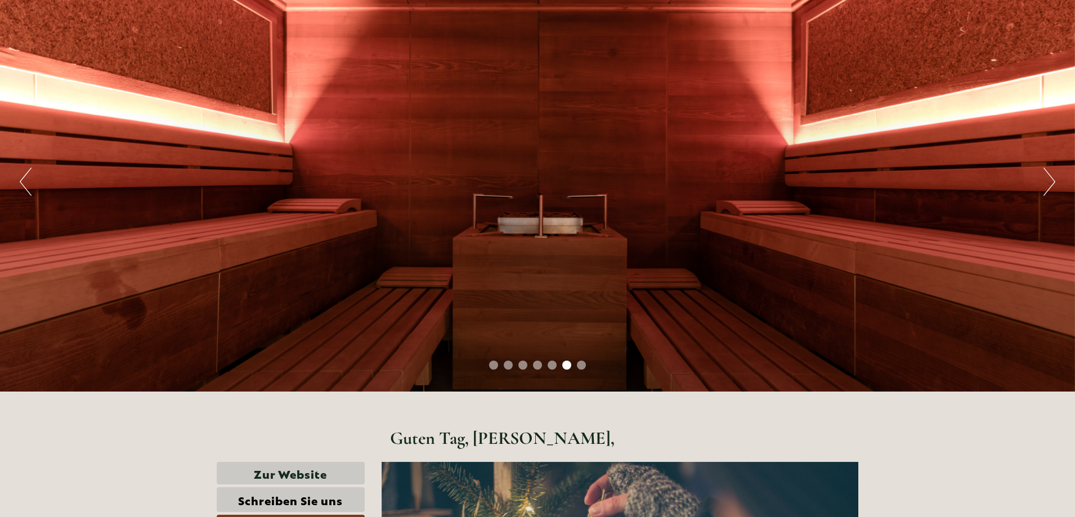
click at [1048, 173] on button "Next" at bounding box center [1050, 182] width 12 height 28
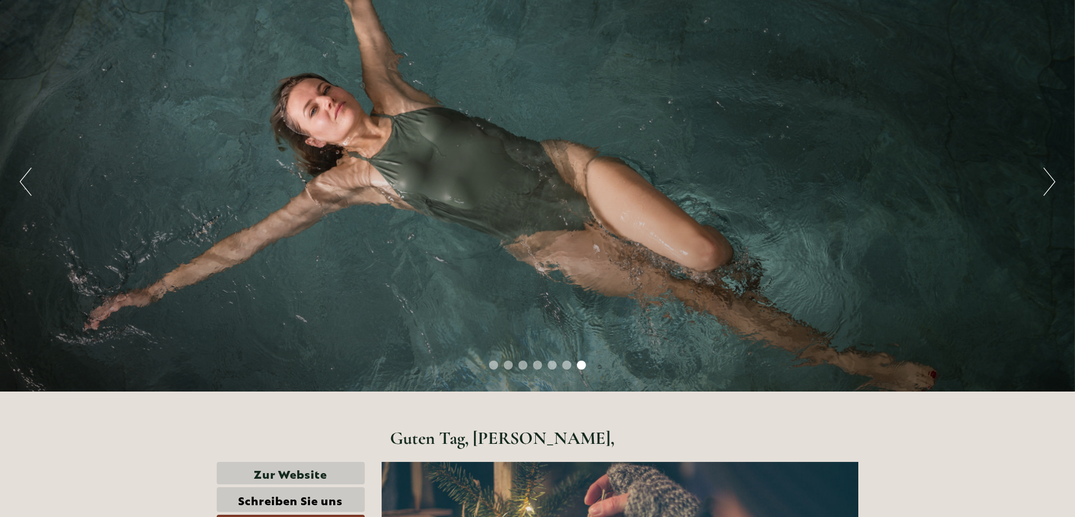
click at [1048, 173] on button "Next" at bounding box center [1050, 182] width 12 height 28
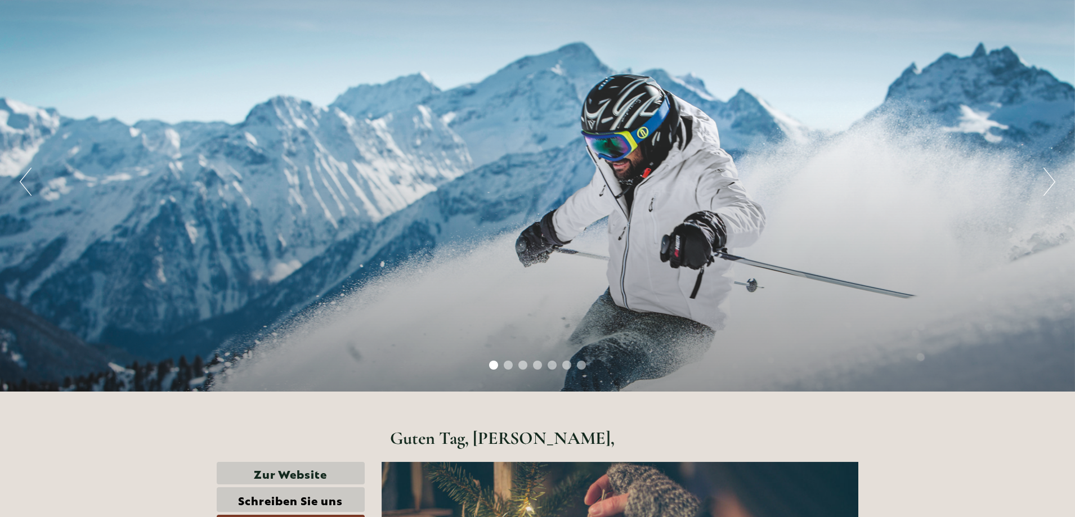
click at [1048, 173] on button "Next" at bounding box center [1050, 182] width 12 height 28
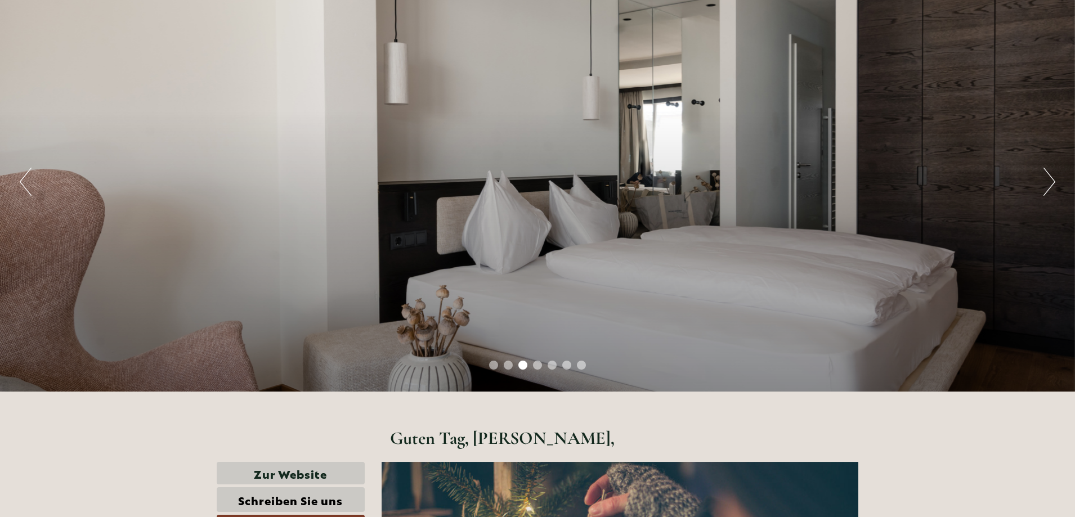
scroll to position [0, 0]
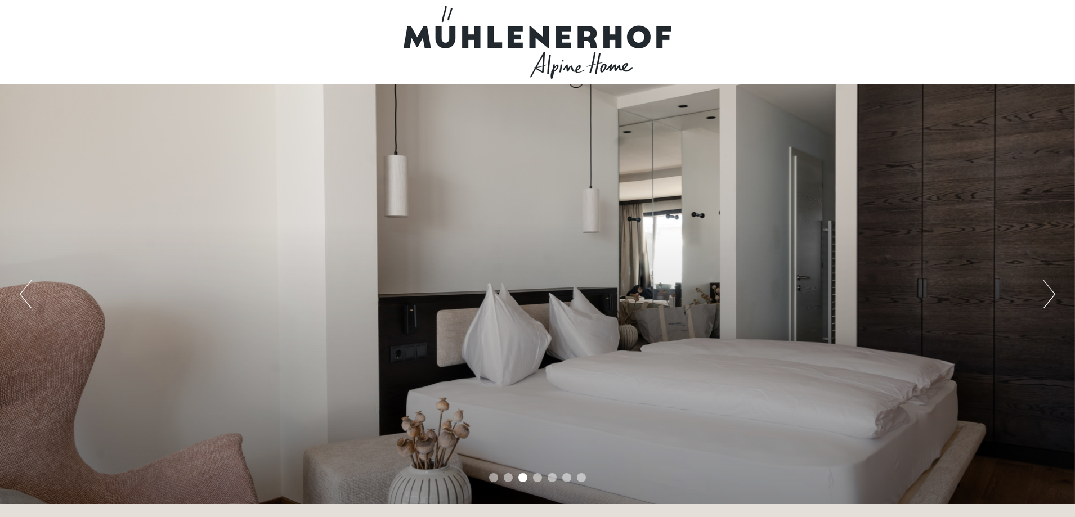
click at [28, 286] on button "Previous" at bounding box center [26, 294] width 12 height 28
click at [32, 291] on div "Previous Next 1 2 3 4 5 6 7" at bounding box center [537, 294] width 1075 height 420
click at [30, 291] on button "Previous" at bounding box center [26, 294] width 12 height 28
click at [25, 291] on button "Previous" at bounding box center [26, 294] width 12 height 28
click at [12, 286] on div "Previous Next 1 2 3 4 5 6 7" at bounding box center [537, 294] width 1075 height 420
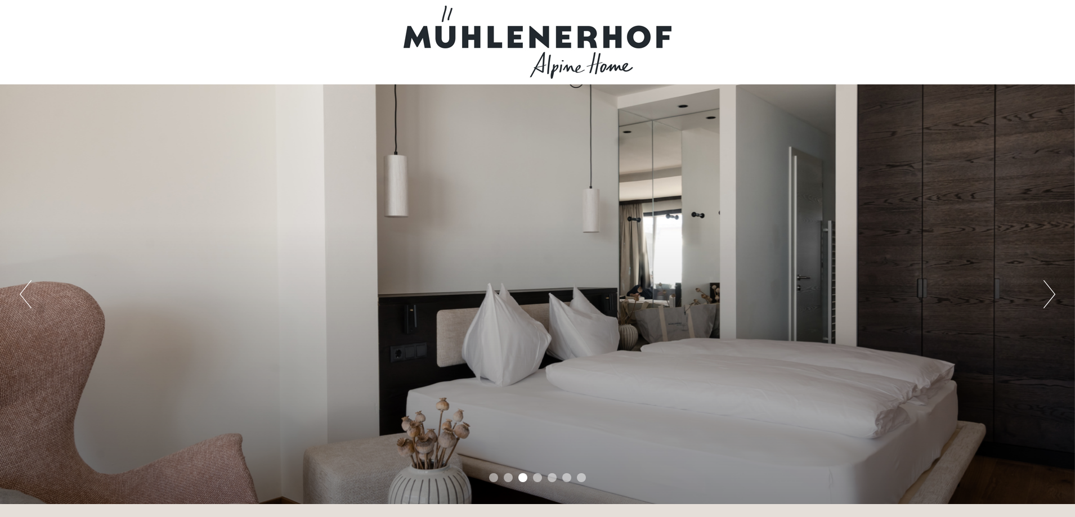
click at [20, 283] on button "Previous" at bounding box center [26, 294] width 12 height 28
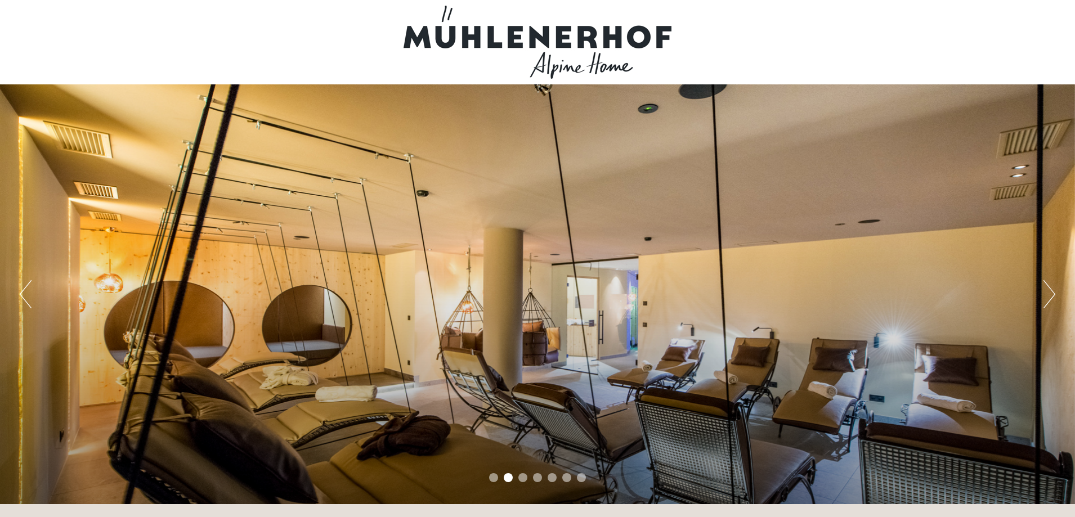
drag, startPoint x: 698, startPoint y: 140, endPoint x: 698, endPoint y: 182, distance: 42.2
click at [700, 145] on div "Previous Next 1 2 3 4 5 6 7" at bounding box center [537, 294] width 1075 height 420
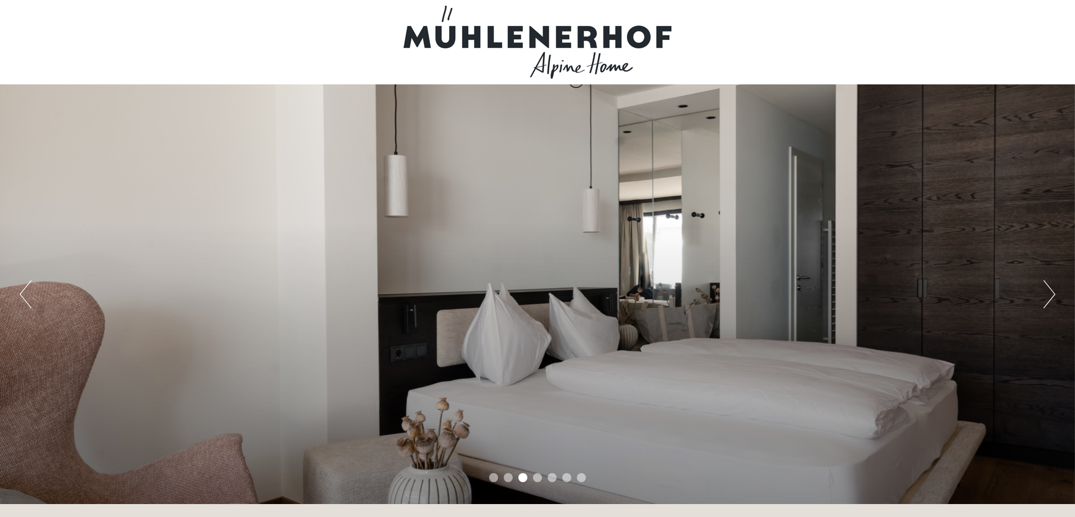
drag, startPoint x: 26, startPoint y: 314, endPoint x: 16, endPoint y: 270, distance: 45.6
click at [26, 313] on div "Previous Next 1 2 3 4 5 6 7" at bounding box center [537, 294] width 1075 height 420
click at [24, 306] on button "Previous" at bounding box center [26, 294] width 12 height 28
